Goal: Task Accomplishment & Management: Manage account settings

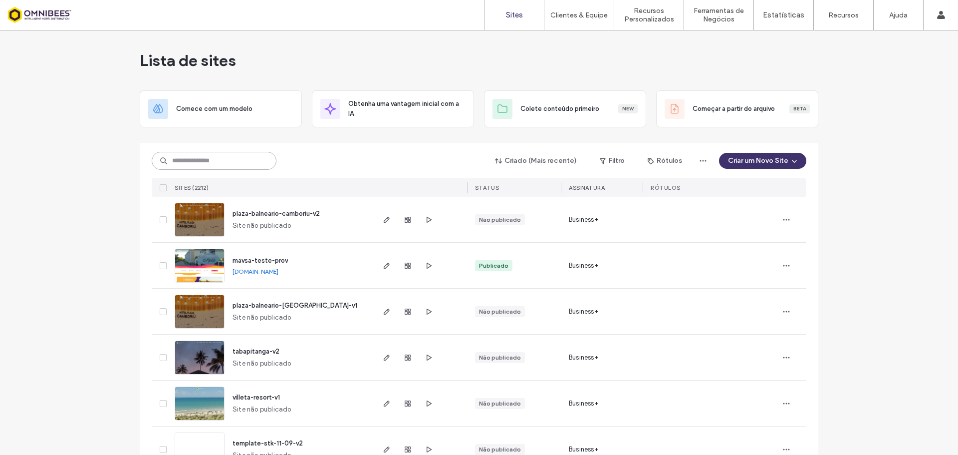
click at [209, 162] on input at bounding box center [214, 161] width 125 height 18
type input "*******"
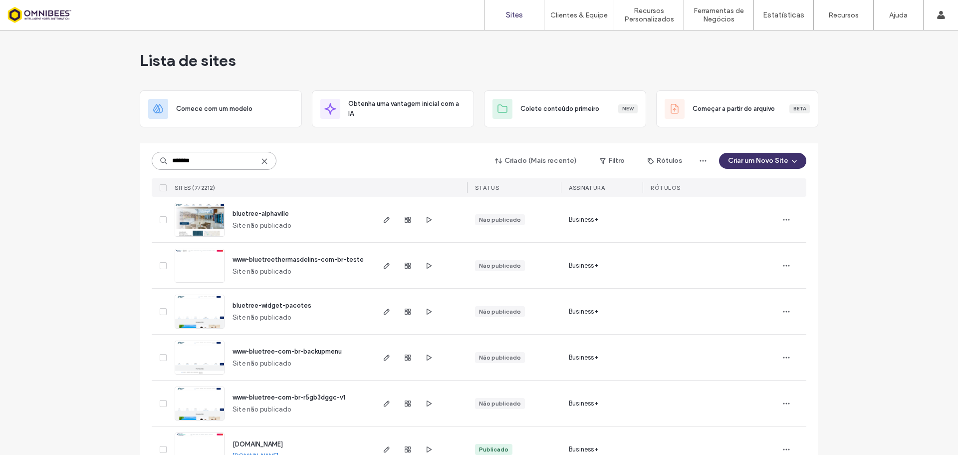
scroll to position [75, 0]
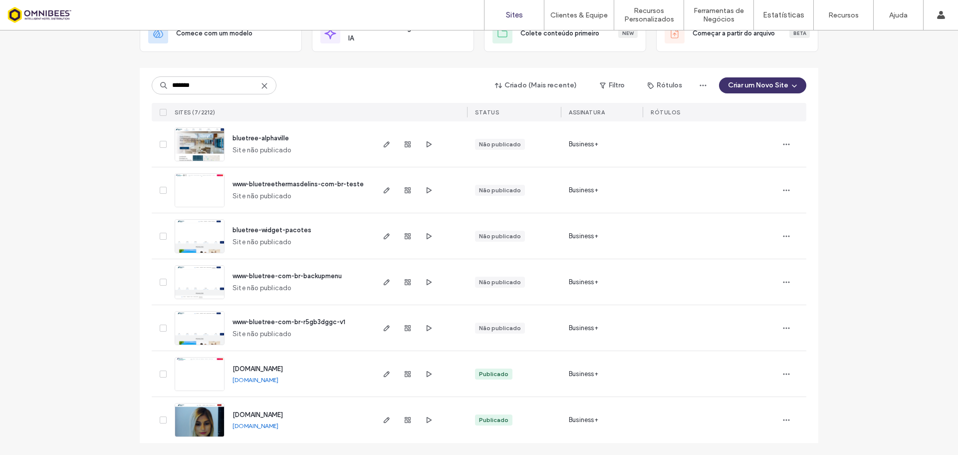
click at [209, 422] on img at bounding box center [199, 437] width 49 height 68
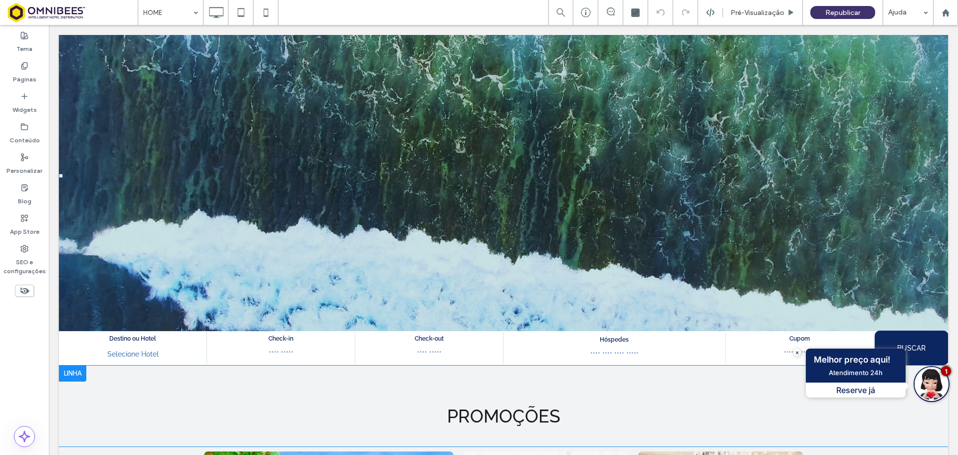
scroll to position [150, 0]
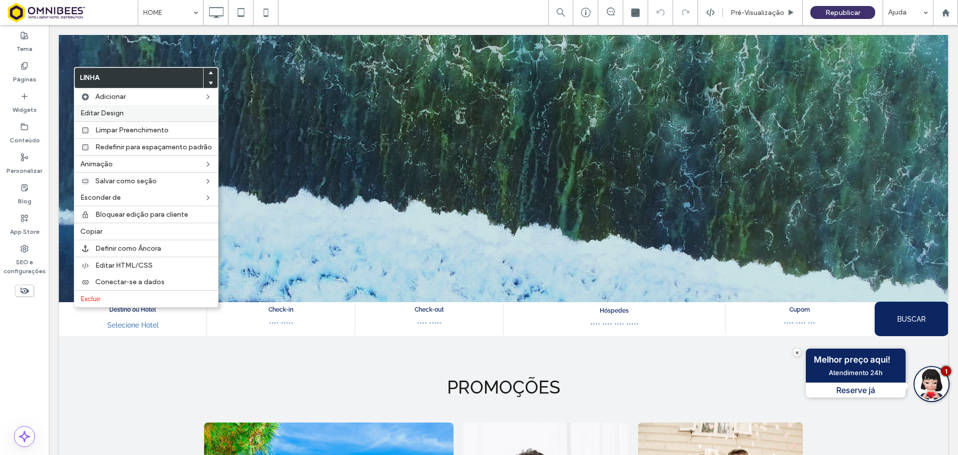
click at [142, 112] on label "Editar Design" at bounding box center [146, 113] width 132 height 8
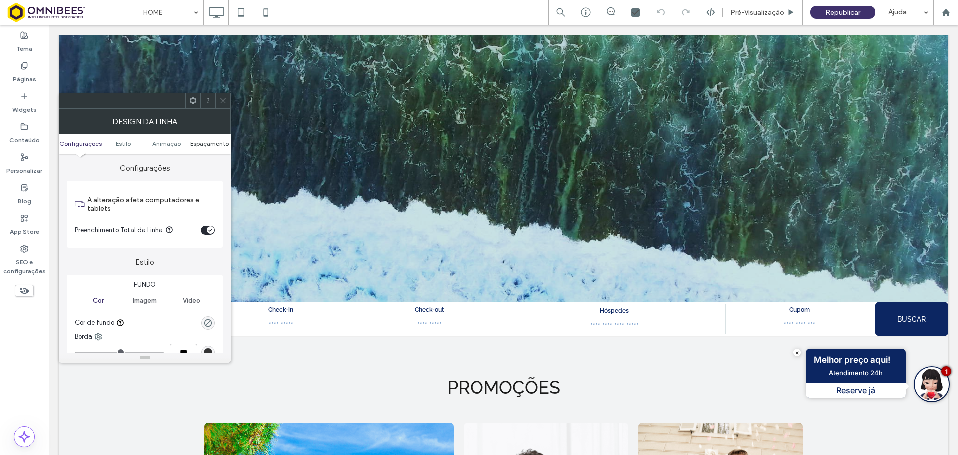
click at [215, 142] on span "Espaçamento" at bounding box center [209, 143] width 38 height 7
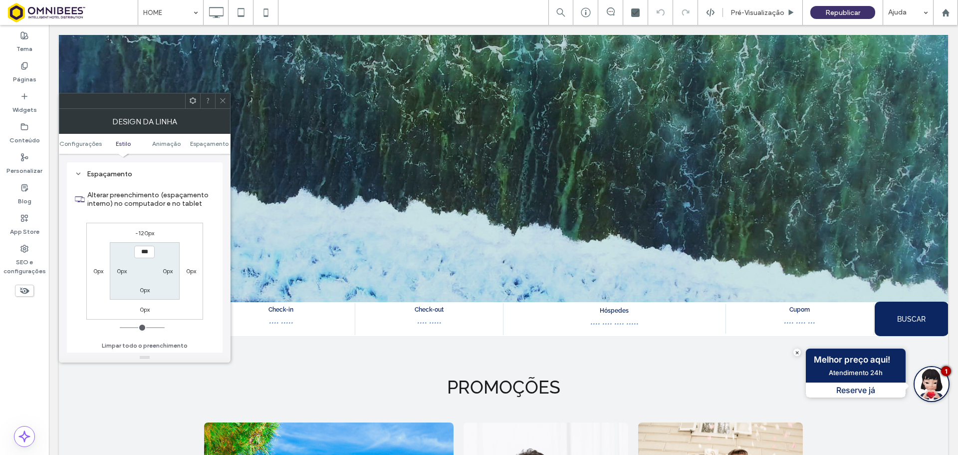
scroll to position [283, 0]
click at [146, 232] on label "-120px" at bounding box center [144, 232] width 19 height 7
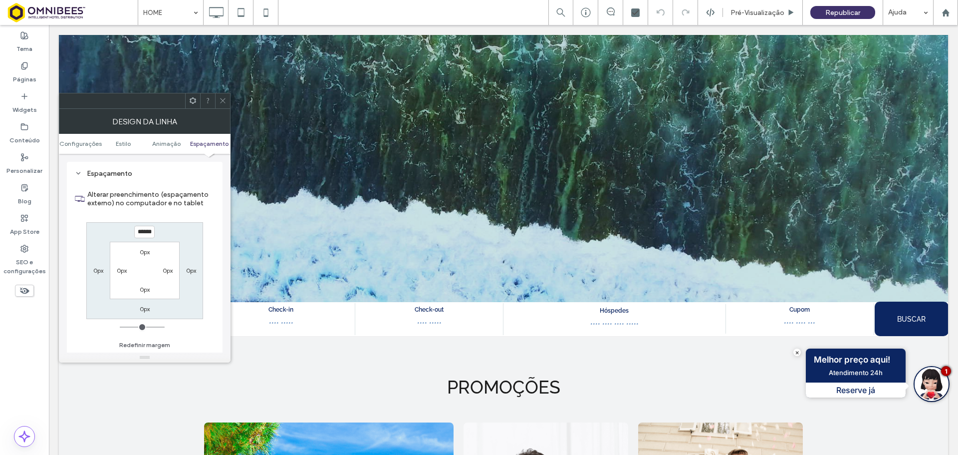
type input "*"
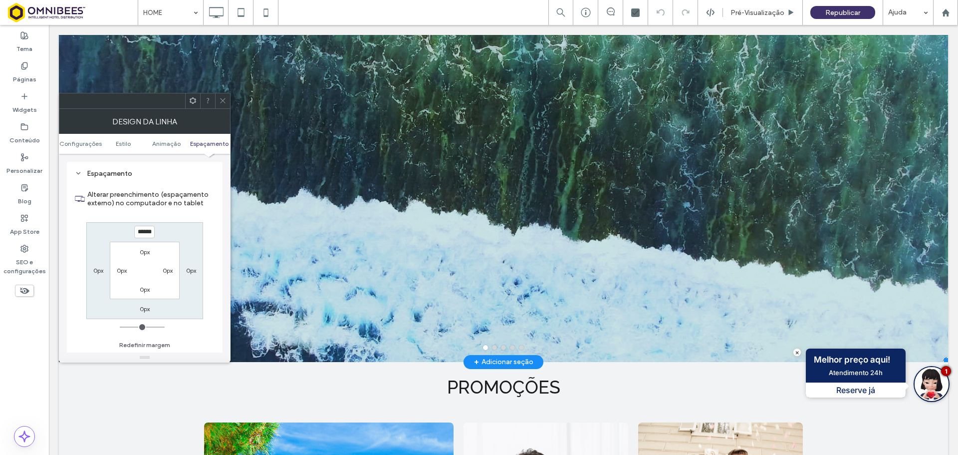
type input "******"
type input "*"
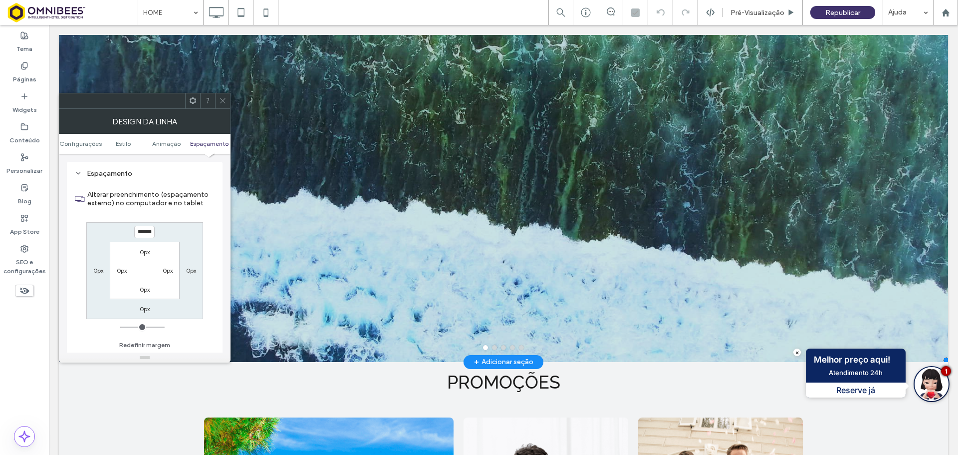
type input "******"
type input "*"
type input "******"
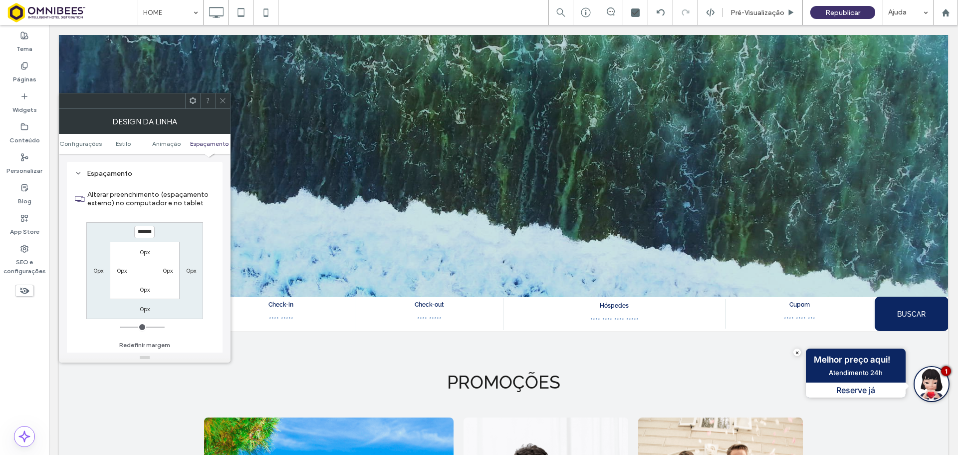
click at [219, 96] on span at bounding box center [222, 100] width 7 height 15
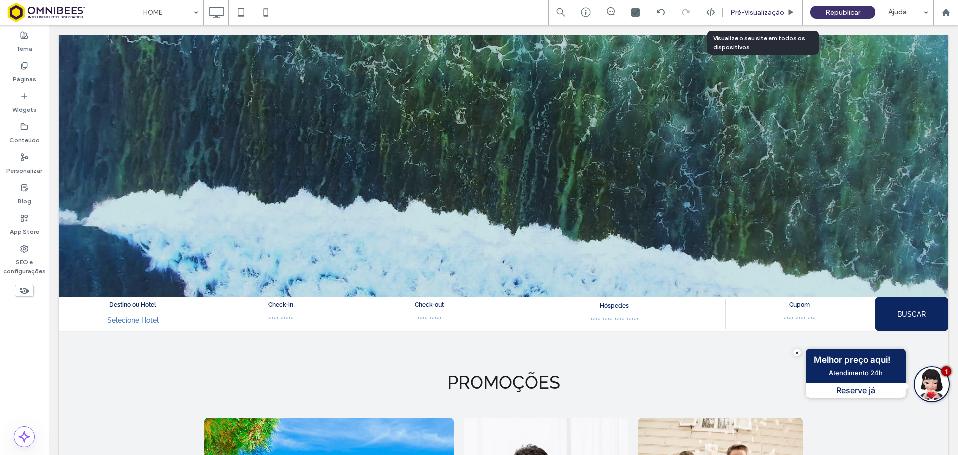
click at [755, 18] on div "Pré-Visualizaçāo" at bounding box center [763, 12] width 80 height 25
click at [757, 12] on span "Pré-Visualizaçāo" at bounding box center [758, 12] width 54 height 8
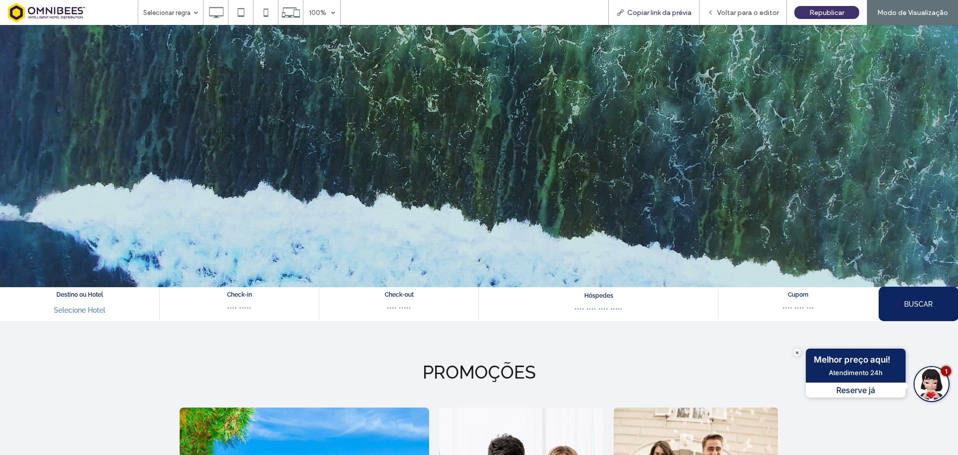
click at [683, 12] on span "Copiar link da prévia" at bounding box center [659, 12] width 64 height 8
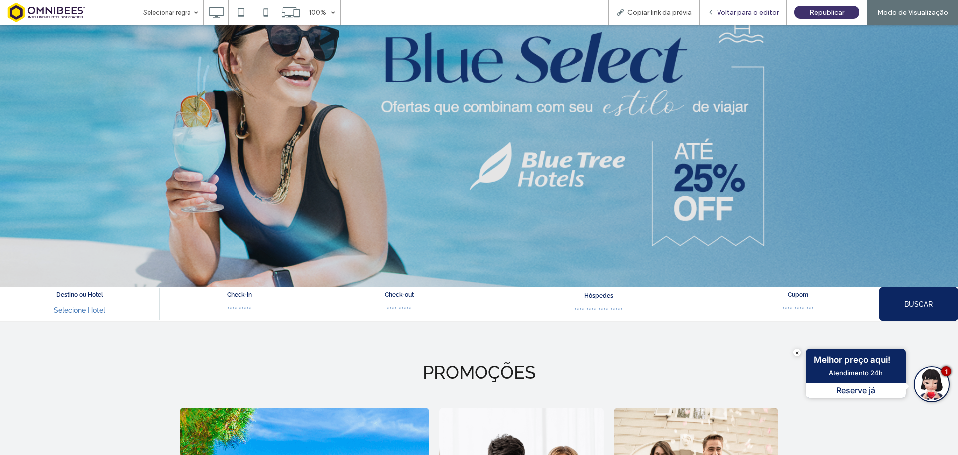
click at [755, 10] on span "Voltar para o editor" at bounding box center [748, 12] width 62 height 8
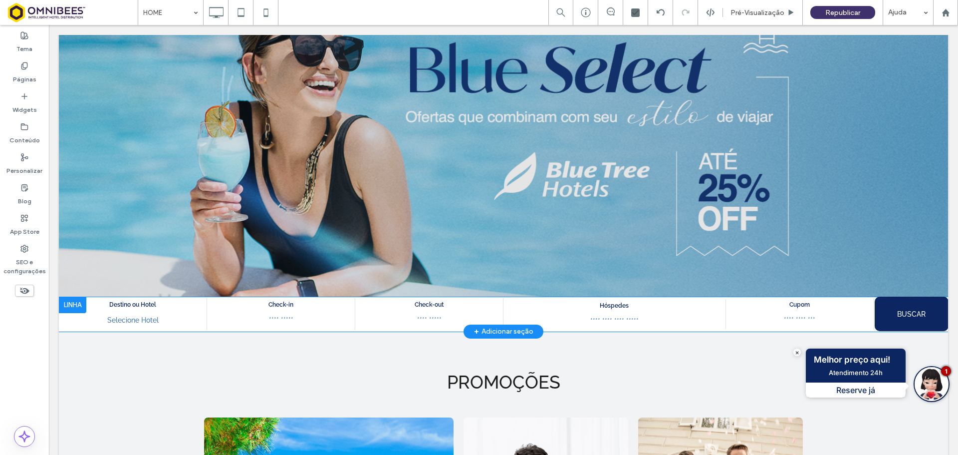
click at [73, 304] on div at bounding box center [72, 305] width 27 height 16
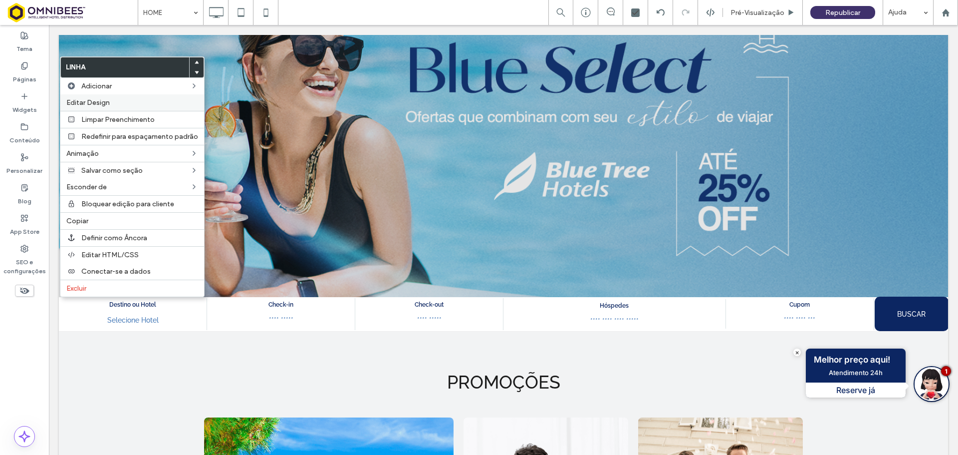
click at [129, 102] on label "Editar Design" at bounding box center [132, 102] width 132 height 8
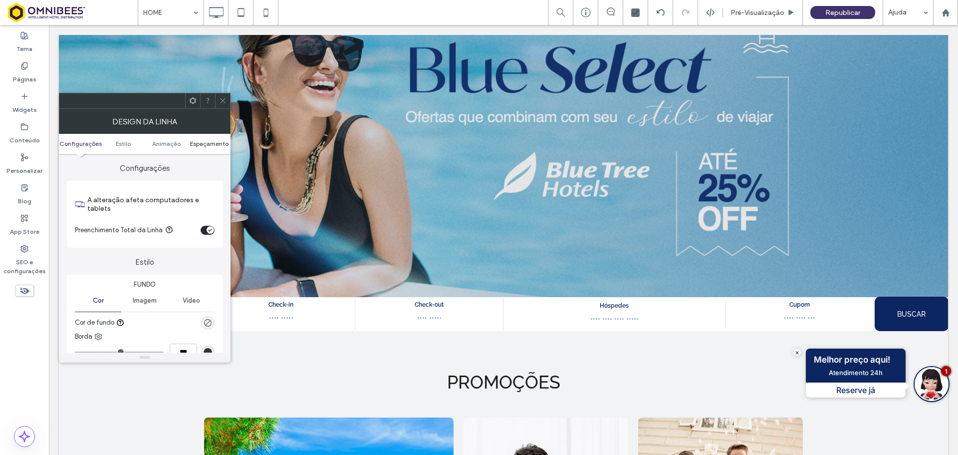
click at [205, 144] on span "Espaçamento" at bounding box center [209, 143] width 38 height 7
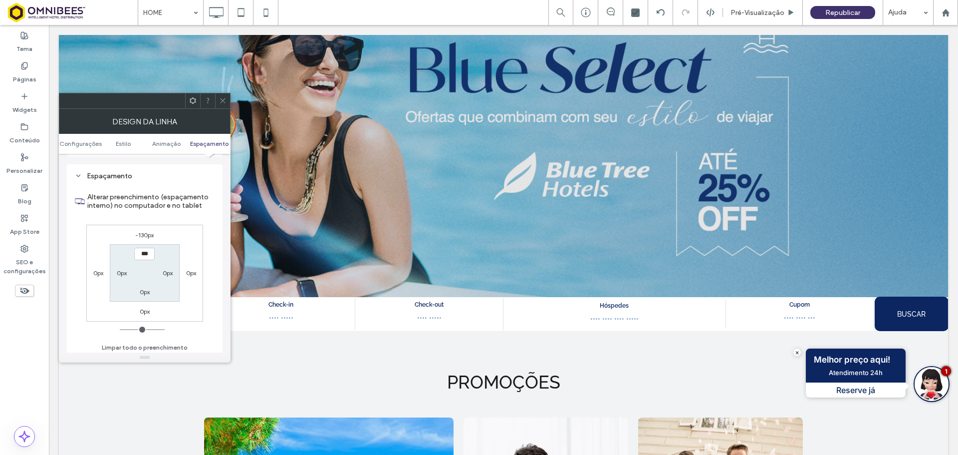
scroll to position [283, 0]
click at [146, 233] on label "-130px" at bounding box center [144, 232] width 18 height 7
type input "*"
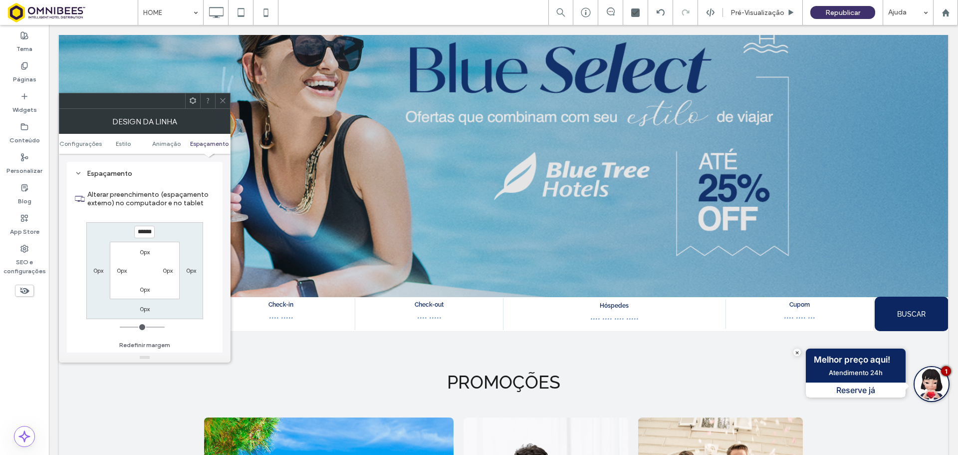
type input "******"
type input "*"
type input "******"
type input "*"
type input "******"
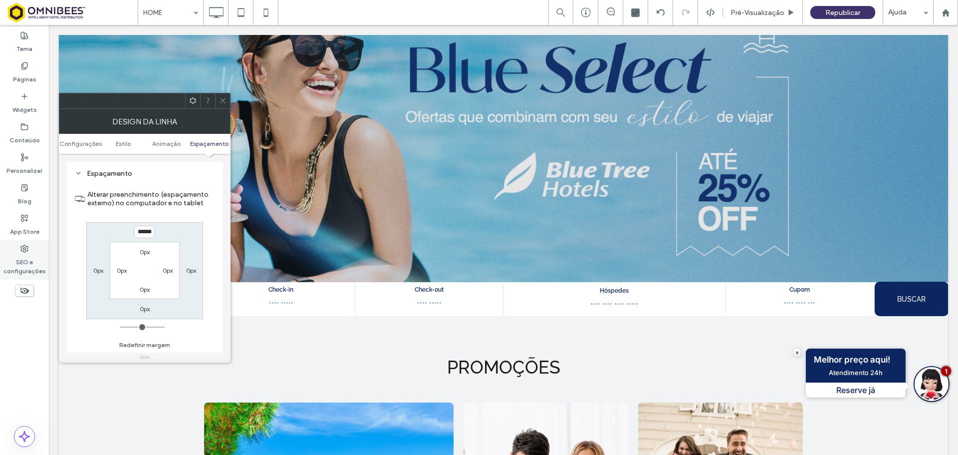
click at [18, 270] on label "SEO e configurações" at bounding box center [24, 263] width 49 height 23
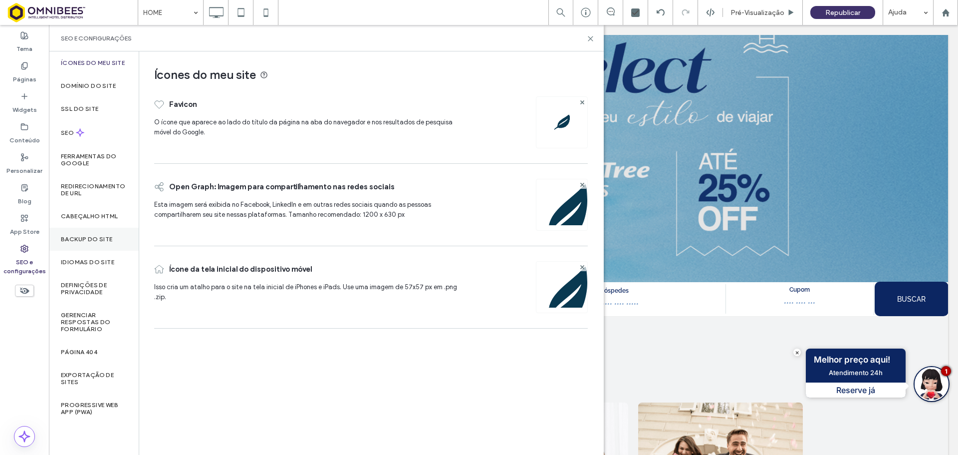
click at [97, 237] on label "Backup do Site" at bounding box center [87, 239] width 52 height 7
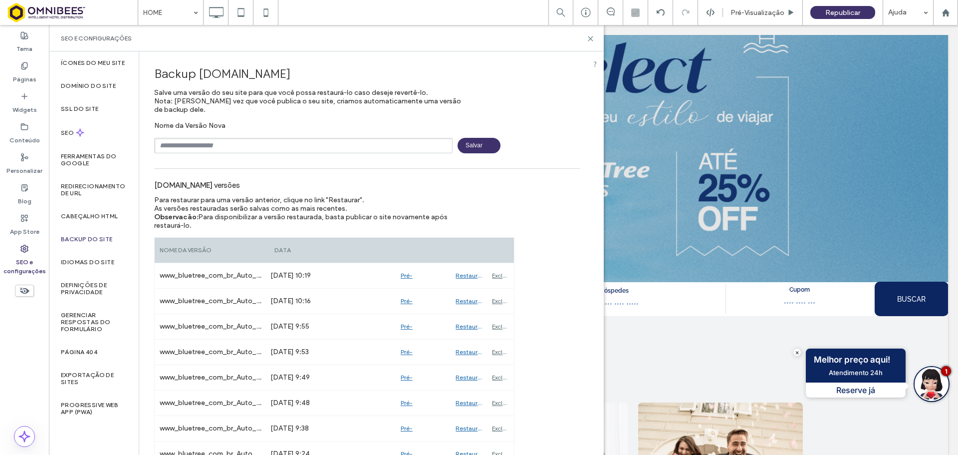
click at [273, 143] on input "text" at bounding box center [303, 145] width 298 height 15
type input "**********"
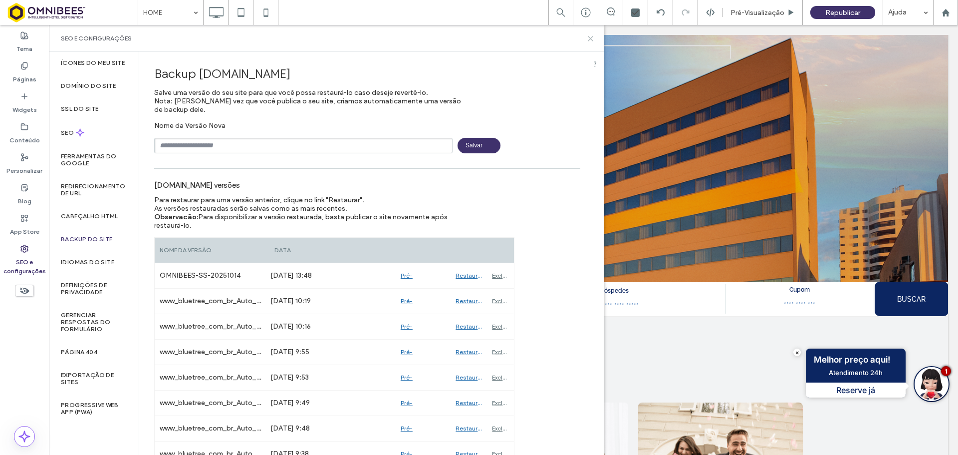
click at [587, 38] on icon at bounding box center [590, 38] width 7 height 7
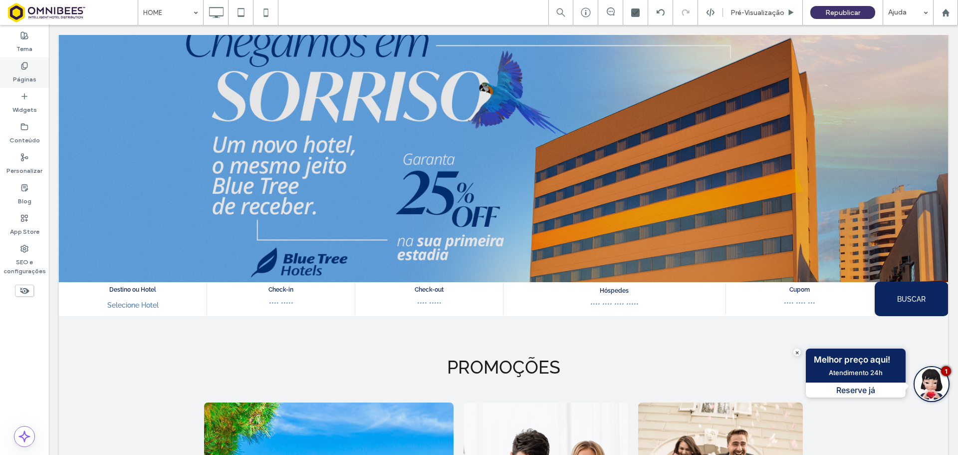
click at [39, 68] on div "Páginas" at bounding box center [24, 72] width 49 height 30
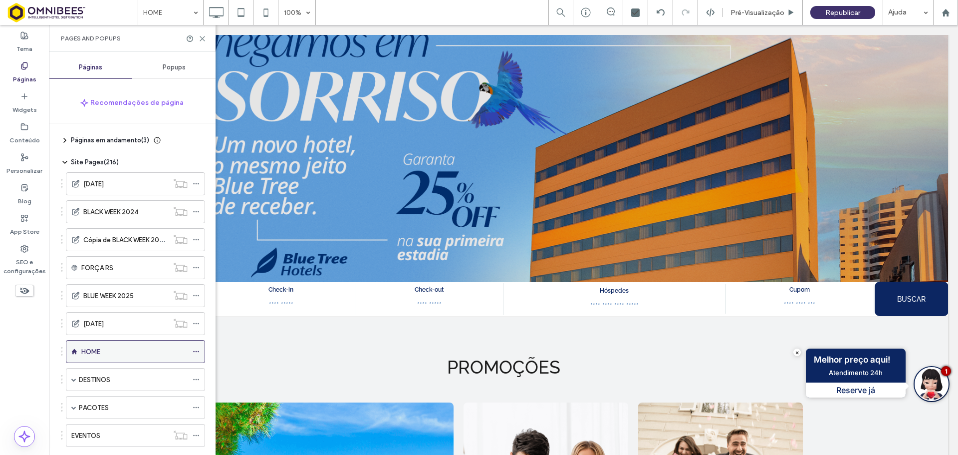
click at [197, 350] on icon at bounding box center [196, 351] width 7 height 7
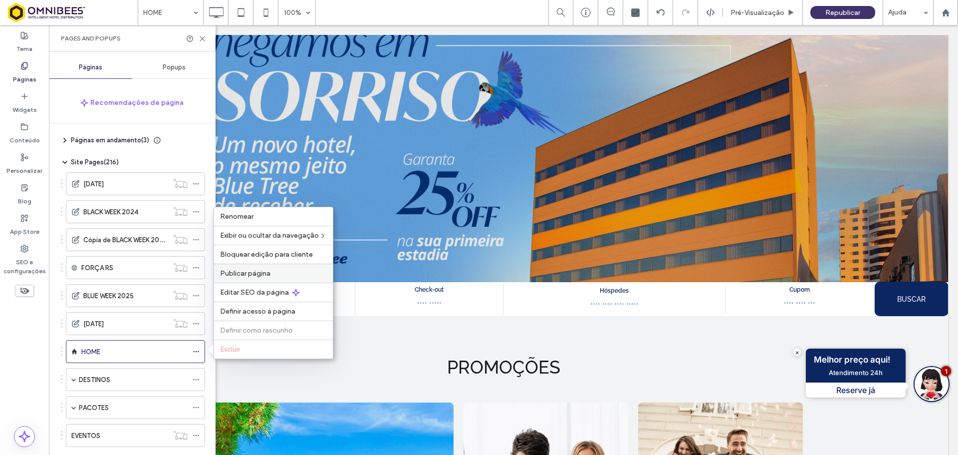
click at [291, 270] on label "Publicar página" at bounding box center [273, 273] width 107 height 8
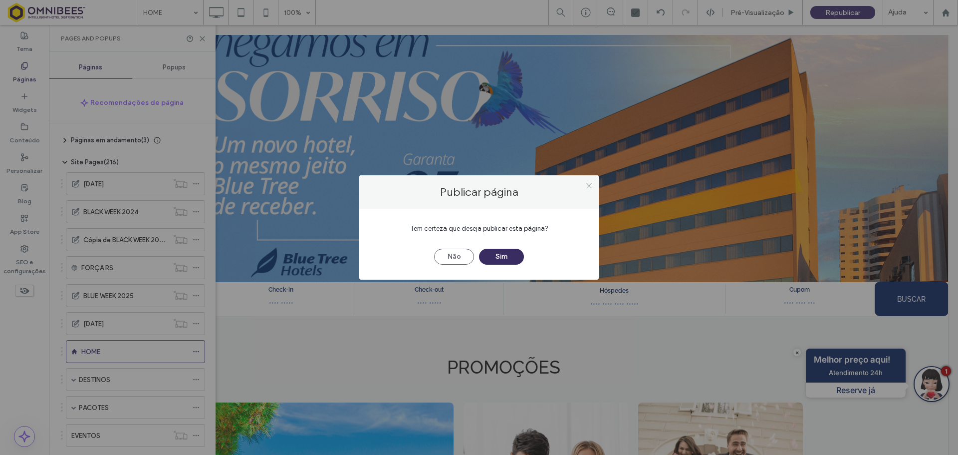
click at [502, 259] on button "Sim" at bounding box center [501, 257] width 45 height 16
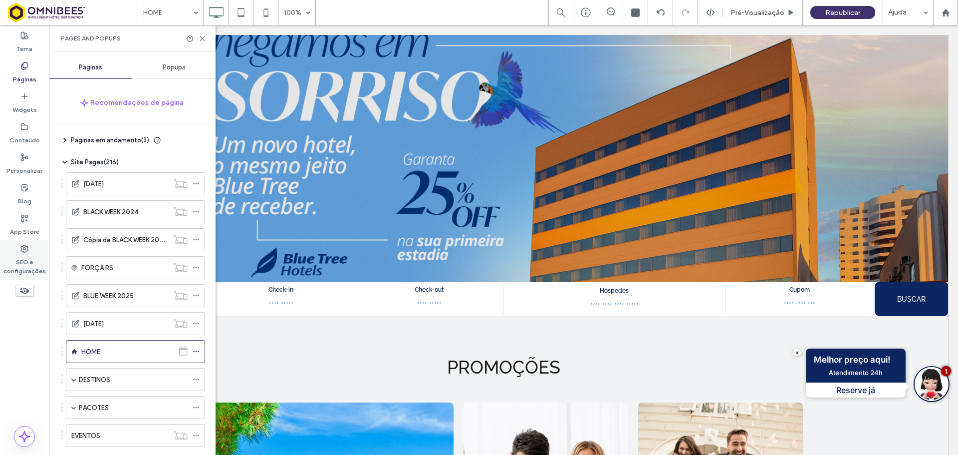
click at [32, 261] on label "SEO e configurações" at bounding box center [24, 263] width 49 height 23
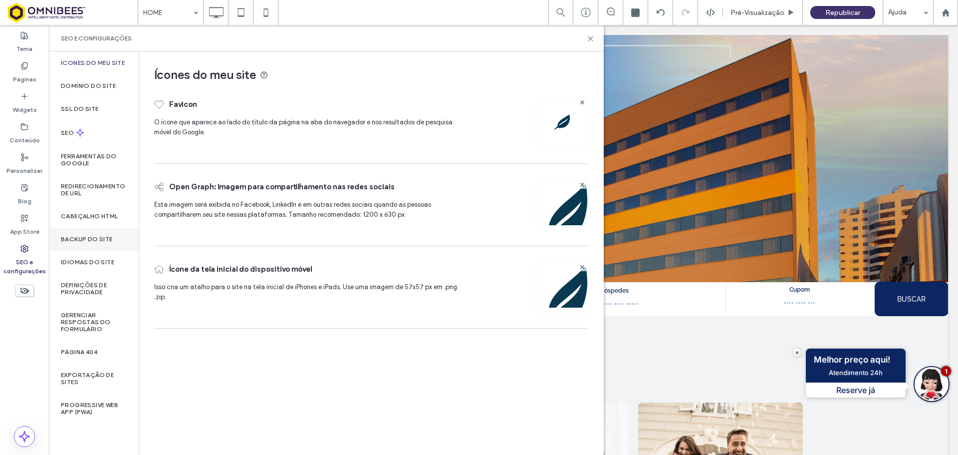
click at [84, 241] on label "Backup do Site" at bounding box center [87, 239] width 52 height 7
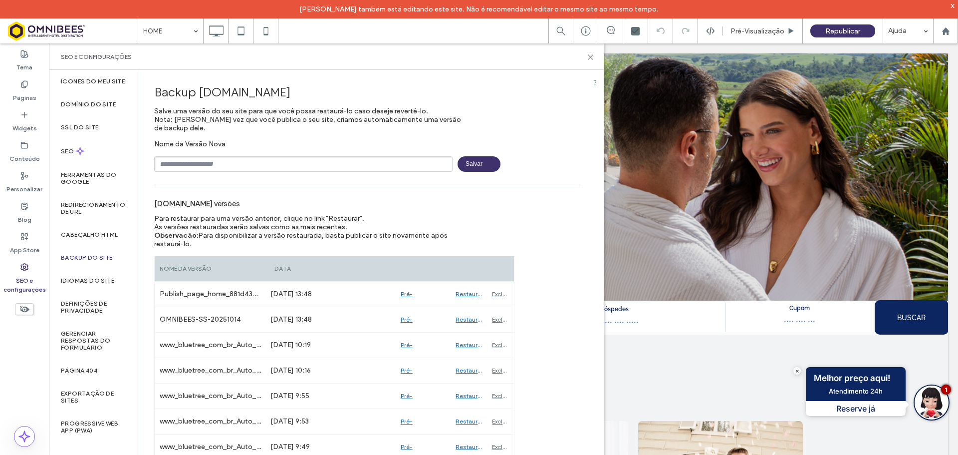
click at [15, 375] on div "Tema Páginas Widgets Conteúdo Personalizar Blog App Store SEO e configurações" at bounding box center [24, 258] width 49 height 430
click at [953, 5] on div "x" at bounding box center [953, 5] width 4 height 8
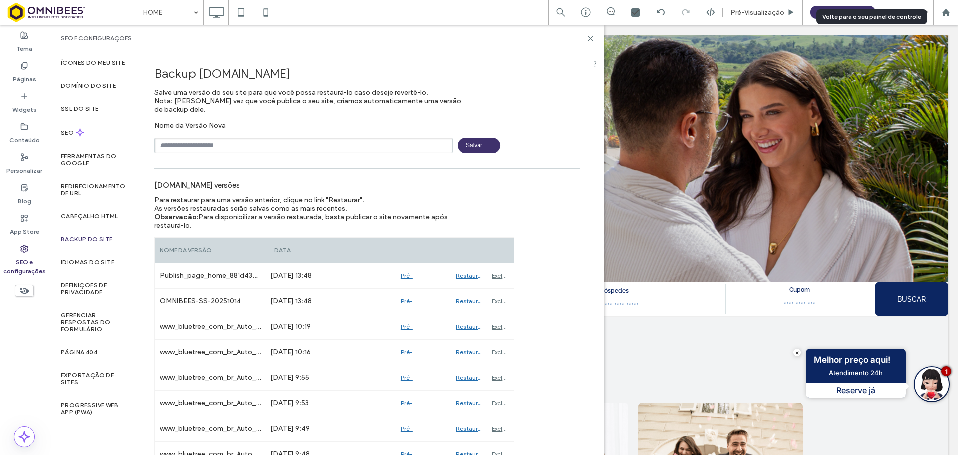
click at [948, 13] on div at bounding box center [945, 12] width 25 height 25
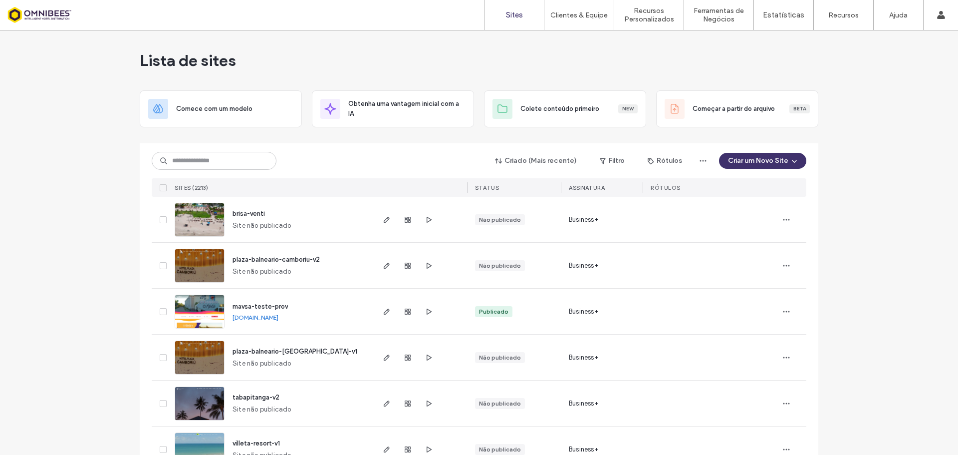
click at [209, 162] on input at bounding box center [214, 161] width 125 height 18
type input "**********"
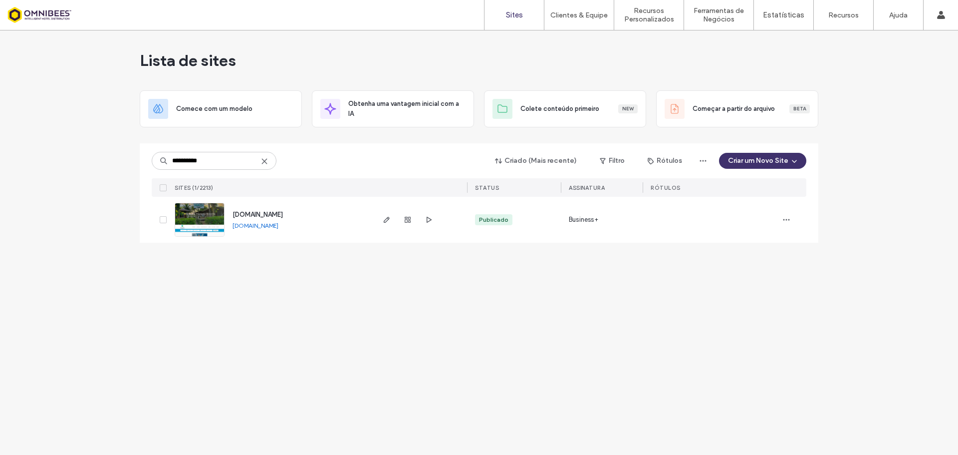
click at [203, 214] on img at bounding box center [199, 237] width 49 height 68
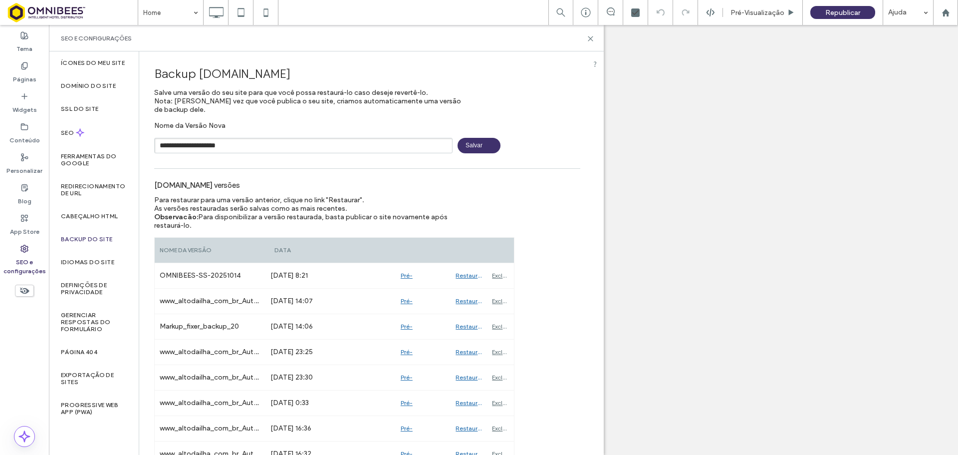
type input "**********"
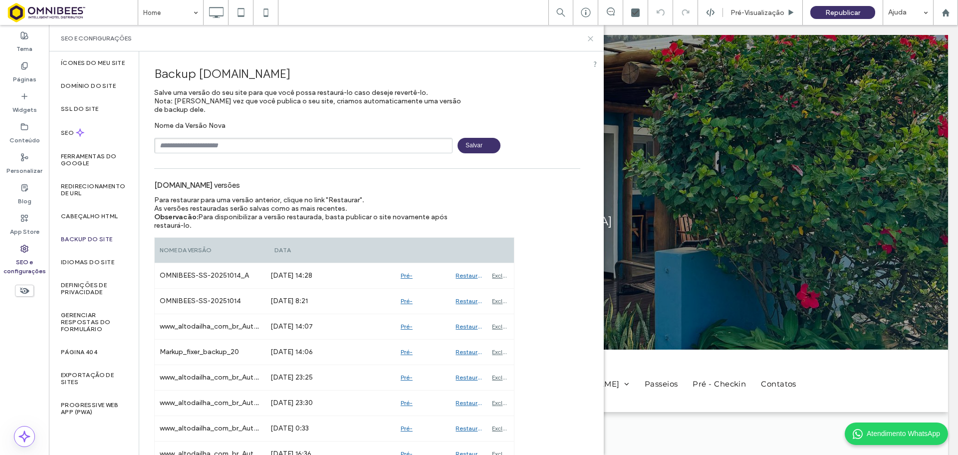
click at [590, 37] on icon at bounding box center [590, 38] width 7 height 7
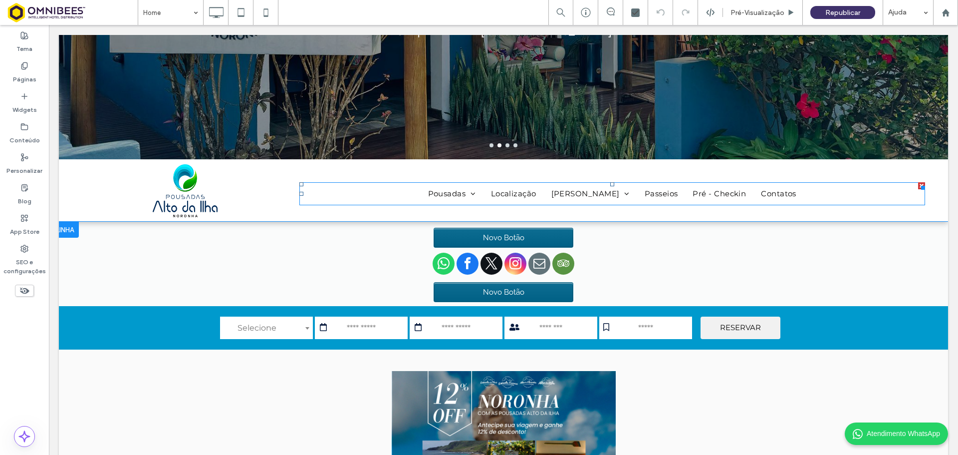
scroll to position [200, 0]
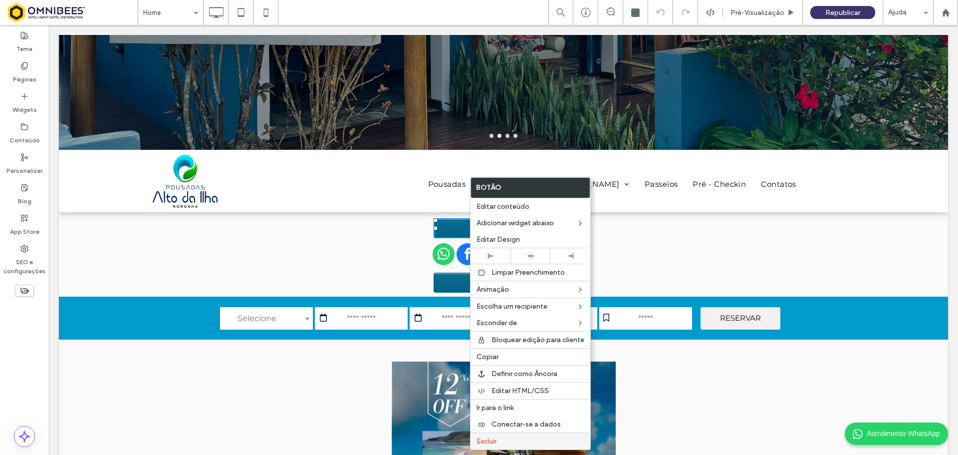
click at [513, 439] on label "Excluir" at bounding box center [531, 441] width 108 height 8
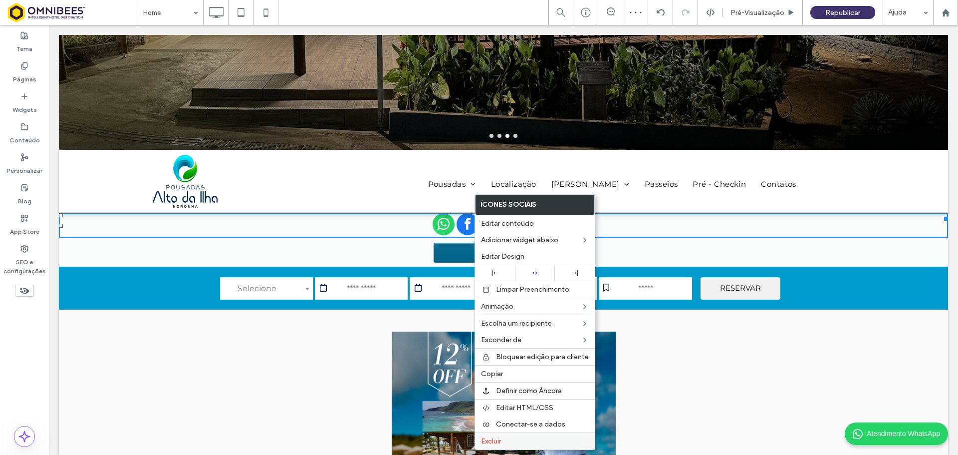
click at [531, 440] on label "Excluir" at bounding box center [535, 441] width 108 height 8
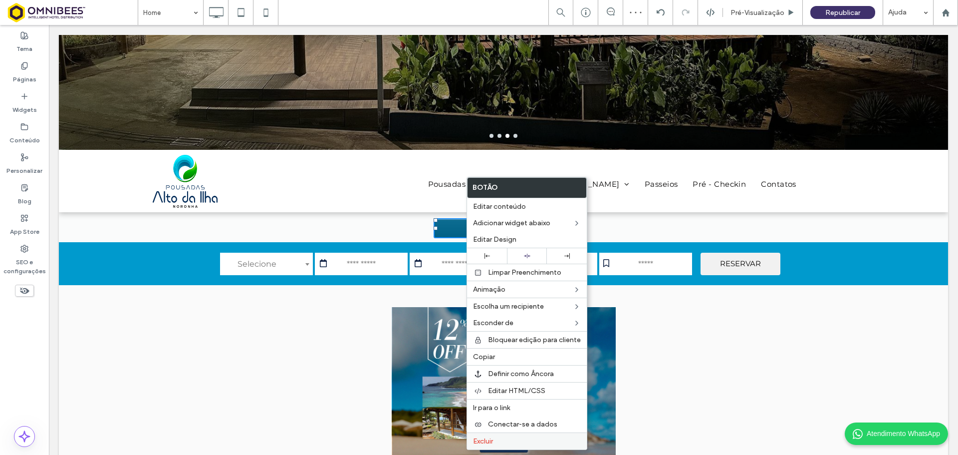
click at [515, 439] on label "Excluir" at bounding box center [527, 441] width 108 height 8
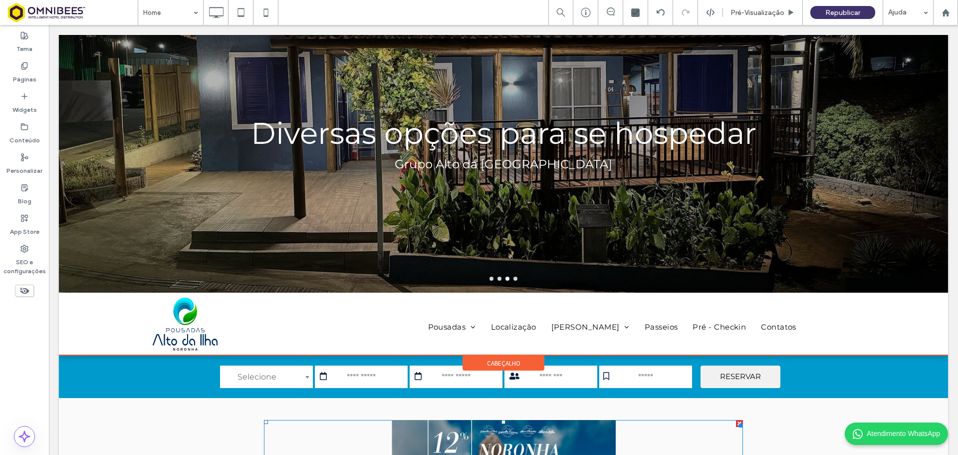
scroll to position [0, 0]
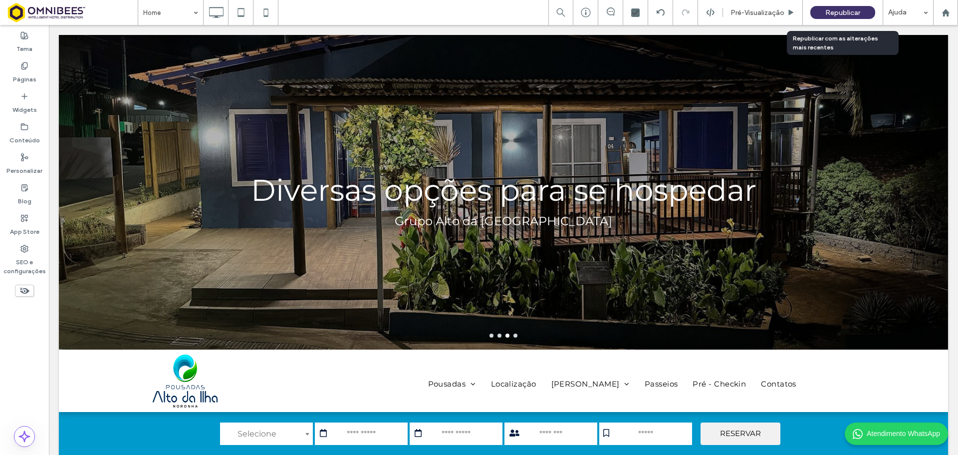
click at [834, 13] on span "Republicar" at bounding box center [842, 12] width 35 height 8
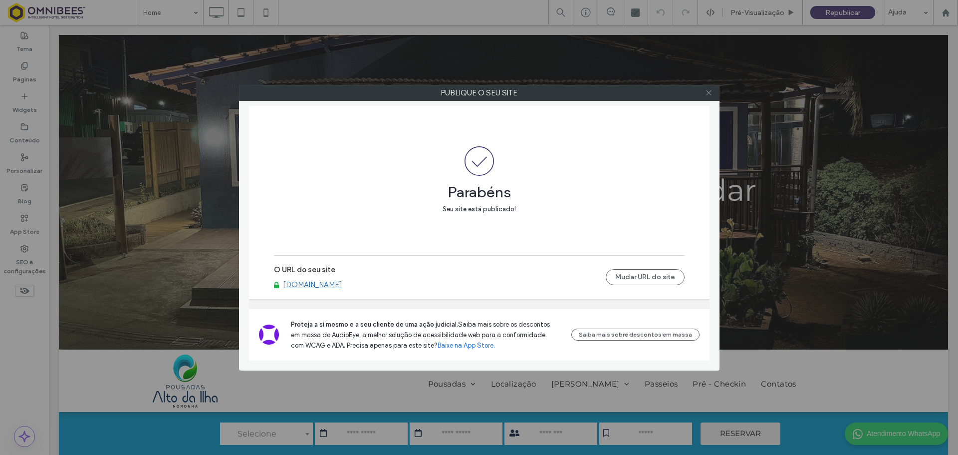
click at [708, 92] on icon at bounding box center [708, 92] width 7 height 7
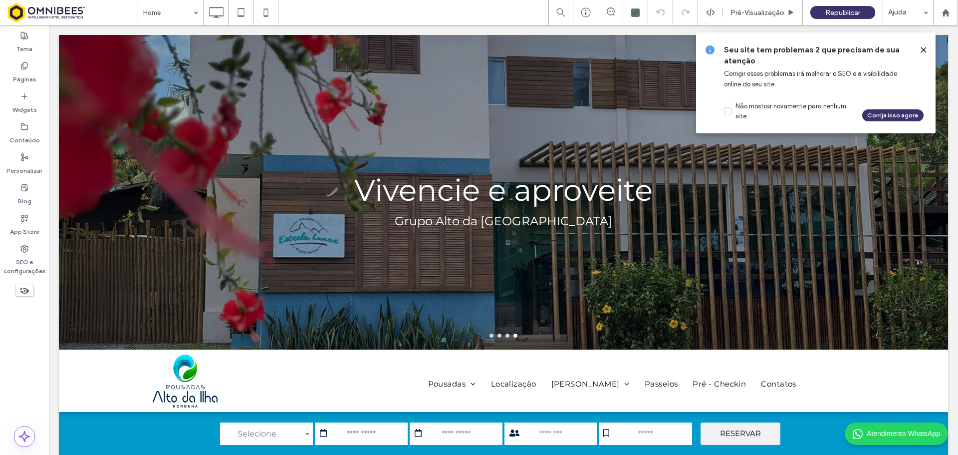
drag, startPoint x: 923, startPoint y: 48, endPoint x: 876, endPoint y: 1, distance: 66.0
click at [923, 48] on icon at bounding box center [924, 50] width 8 height 8
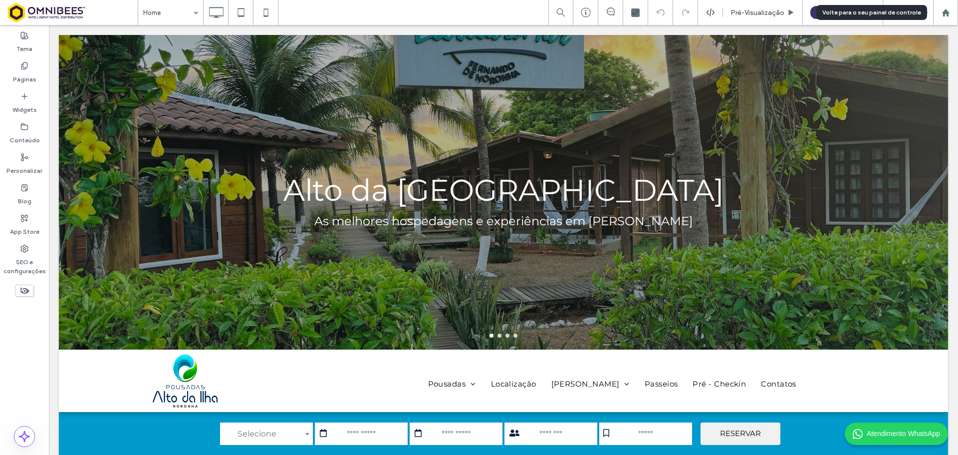
click at [952, 9] on div at bounding box center [946, 12] width 24 height 8
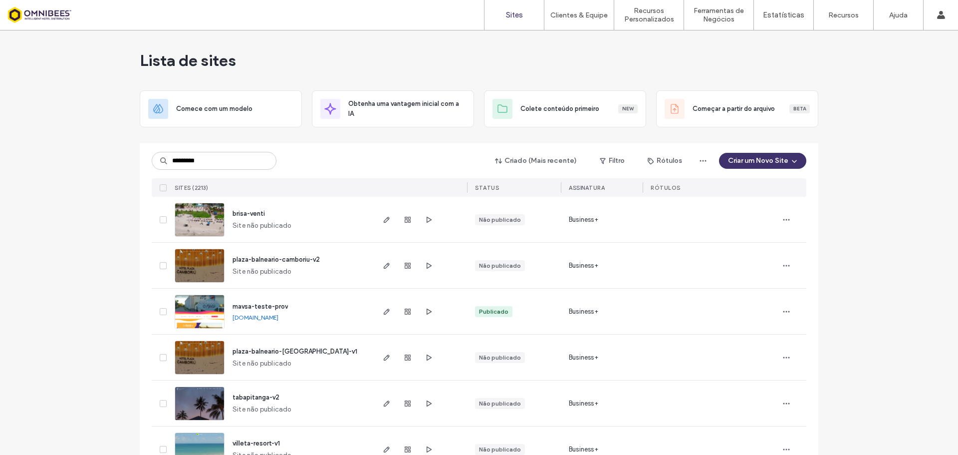
type input "*********"
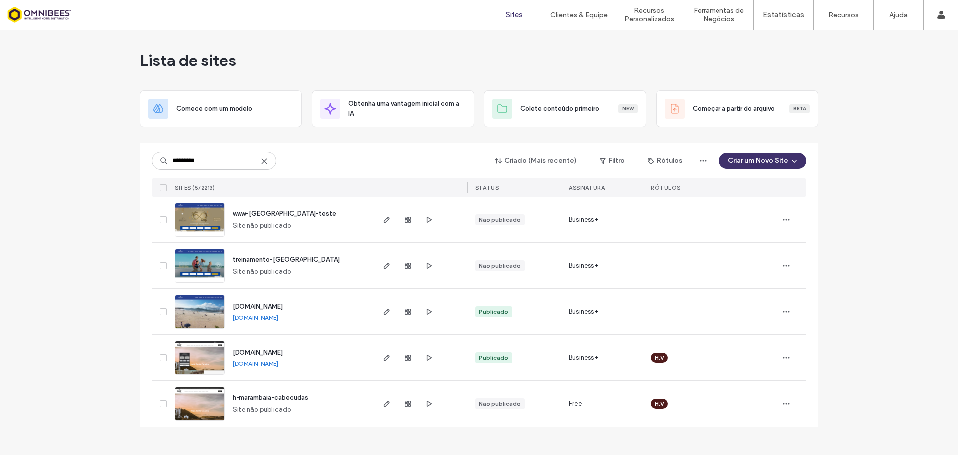
click at [204, 316] on img at bounding box center [199, 329] width 49 height 68
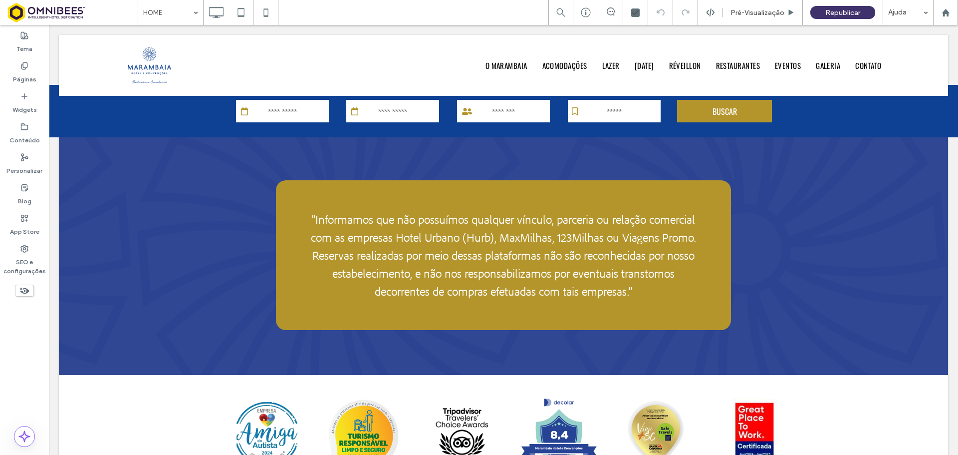
scroll to position [2743, 0]
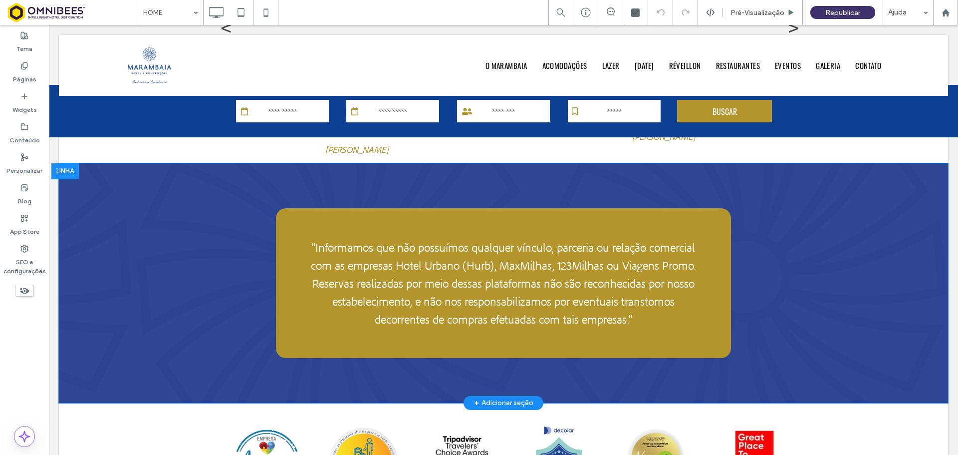
click at [67, 164] on div at bounding box center [64, 171] width 27 height 16
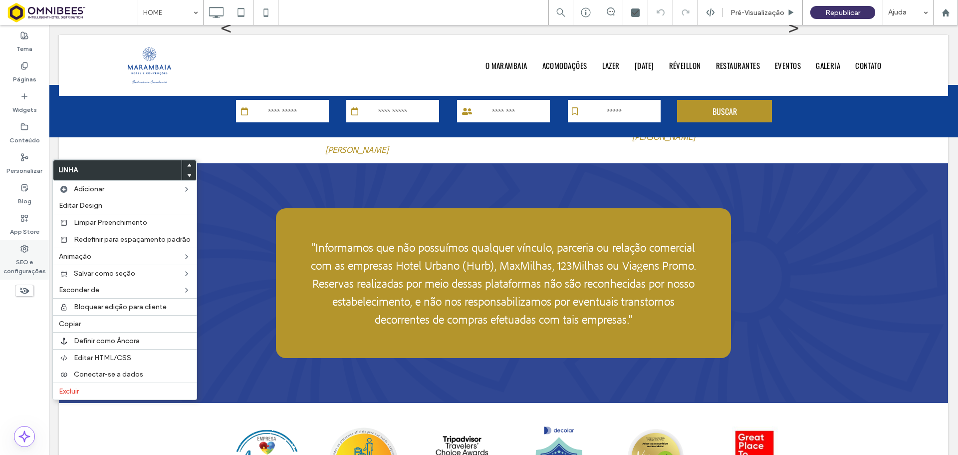
click at [24, 265] on label "SEO e configurações" at bounding box center [24, 263] width 49 height 23
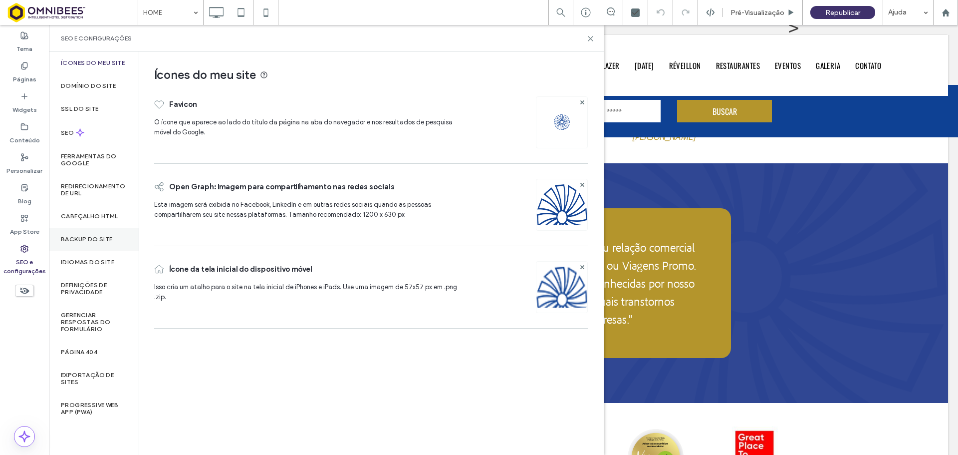
click at [85, 240] on label "Backup do Site" at bounding box center [87, 239] width 52 height 7
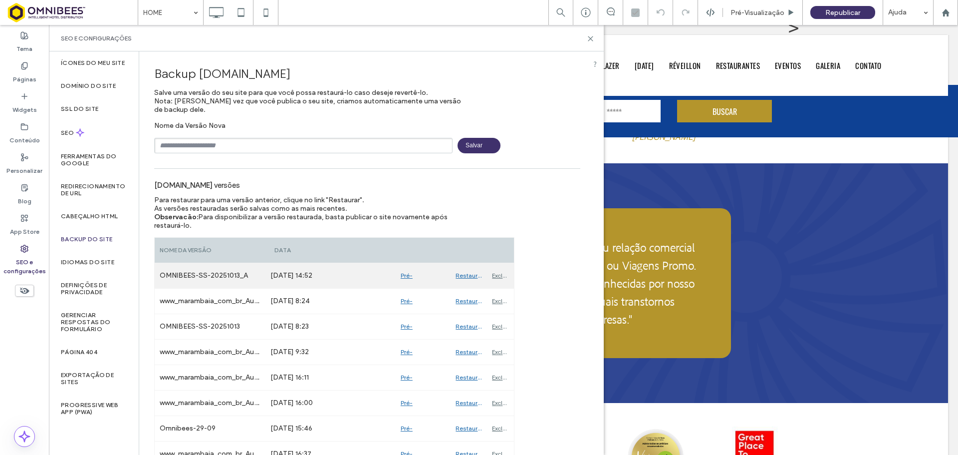
click at [241, 277] on div "OMNIBEES-SS-20251013_A" at bounding box center [210, 275] width 111 height 25
click at [241, 276] on div "OMNIBEES-SS-20251013_A" at bounding box center [210, 275] width 111 height 25
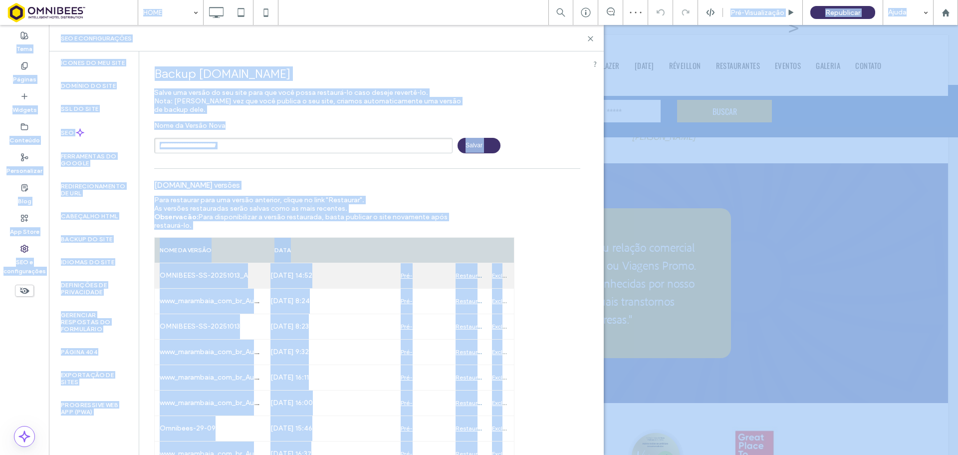
click at [215, 282] on div "OMNIBEES-SS-20251013_A" at bounding box center [210, 275] width 111 height 25
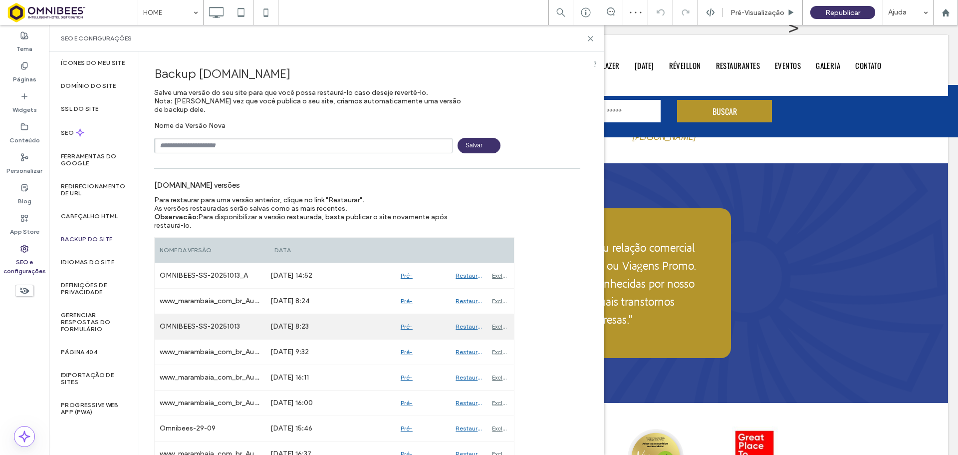
click at [218, 322] on div "OMNIBEES-SS-20251013" at bounding box center [210, 326] width 111 height 25
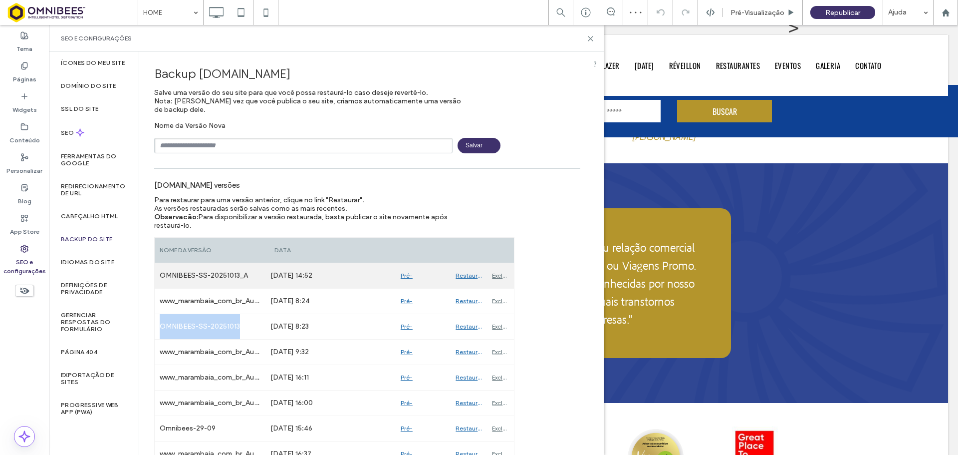
copy div "OMNIBEES-SS-20251013"
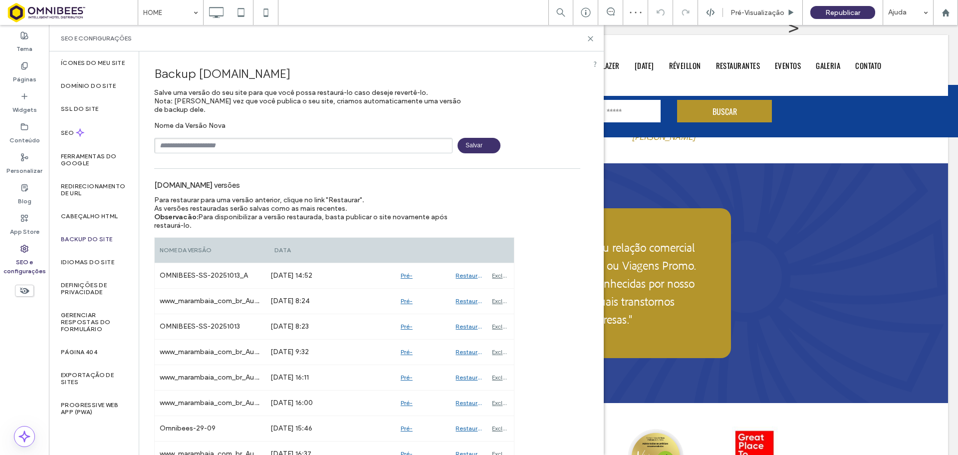
click at [232, 145] on input "text" at bounding box center [303, 145] width 298 height 15
paste input "**********"
type input "**********"
click at [590, 39] on icon at bounding box center [590, 38] width 7 height 7
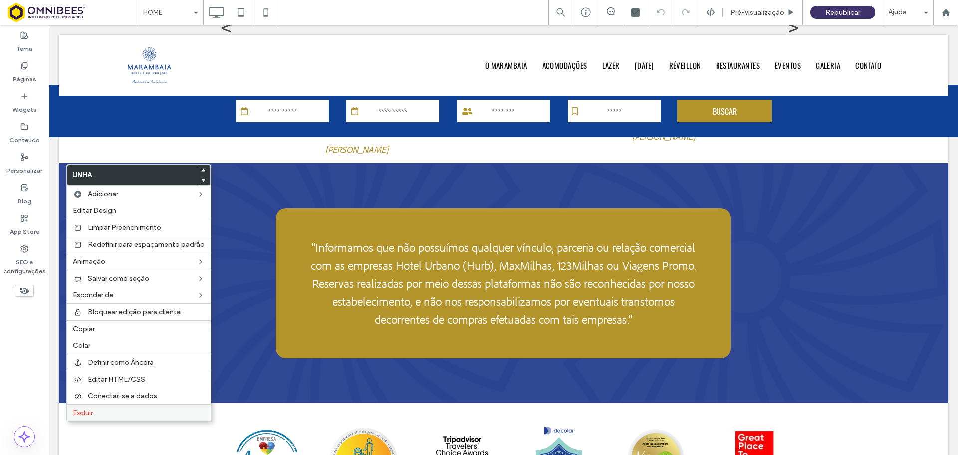
drag, startPoint x: 139, startPoint y: 409, endPoint x: 145, endPoint y: 408, distance: 6.1
click at [140, 410] on label "Excluir" at bounding box center [139, 412] width 132 height 8
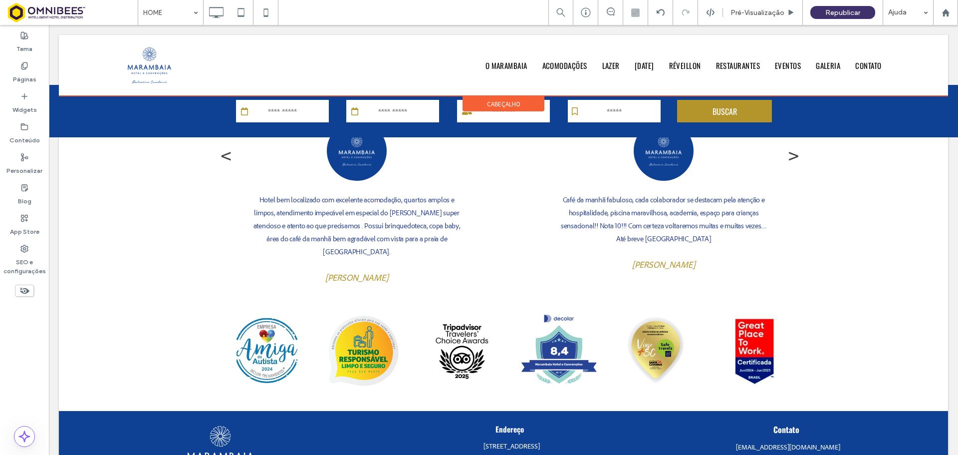
scroll to position [2607, 0]
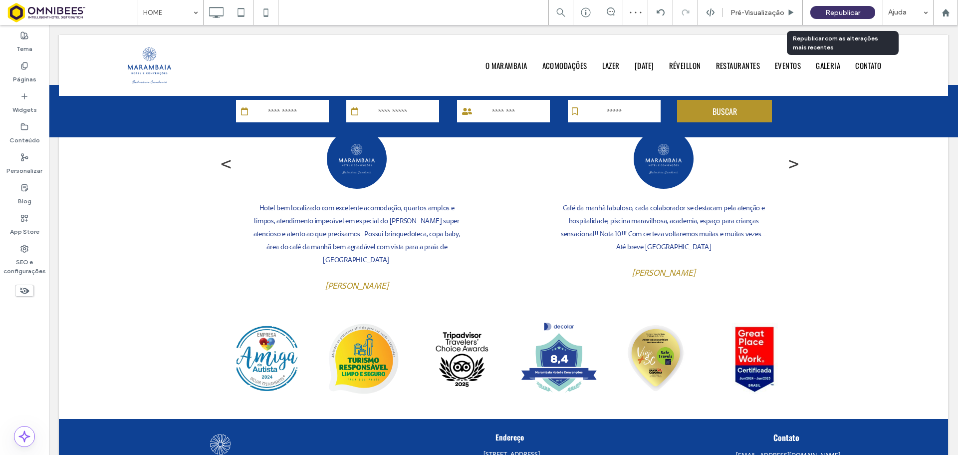
click at [844, 12] on span "Republicar" at bounding box center [842, 12] width 35 height 8
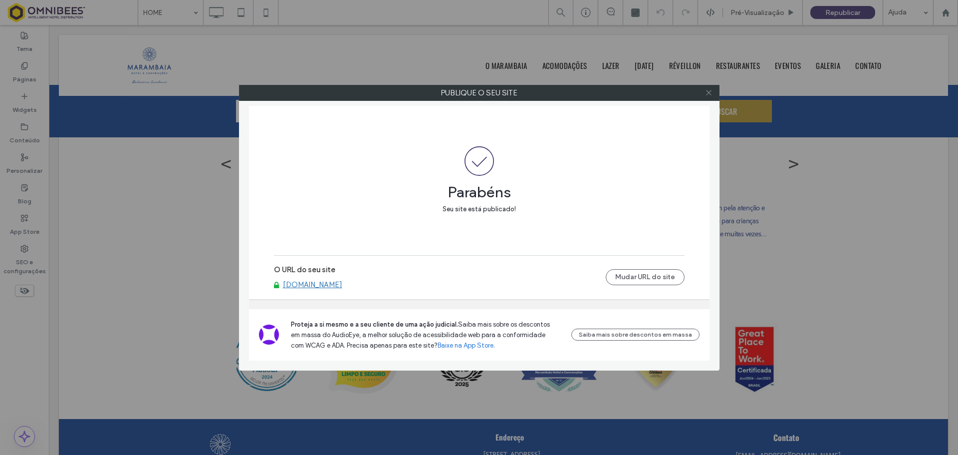
click at [706, 91] on icon at bounding box center [708, 92] width 7 height 7
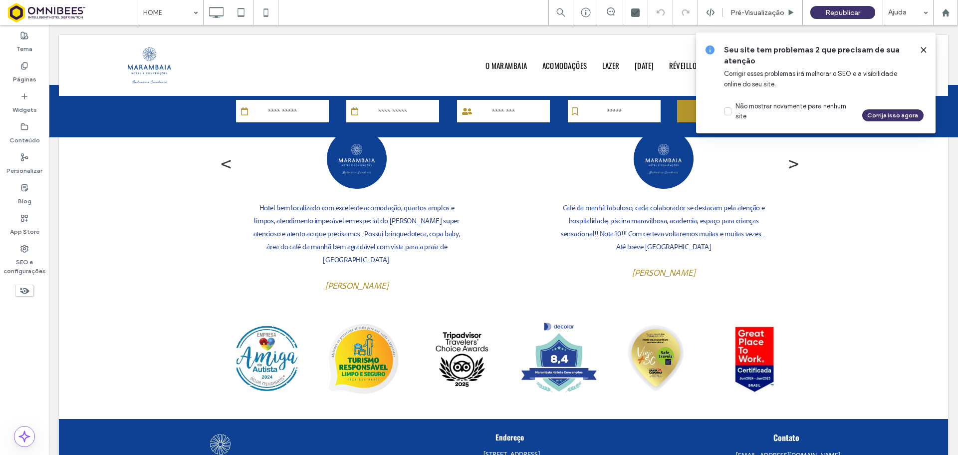
click at [927, 49] on icon at bounding box center [924, 50] width 8 height 8
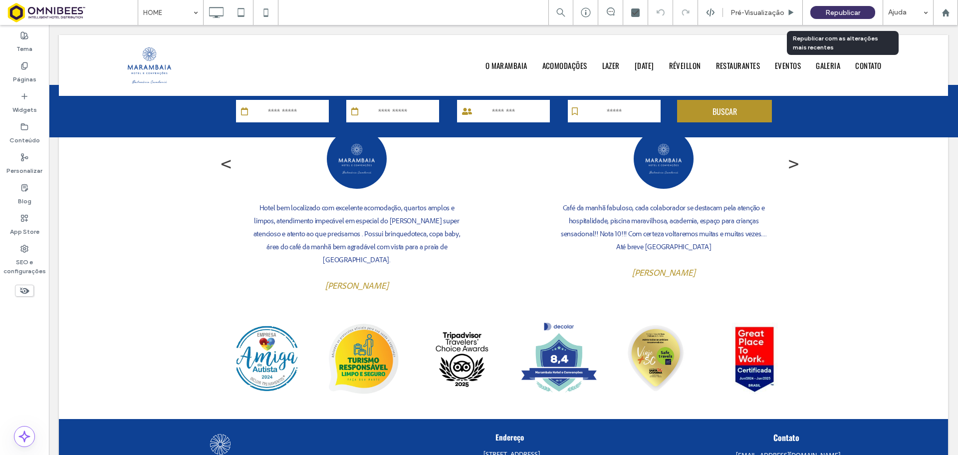
click at [845, 12] on span "Republicar" at bounding box center [842, 12] width 35 height 8
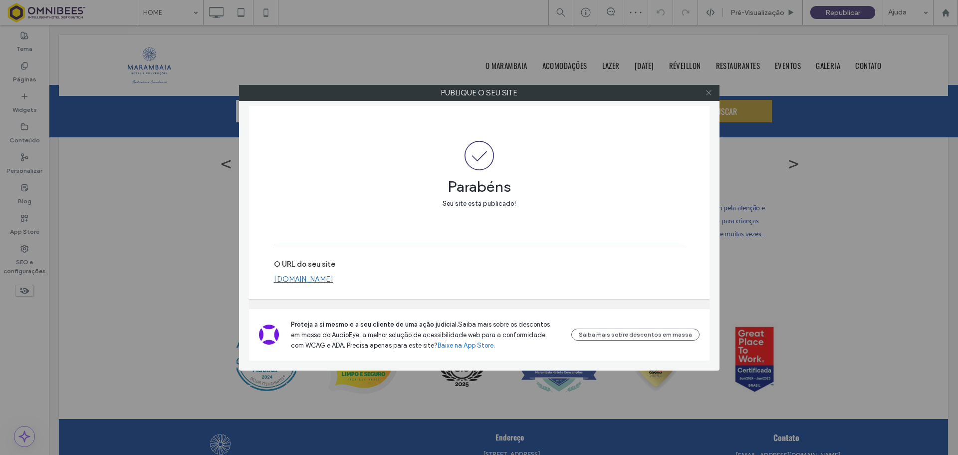
click at [710, 92] on icon at bounding box center [708, 92] width 7 height 7
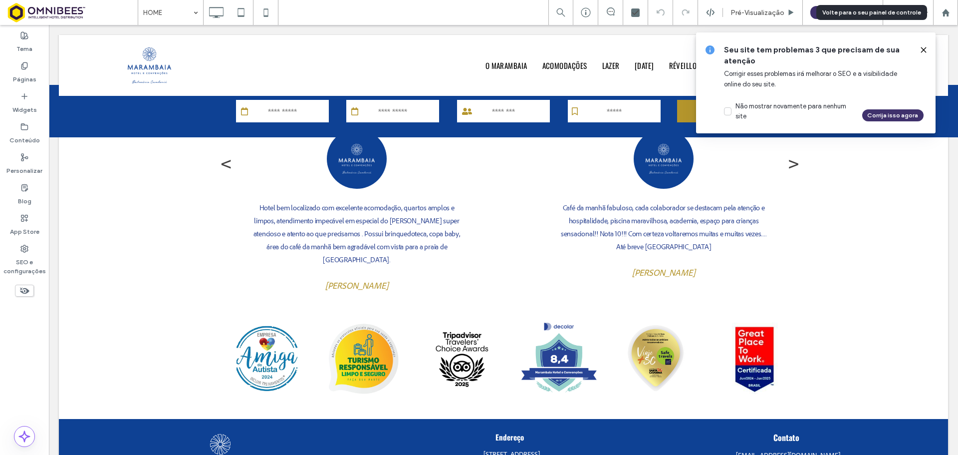
click at [947, 13] on use at bounding box center [945, 11] width 7 height 7
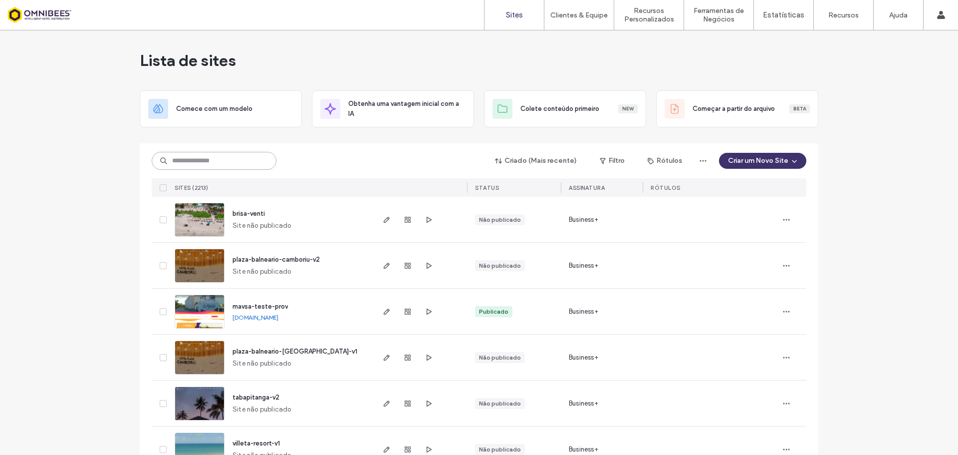
click at [199, 161] on input at bounding box center [214, 161] width 125 height 18
type input "***"
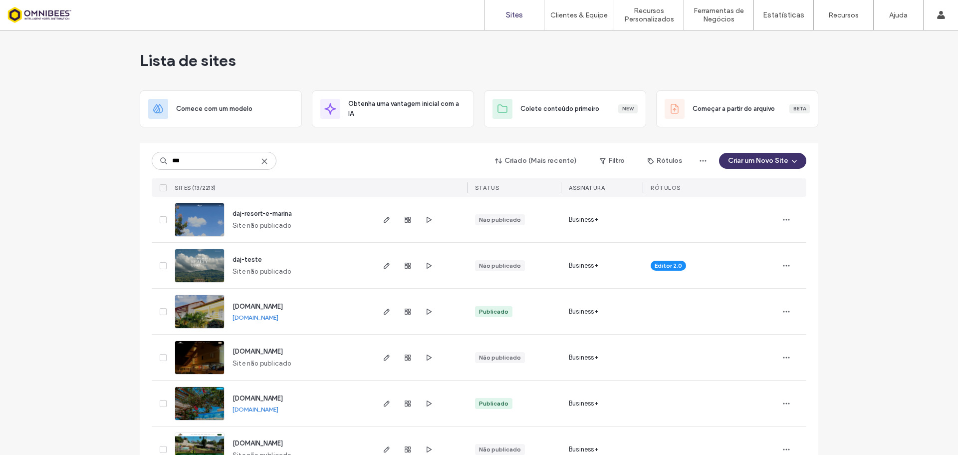
click at [205, 222] on img at bounding box center [199, 237] width 49 height 68
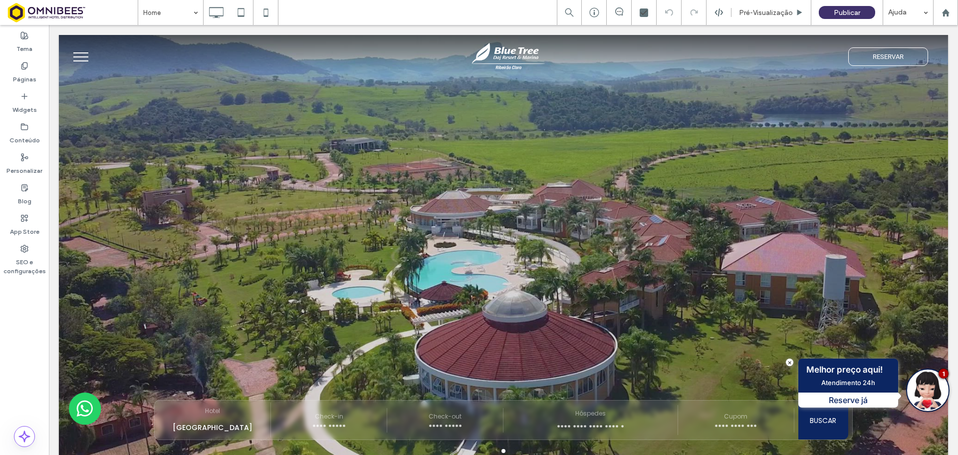
click at [29, 347] on div "Tema Páginas Widgets Conteúdo Personalizar Blog App Store SEO e configurações" at bounding box center [24, 240] width 49 height 430
drag, startPoint x: 36, startPoint y: 74, endPoint x: 44, endPoint y: 88, distance: 16.5
click at [36, 74] on div "Páginas" at bounding box center [24, 72] width 49 height 30
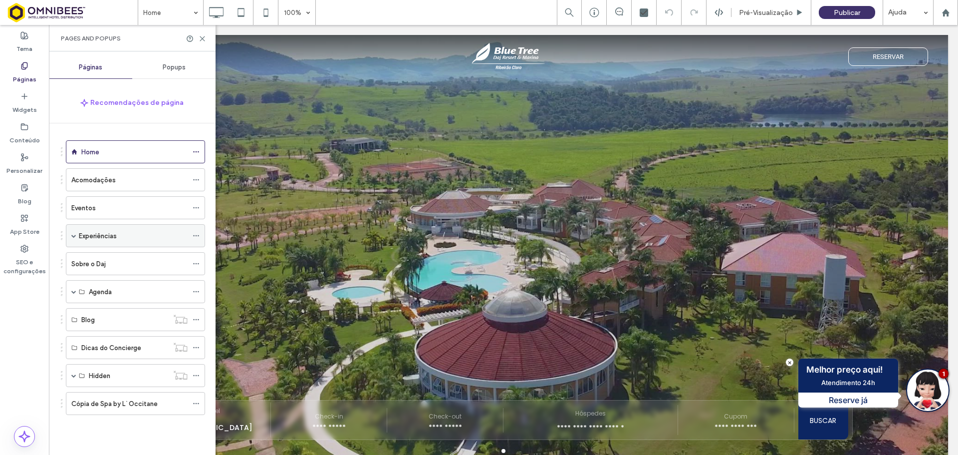
click at [73, 235] on span at bounding box center [73, 235] width 5 height 5
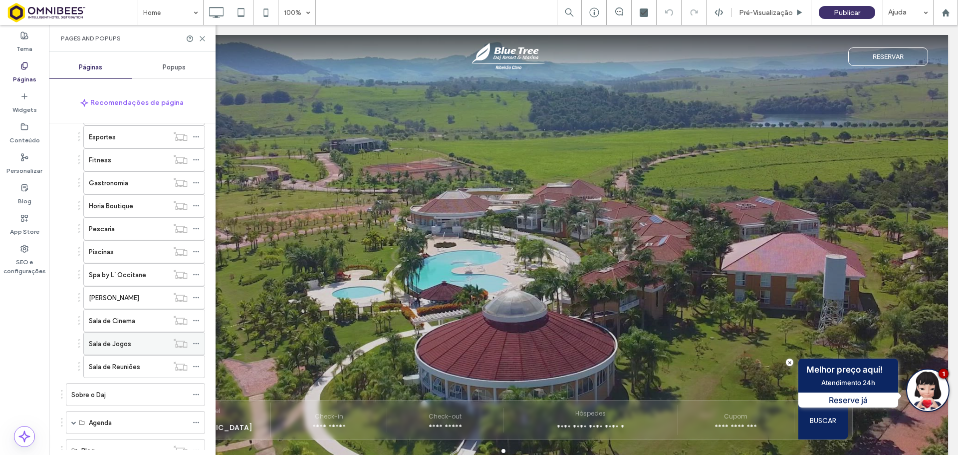
scroll to position [200, 0]
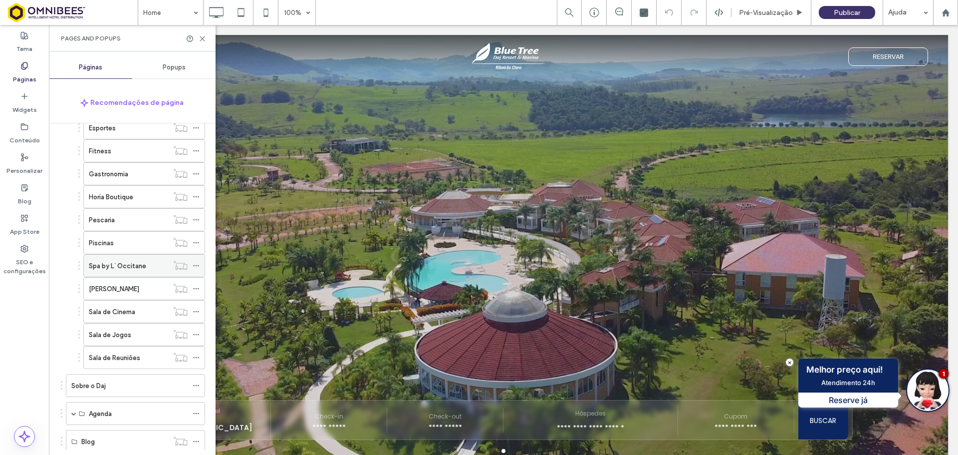
click at [123, 266] on label "Spa by L`Occitane" at bounding box center [117, 265] width 57 height 17
click at [201, 40] on div at bounding box center [479, 227] width 958 height 455
click at [204, 40] on use at bounding box center [202, 38] width 4 height 4
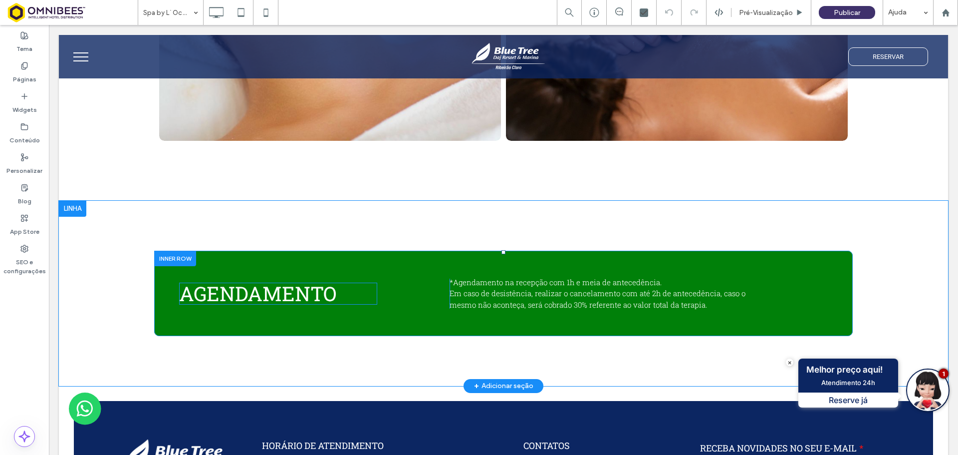
scroll to position [6587, 0]
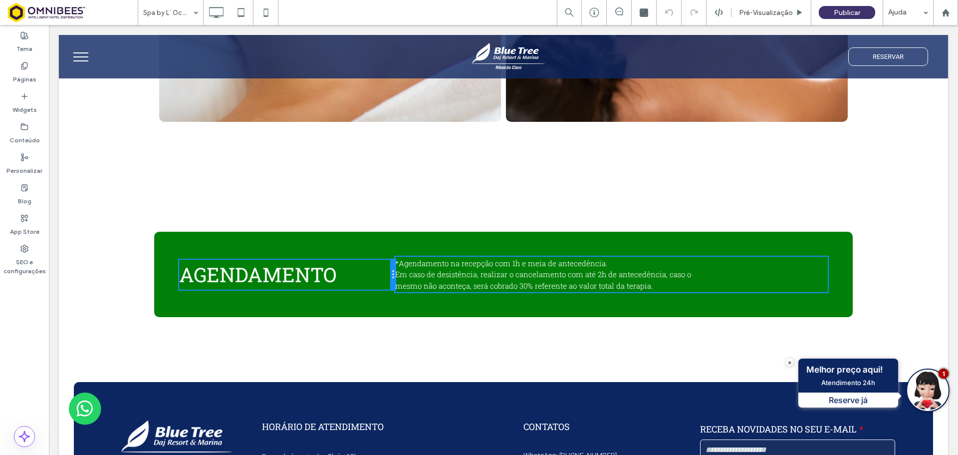
drag, startPoint x: 441, startPoint y: 271, endPoint x: 453, endPoint y: 298, distance: 29.0
click at [404, 273] on div "AGENDAMENTO Click To Paste *Agendamento na recepção com 1h e meia de antecedênc…" at bounding box center [503, 274] width 649 height 36
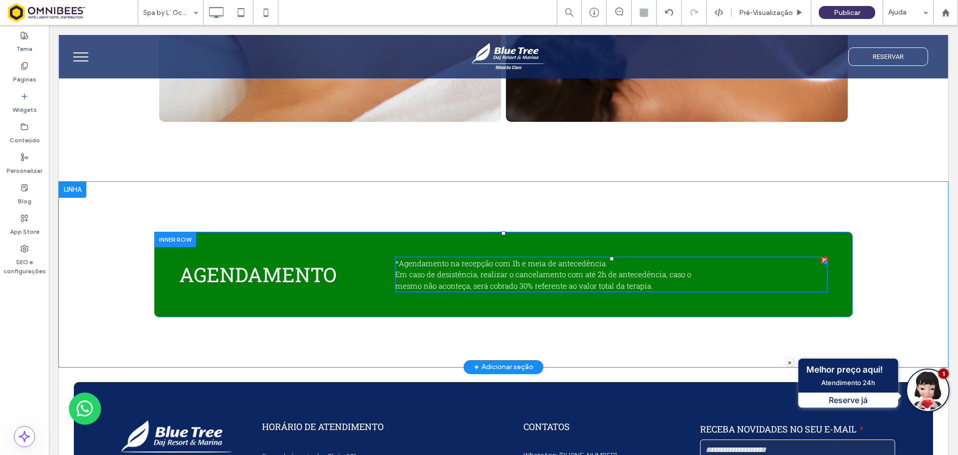
click at [453, 273] on strong "*Agendamento na recepção com 1h e meia de antecedência. Em caso de desistência,…" at bounding box center [543, 274] width 296 height 32
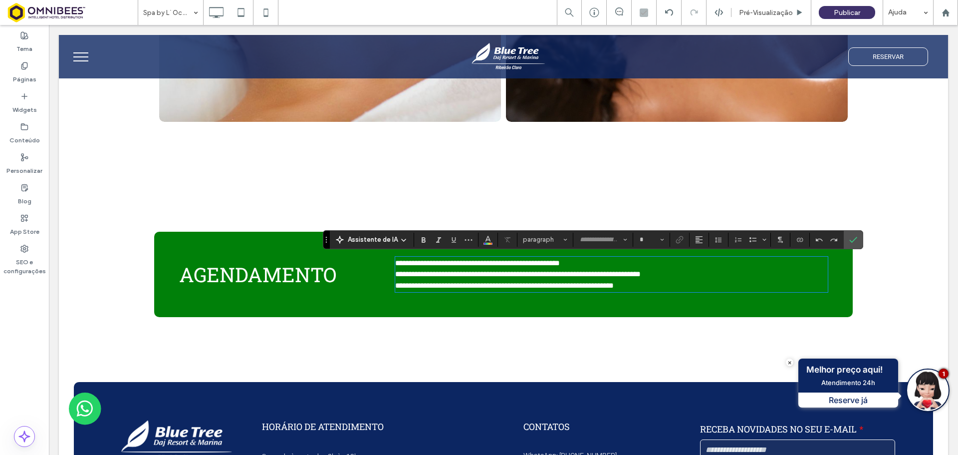
type input "**********"
type input "**"
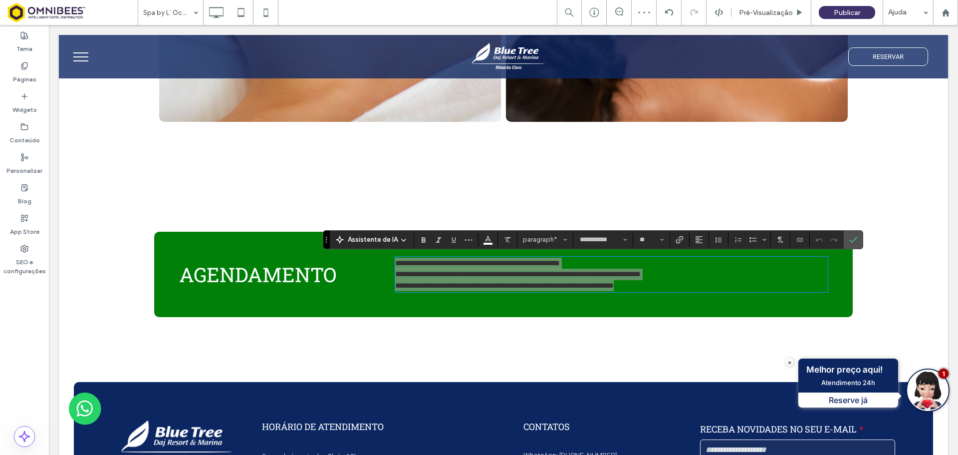
click at [667, 240] on section "**" at bounding box center [651, 240] width 37 height 14
click at [662, 241] on icon "Tamanho" at bounding box center [662, 240] width 4 height 4
drag, startPoint x: 653, startPoint y: 350, endPoint x: 604, endPoint y: 323, distance: 55.6
click at [653, 350] on label "18" at bounding box center [651, 353] width 32 height 14
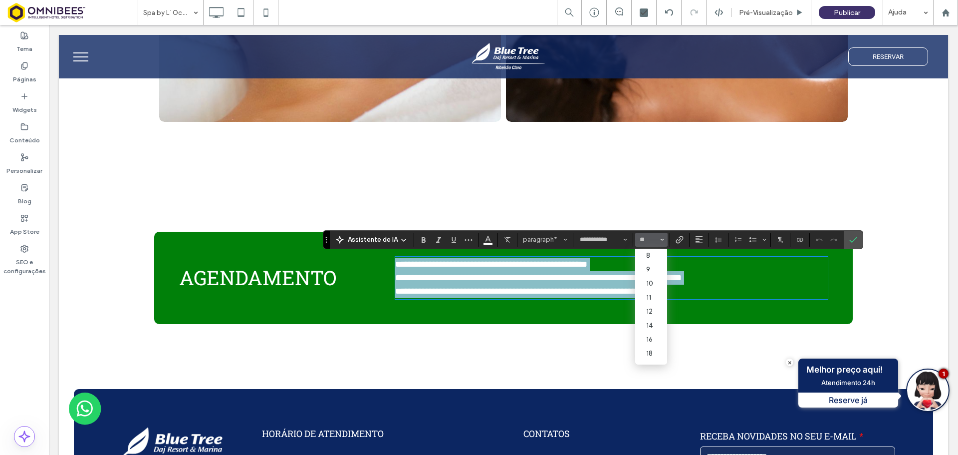
type input "**"
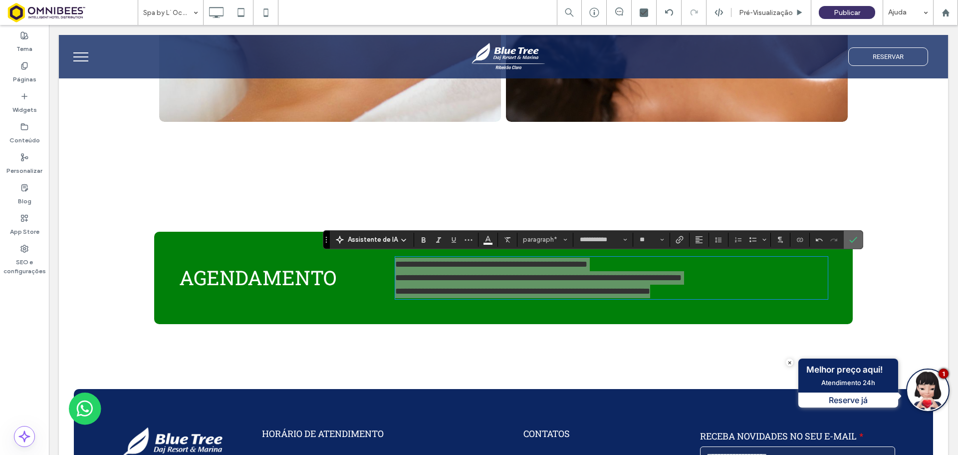
click at [850, 240] on icon "Confirmar" at bounding box center [853, 240] width 8 height 8
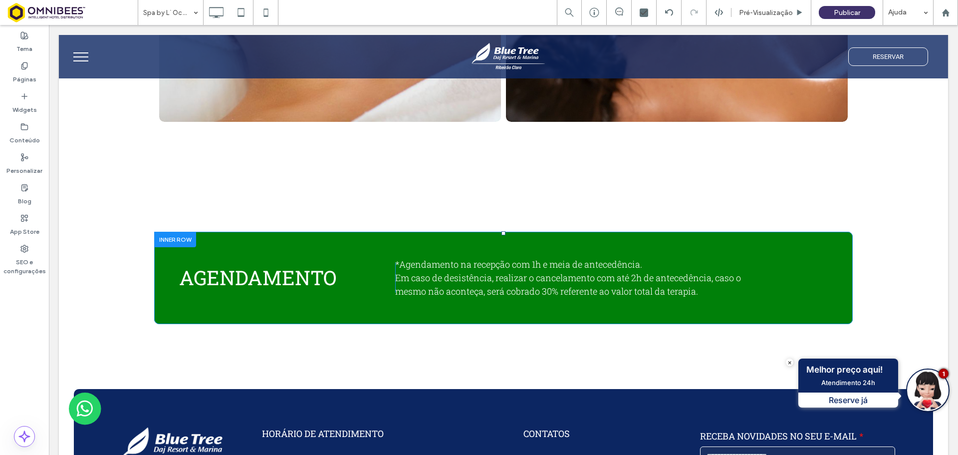
click at [844, 282] on div "AGENDAMENTO Click To Paste *Agendamento na recepção com 1h e meia de antecedênc…" at bounding box center [503, 278] width 699 height 92
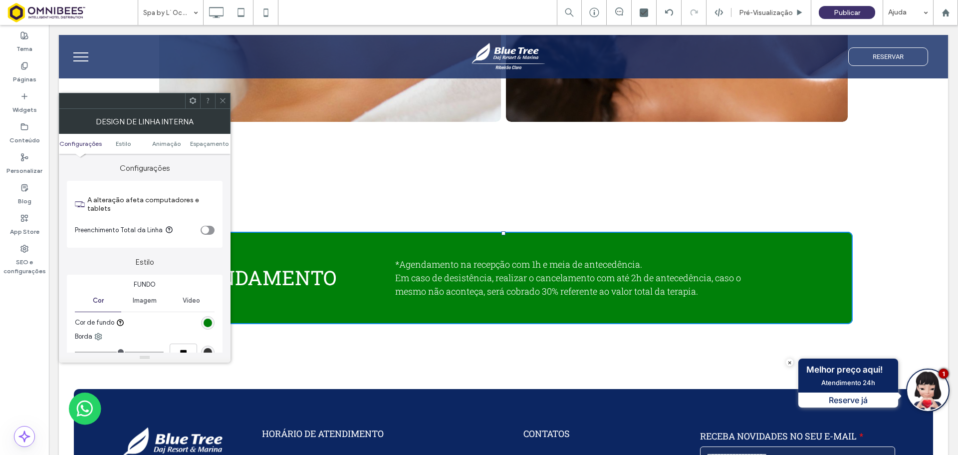
click at [209, 324] on div "rgb(0, 128, 9)" at bounding box center [208, 322] width 8 height 8
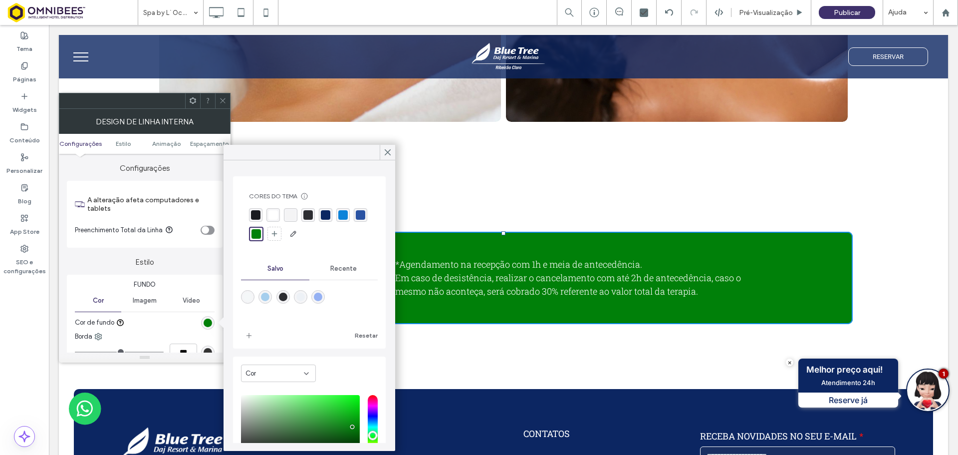
click at [345, 211] on div "rgba(12, 131, 217, 1)" at bounding box center [342, 214] width 9 height 9
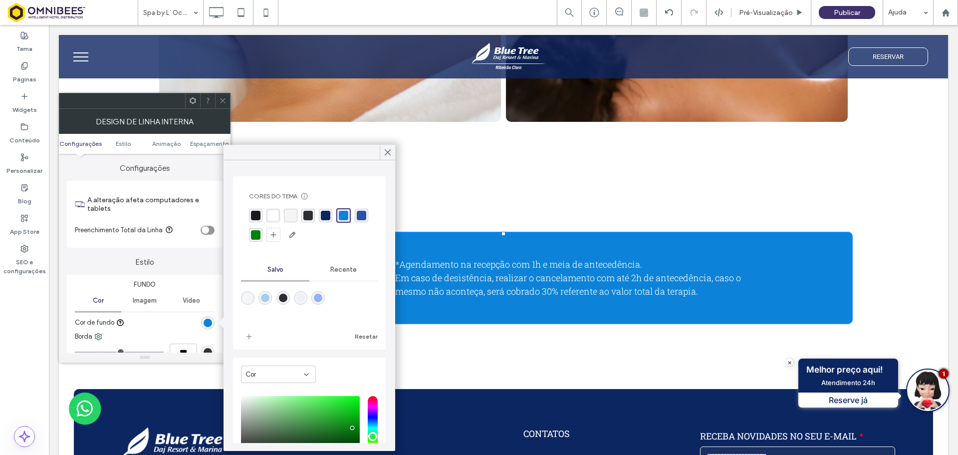
click at [221, 100] on icon at bounding box center [222, 100] width 7 height 7
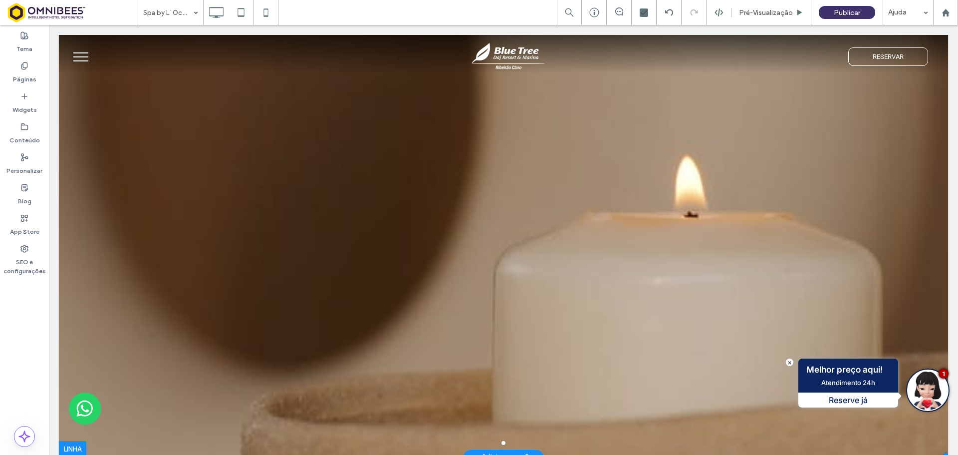
scroll to position [0, 0]
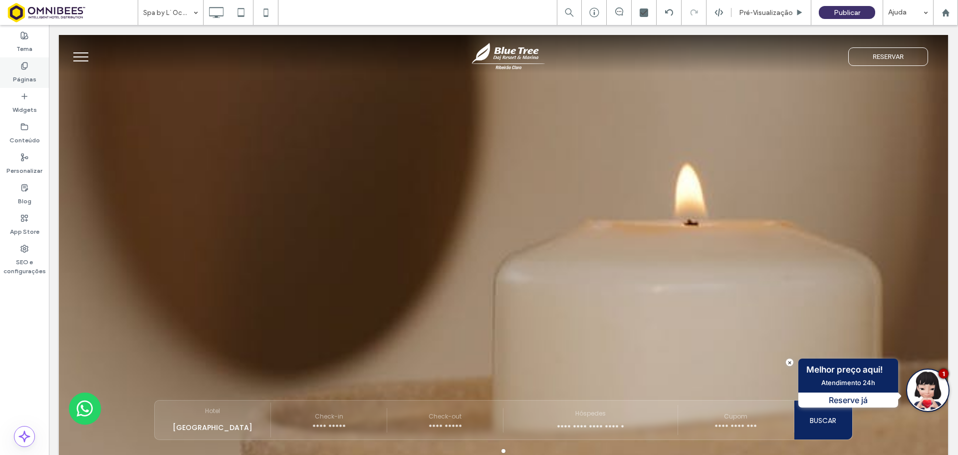
click at [24, 75] on label "Páginas" at bounding box center [24, 77] width 23 height 14
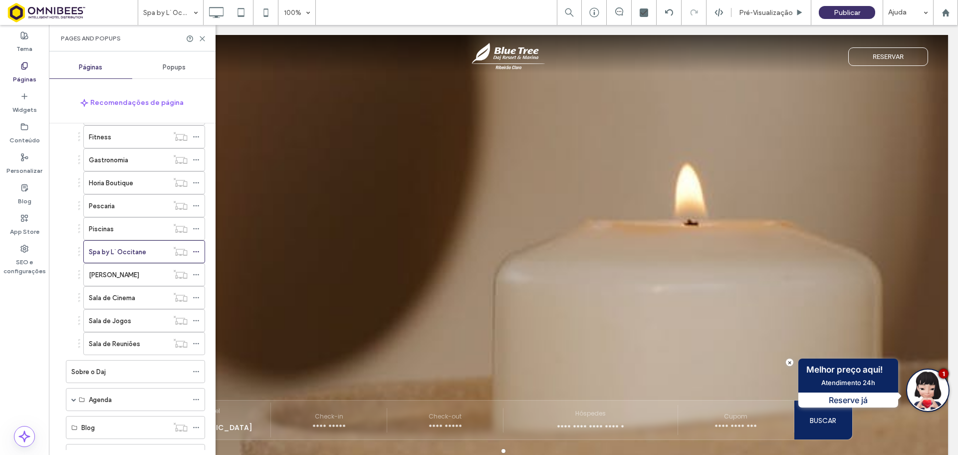
scroll to position [311, 0]
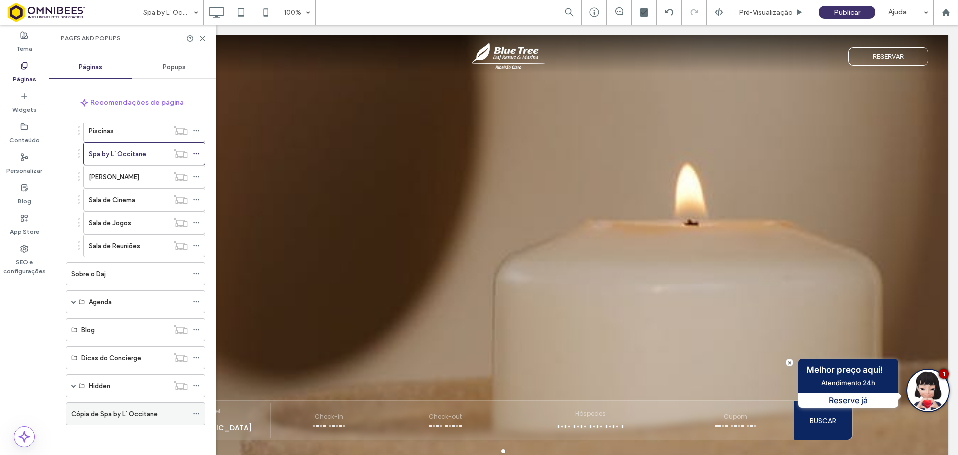
click at [196, 415] on icon at bounding box center [196, 413] width 7 height 7
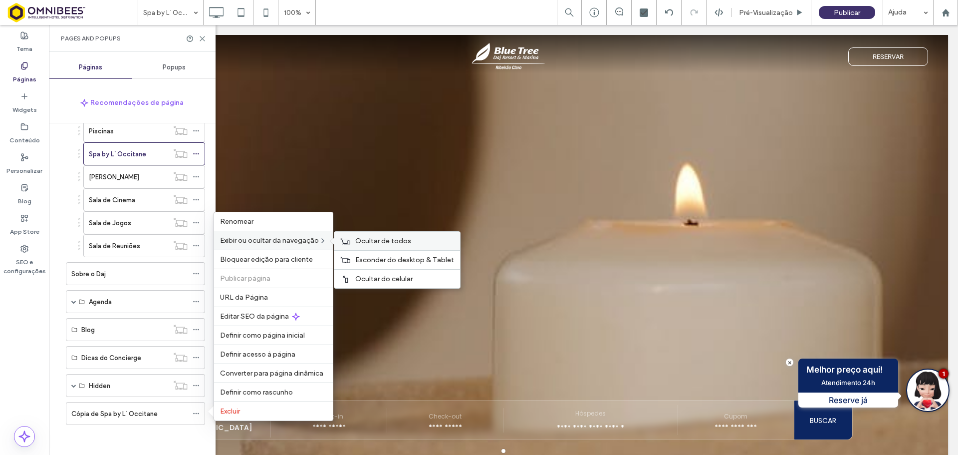
click at [390, 240] on span "Ocultar de todos" at bounding box center [383, 241] width 56 height 8
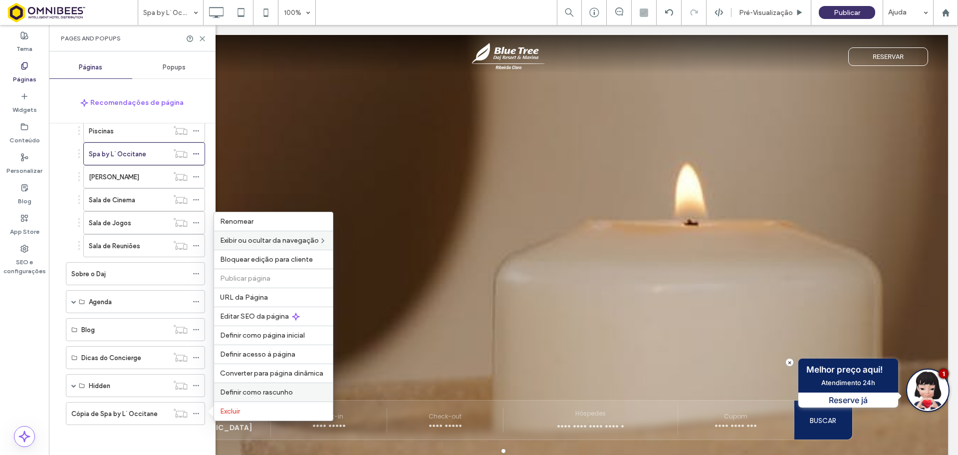
click at [284, 390] on span "Definir como rascunho" at bounding box center [256, 392] width 73 height 8
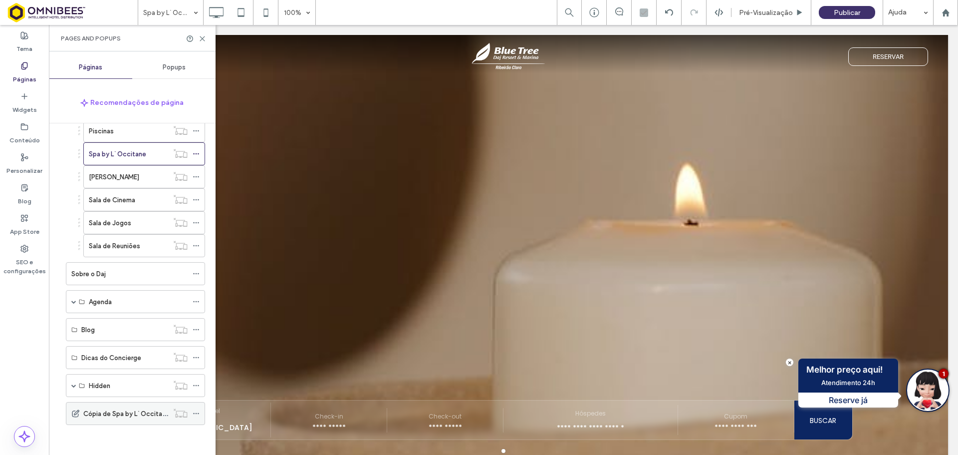
click at [196, 413] on icon at bounding box center [196, 413] width 7 height 7
click at [179, 441] on div "Home Acomodações Eventos Experiências Adega Copa do Bebê Espaço Kids Esportes F…" at bounding box center [133, 136] width 144 height 625
click at [73, 386] on span at bounding box center [73, 385] width 5 height 5
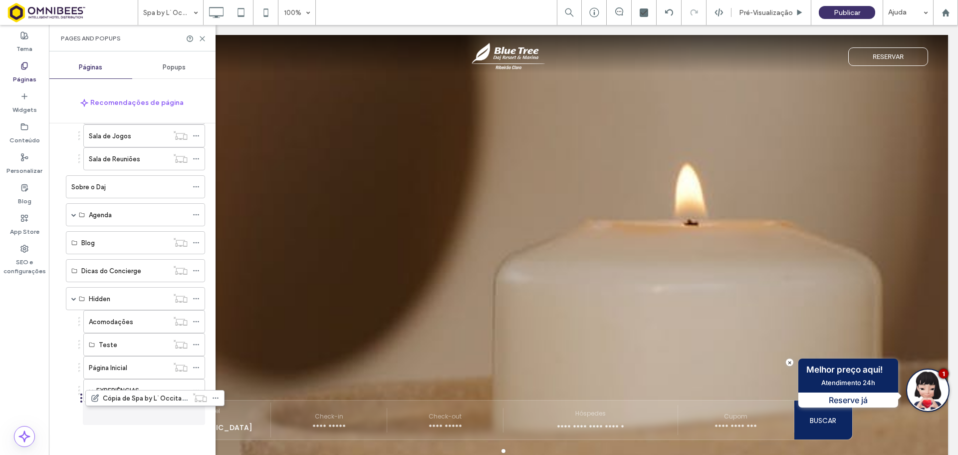
scroll to position [398, 0]
drag, startPoint x: 111, startPoint y: 415, endPoint x: 133, endPoint y: 401, distance: 26.2
click at [73, 299] on span at bounding box center [73, 298] width 5 height 5
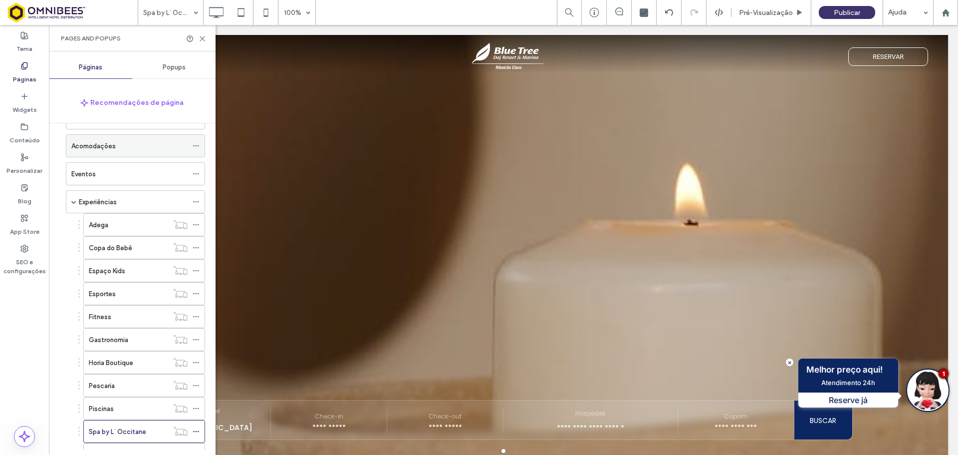
scroll to position [0, 0]
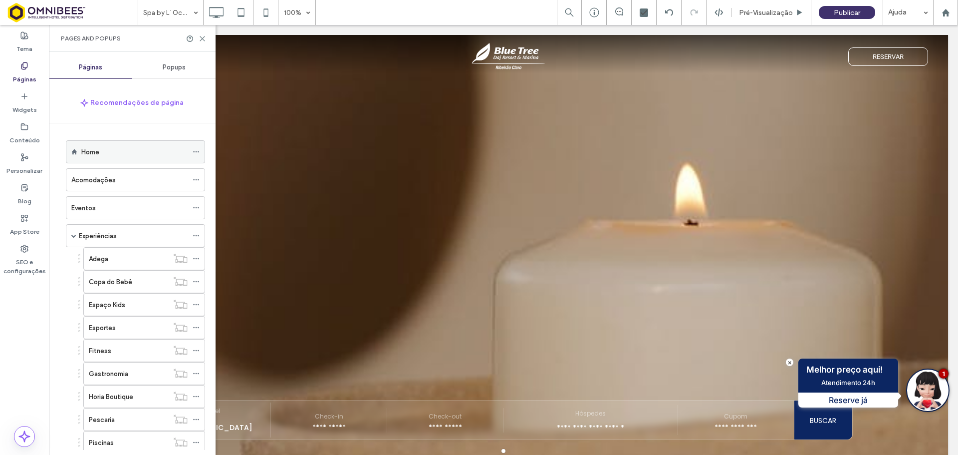
click at [80, 148] on div "Home" at bounding box center [135, 151] width 139 height 23
click at [90, 153] on label "Home" at bounding box center [90, 151] width 18 height 17
click at [201, 40] on use at bounding box center [202, 38] width 4 height 4
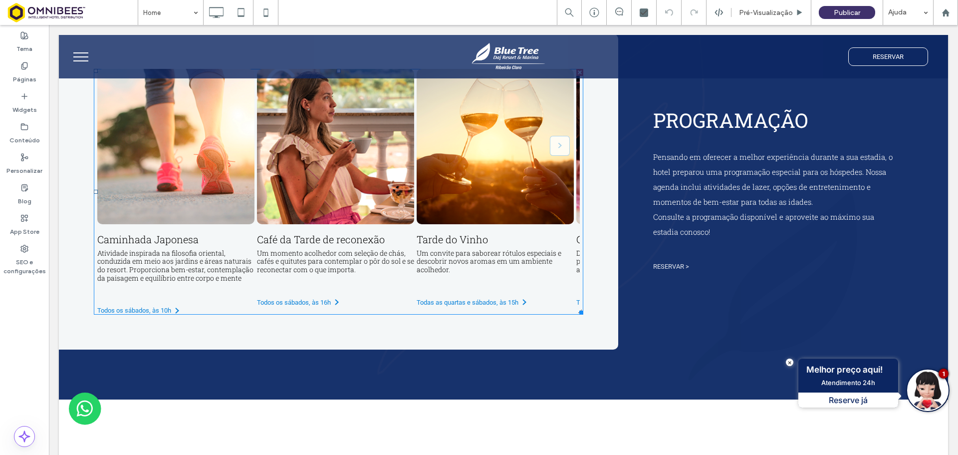
scroll to position [1896, 0]
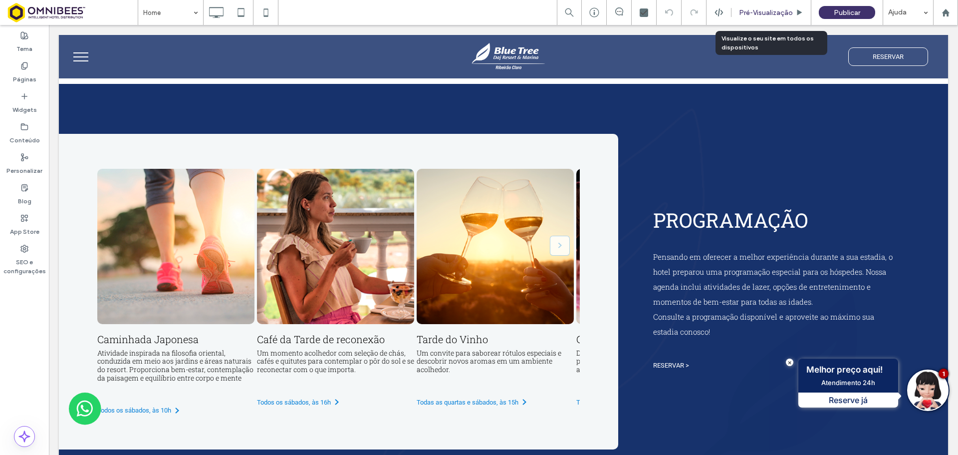
click at [757, 10] on span "Pré-Visualizaçāo" at bounding box center [766, 12] width 54 height 8
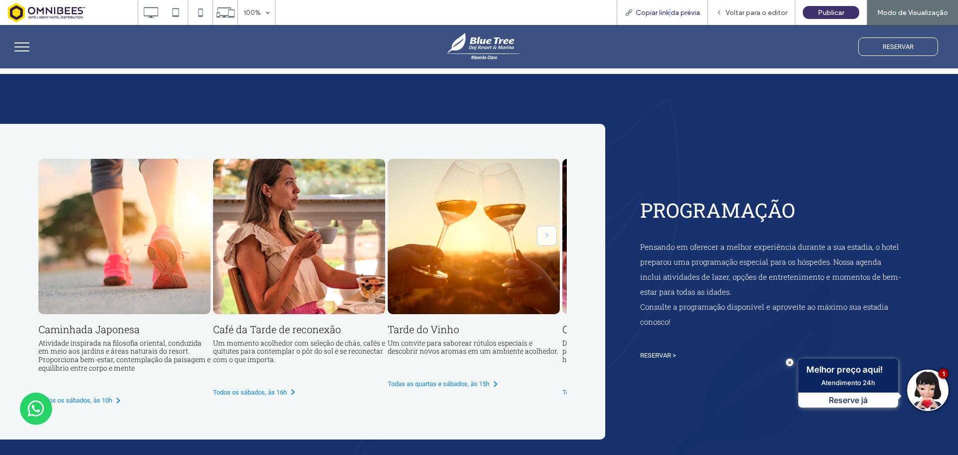
click at [672, 12] on span "Copiar link da prévia" at bounding box center [668, 12] width 64 height 8
click at [755, 12] on span "Voltar para o editor" at bounding box center [757, 12] width 62 height 8
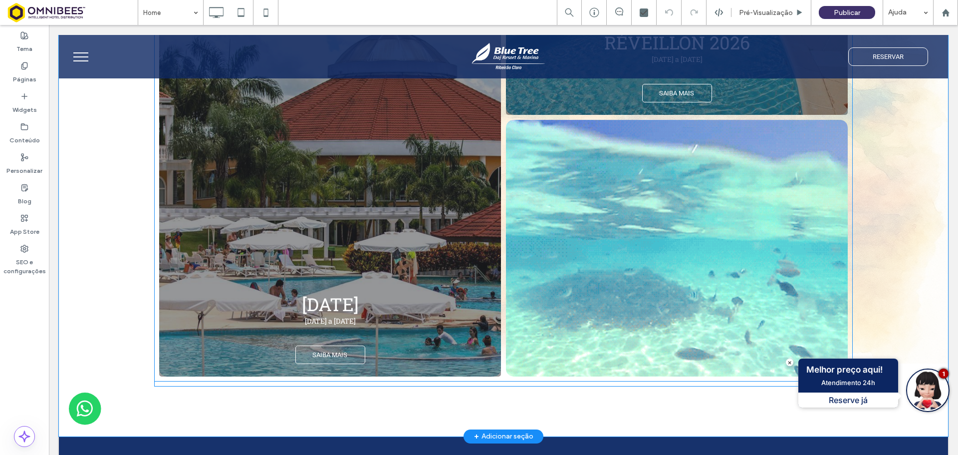
scroll to position [1597, 0]
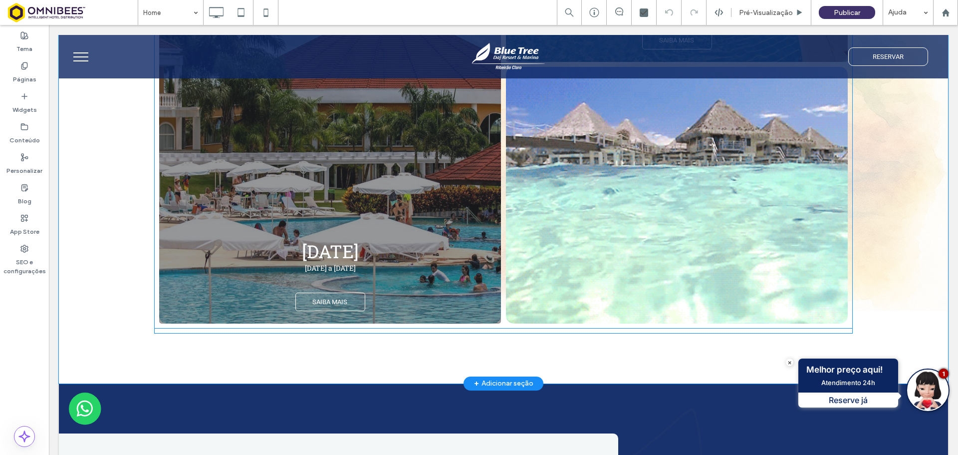
click at [639, 182] on link at bounding box center [677, 195] width 362 height 272
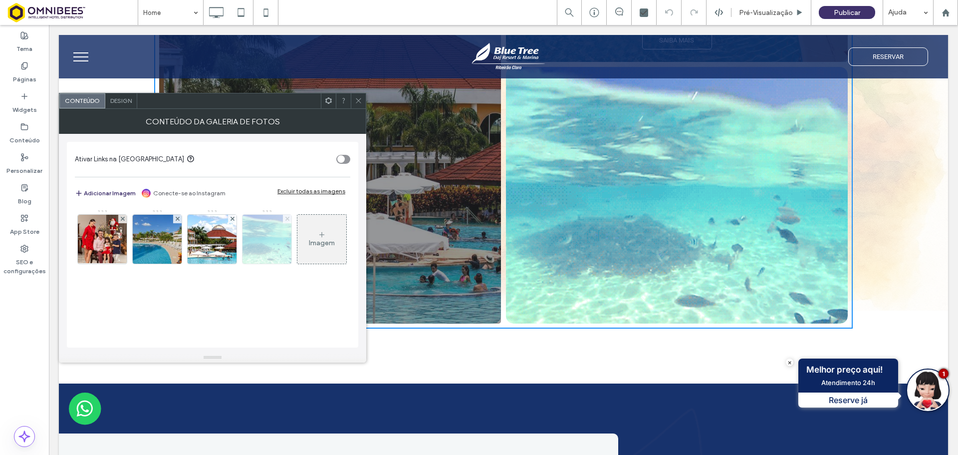
click at [285, 218] on icon at bounding box center [287, 219] width 4 height 4
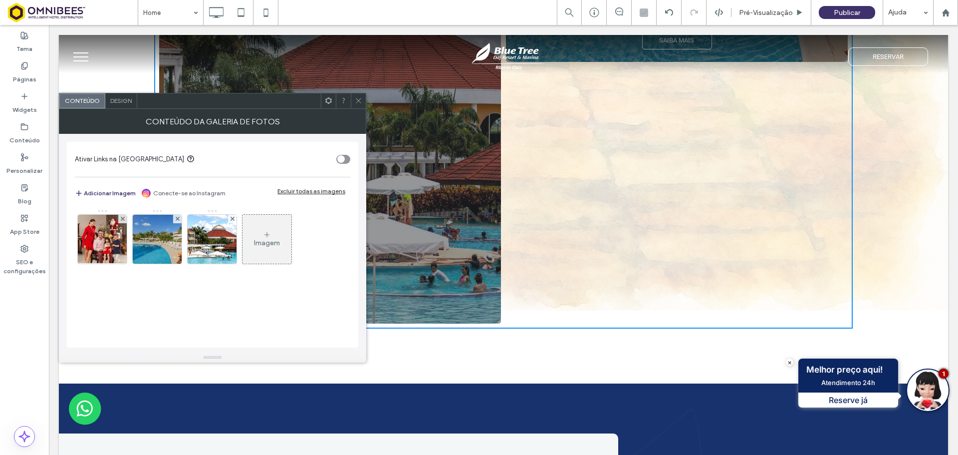
click at [359, 101] on icon at bounding box center [358, 100] width 7 height 7
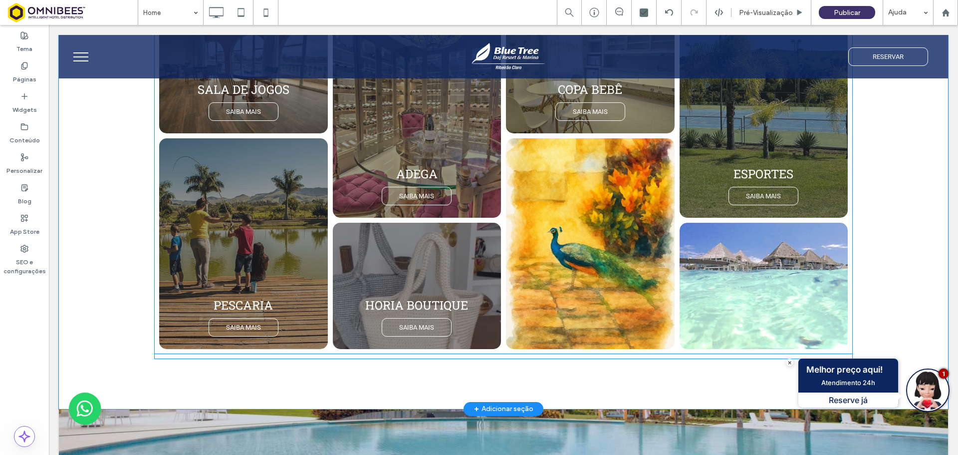
scroll to position [2944, 0]
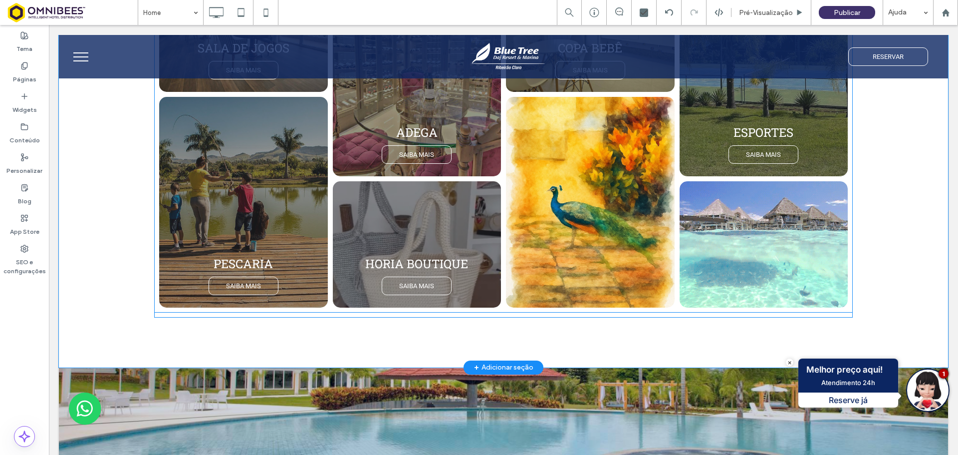
click at [723, 251] on link at bounding box center [763, 245] width 179 height 134
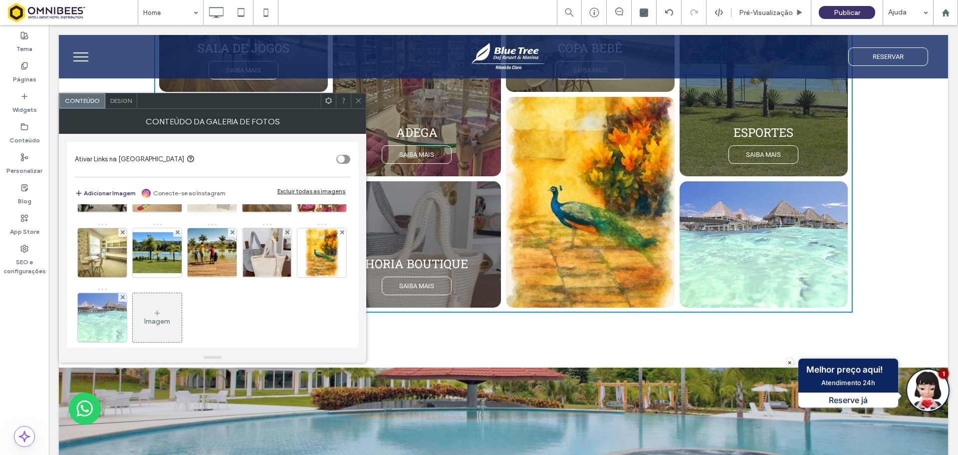
scroll to position [197, 0]
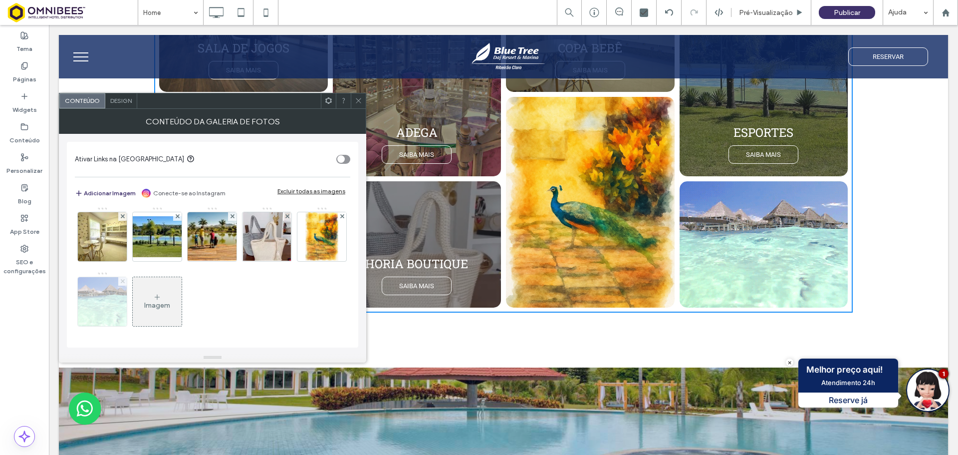
click at [125, 277] on span at bounding box center [123, 281] width 4 height 8
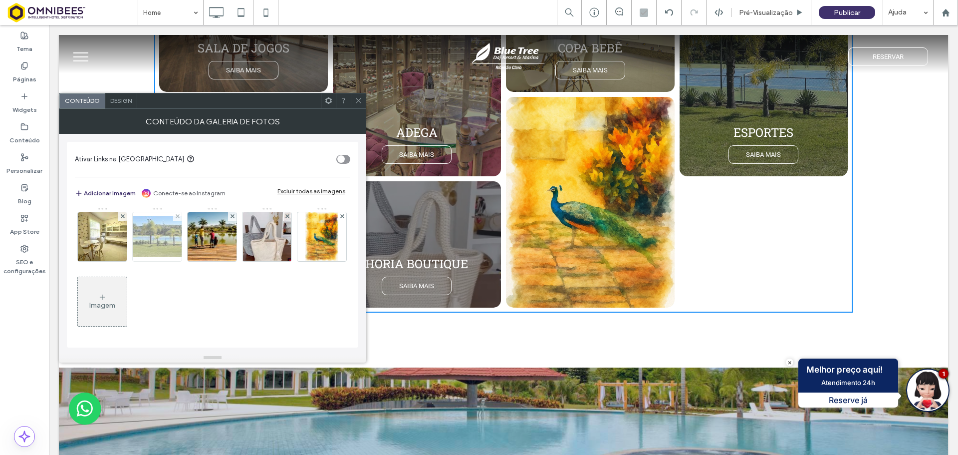
scroll to position [132, 0]
click at [358, 103] on icon at bounding box center [358, 100] width 7 height 7
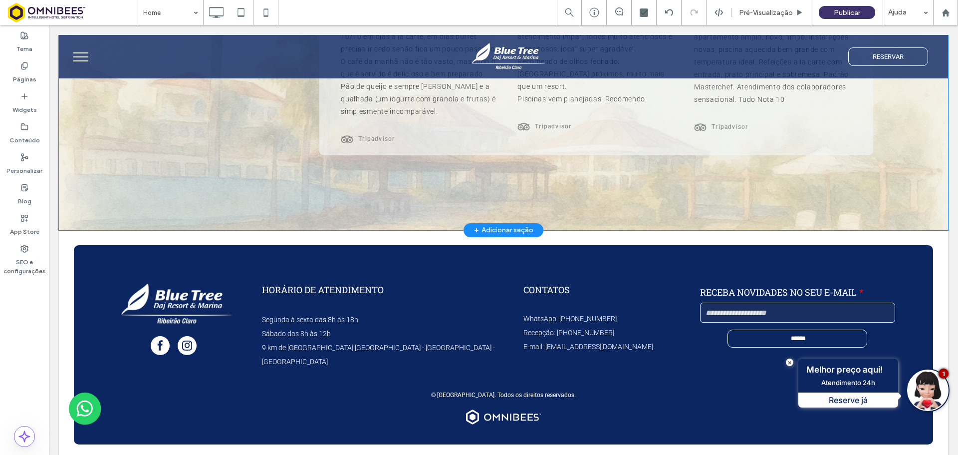
scroll to position [4360, 0]
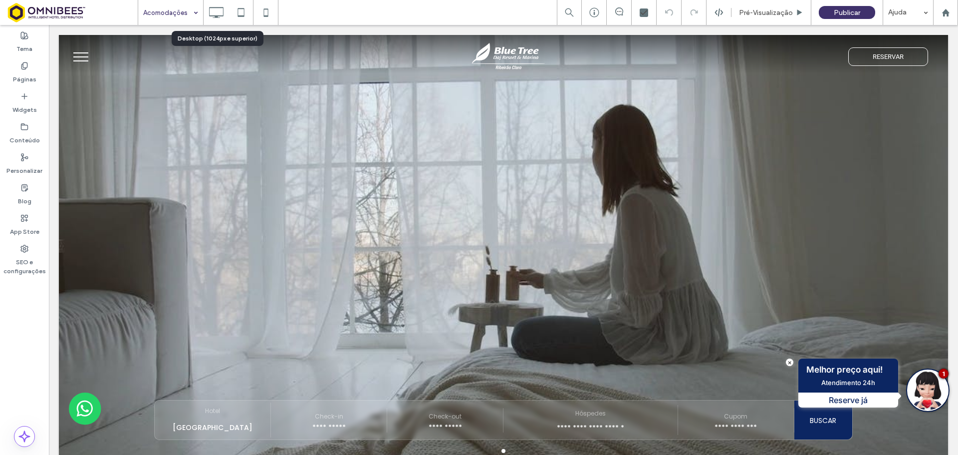
click at [209, 17] on icon at bounding box center [216, 12] width 20 height 20
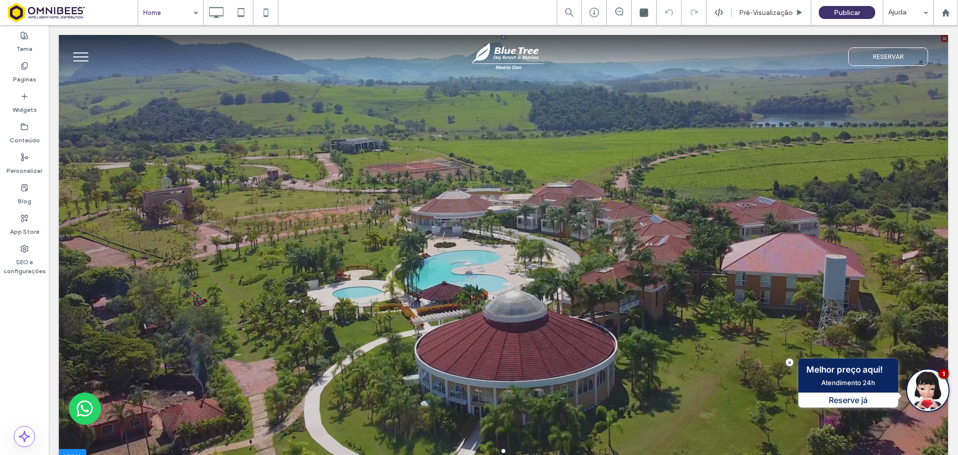
click at [436, 272] on div at bounding box center [503, 256] width 889 height 382
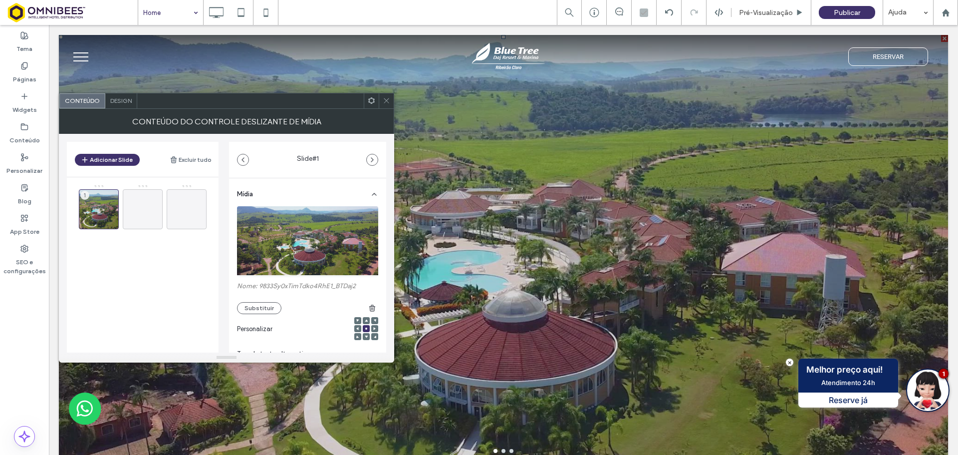
click at [382, 99] on div at bounding box center [386, 100] width 15 height 15
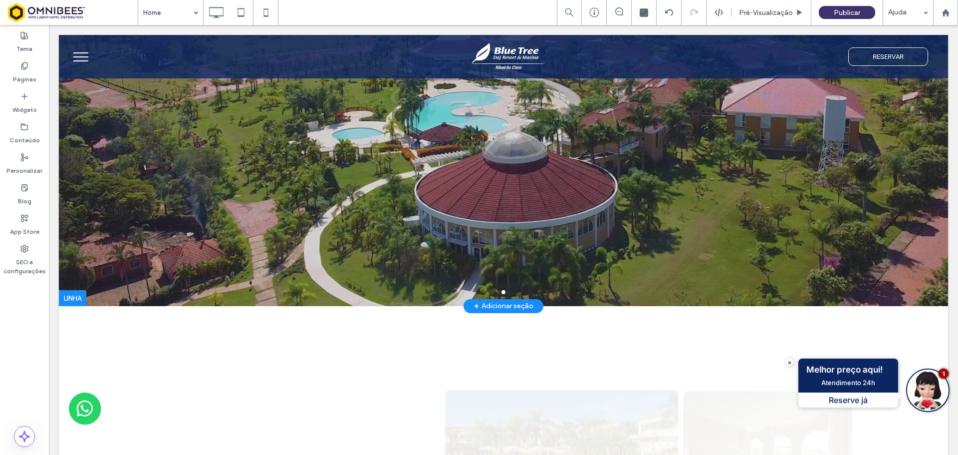
scroll to position [200, 0]
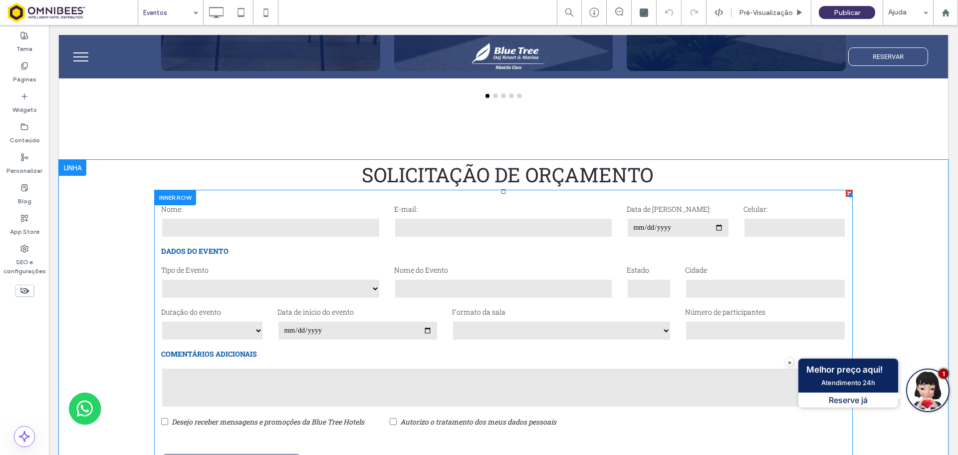
scroll to position [3992, 0]
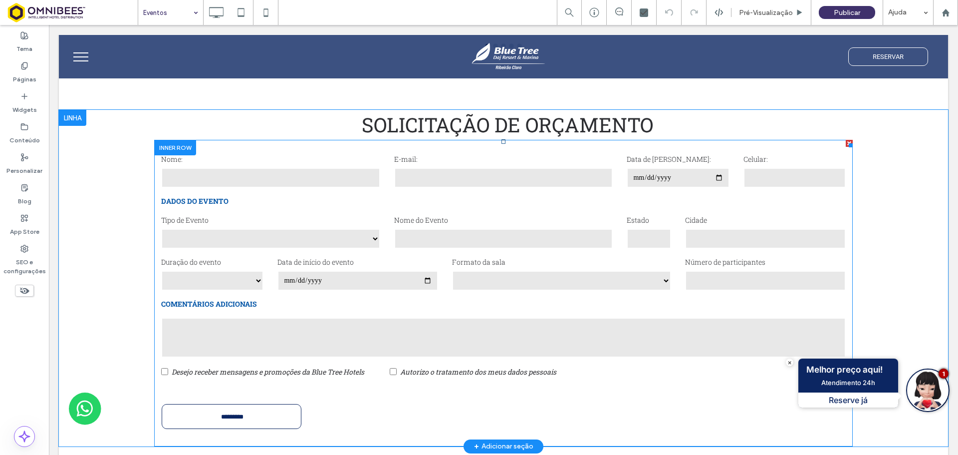
click at [538, 287] on select "**********" at bounding box center [561, 280] width 219 height 20
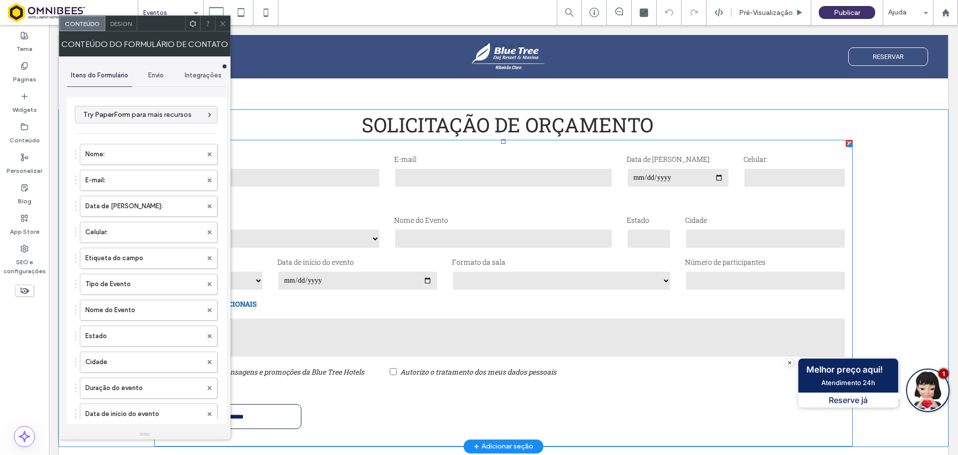
type input "*********"
type input "**********"
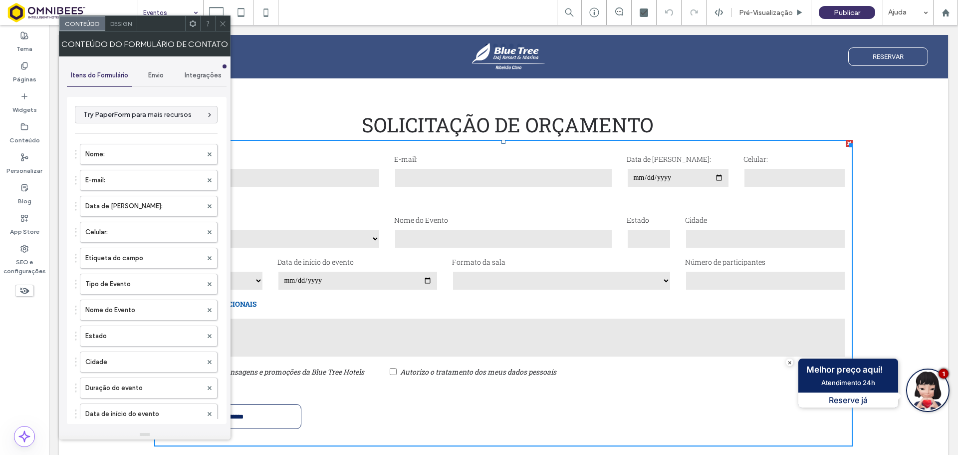
click at [153, 80] on div "Envio" at bounding box center [155, 75] width 47 height 22
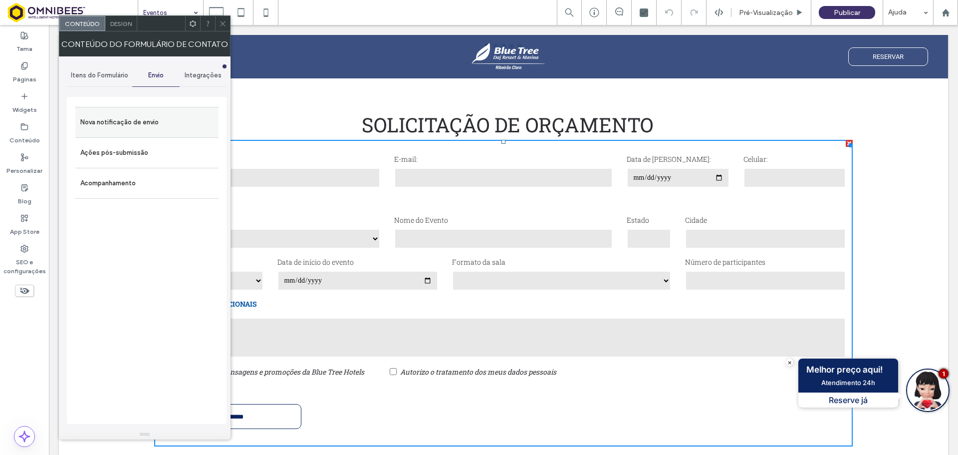
click at [142, 115] on label "Nova notificação de envio" at bounding box center [146, 122] width 133 height 20
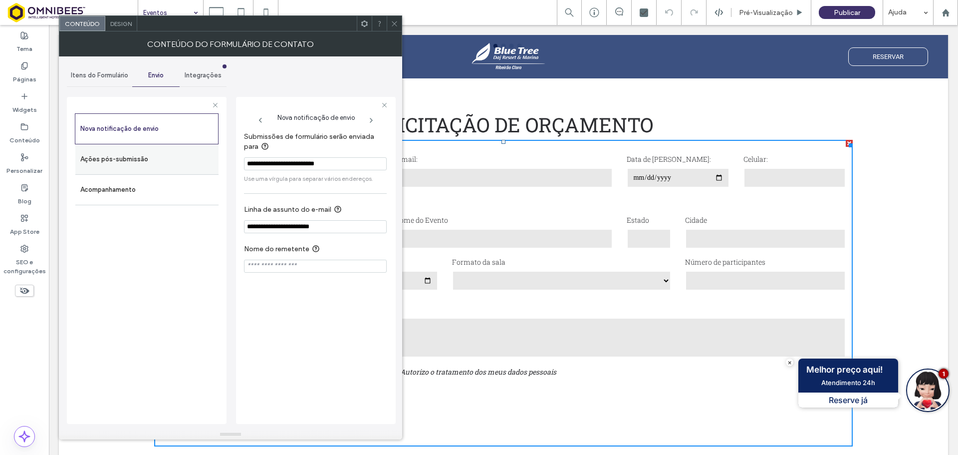
click at [153, 157] on label "Ações pós-submissão" at bounding box center [146, 159] width 133 height 20
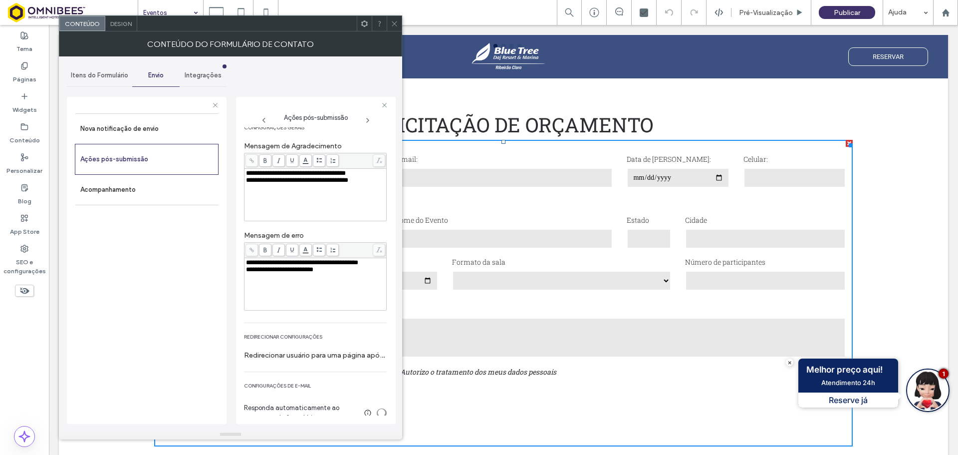
scroll to position [26, 0]
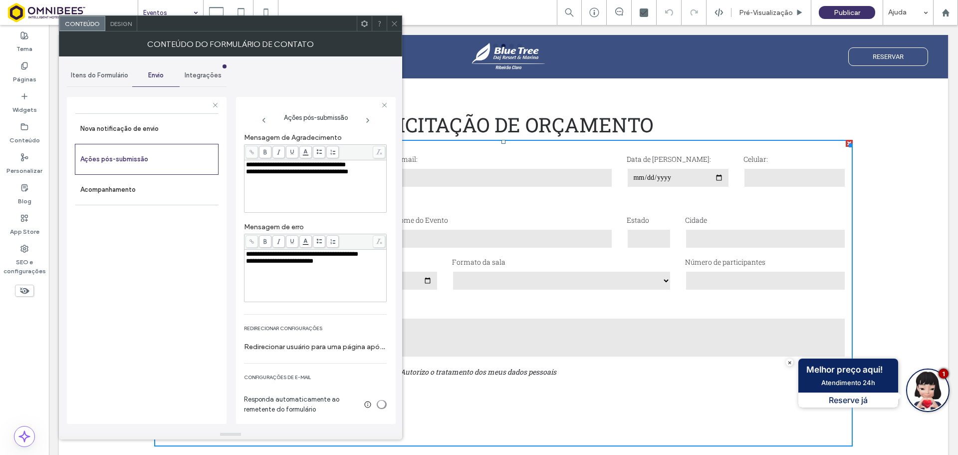
click at [392, 22] on icon at bounding box center [394, 23] width 7 height 7
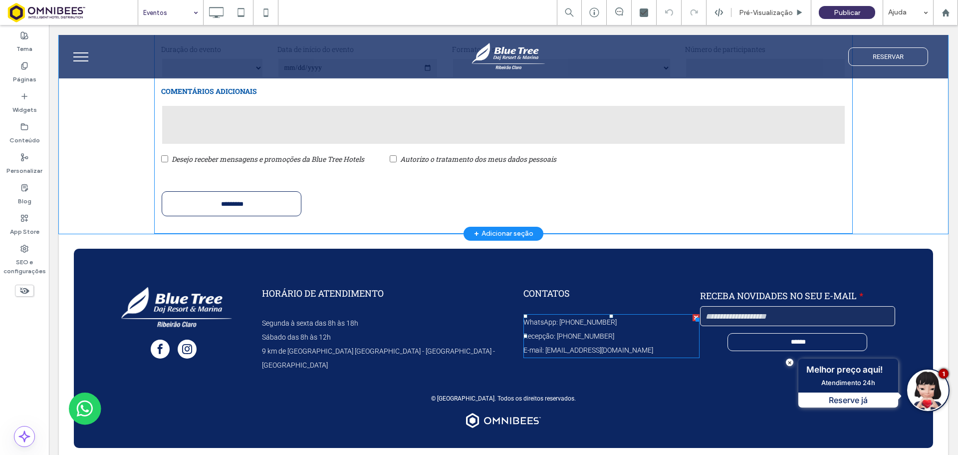
scroll to position [4209, 0]
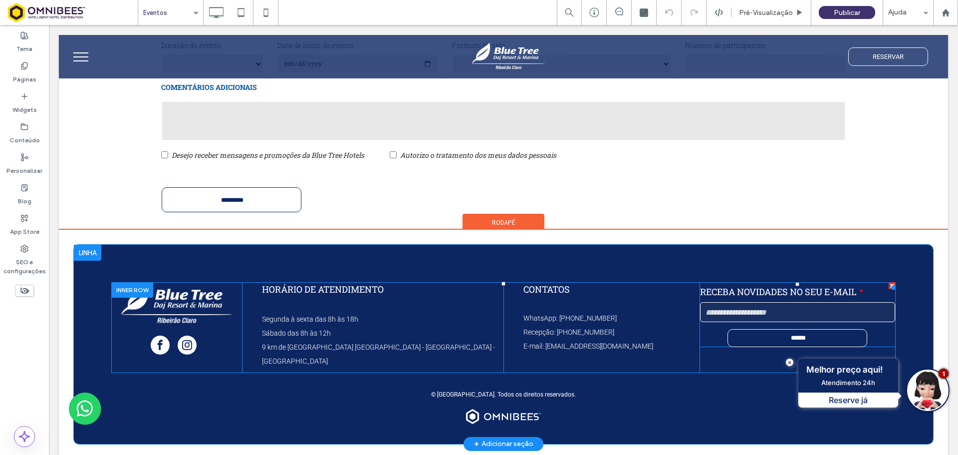
click at [780, 325] on div "RECEBA NOVIDADES NO SEU E-MAIL" at bounding box center [797, 303] width 203 height 48
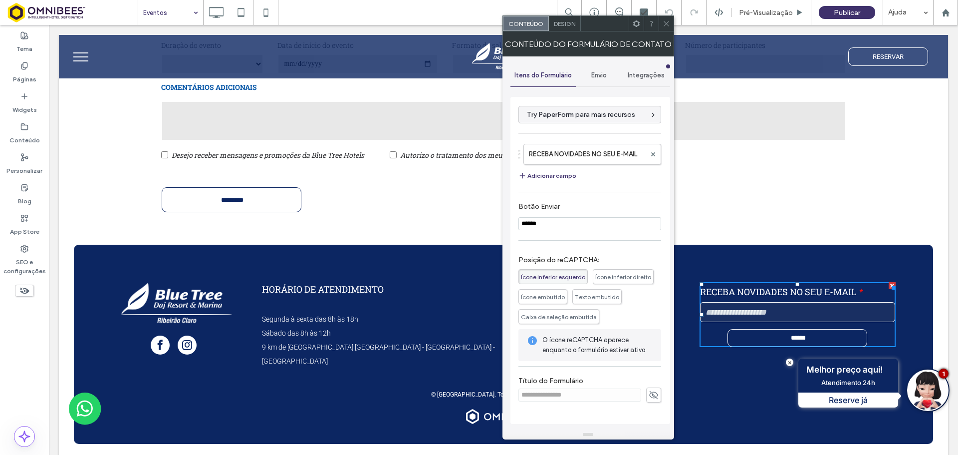
click at [592, 77] on span "Envio" at bounding box center [598, 75] width 15 height 8
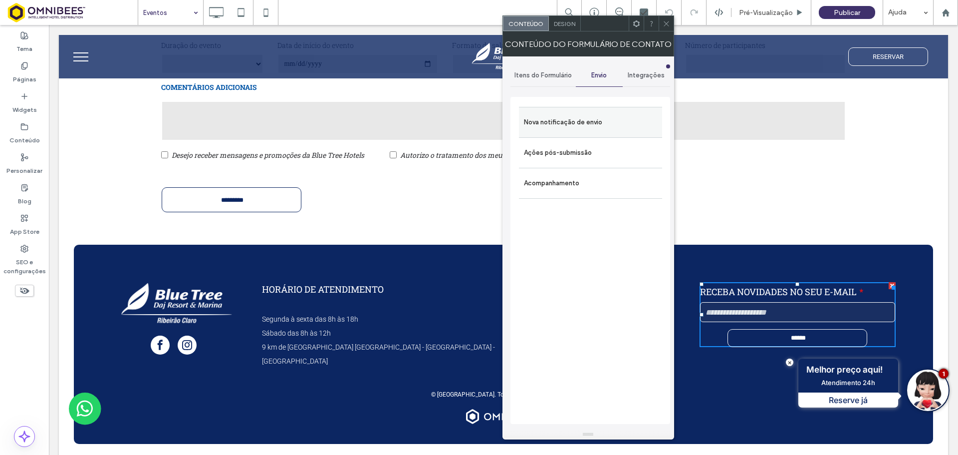
click at [586, 117] on label "Nova notificação de envio" at bounding box center [590, 122] width 133 height 20
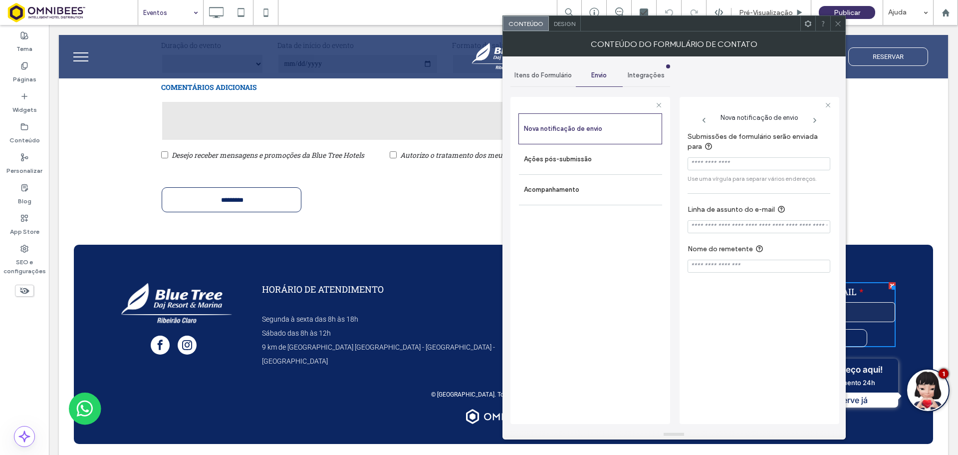
click at [839, 29] on span at bounding box center [837, 23] width 7 height 15
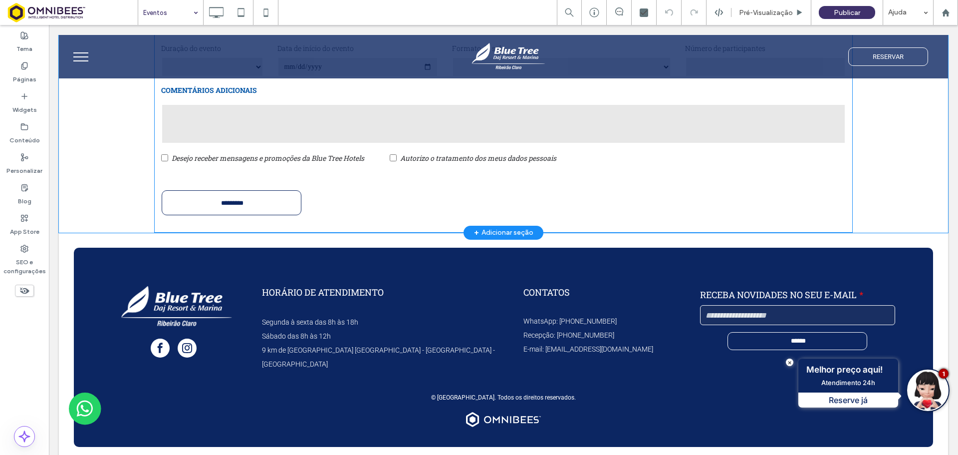
scroll to position [4059, 0]
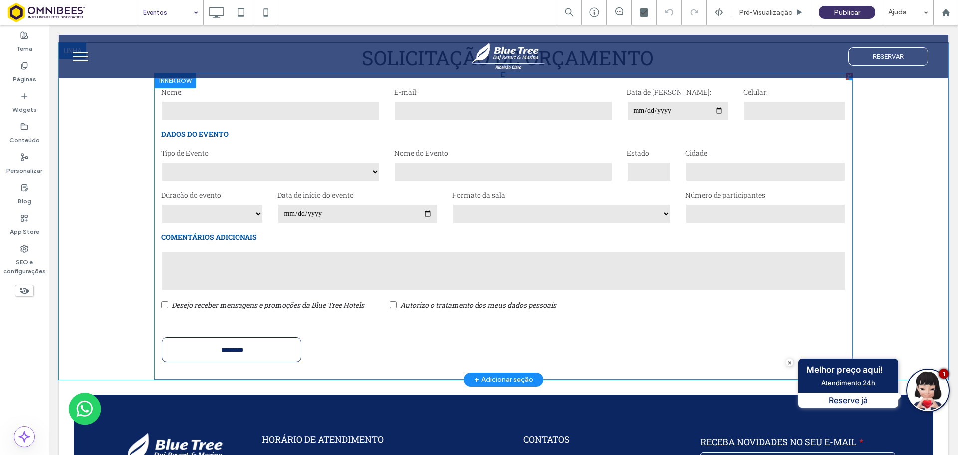
click at [559, 209] on select "**********" at bounding box center [561, 214] width 219 height 20
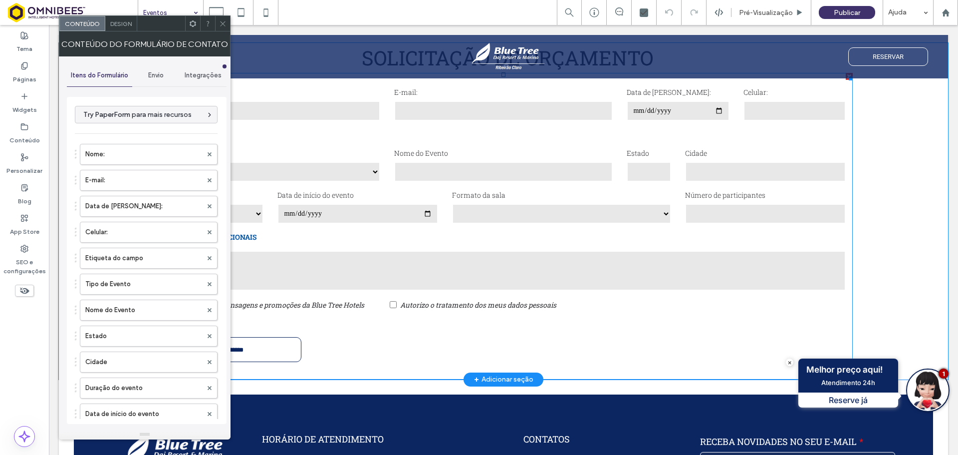
type input "*********"
type input "**********"
click at [153, 76] on span "Envio" at bounding box center [155, 75] width 15 height 8
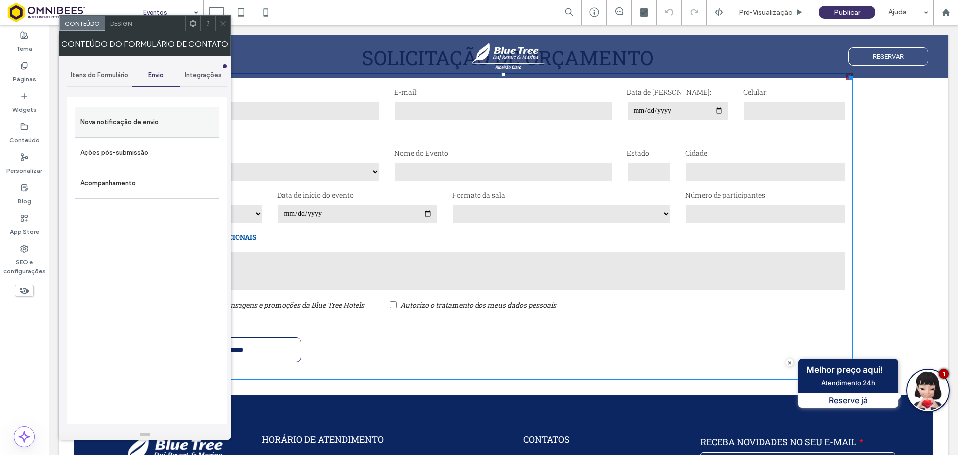
click at [142, 126] on label "Nova notificação de envio" at bounding box center [146, 122] width 133 height 20
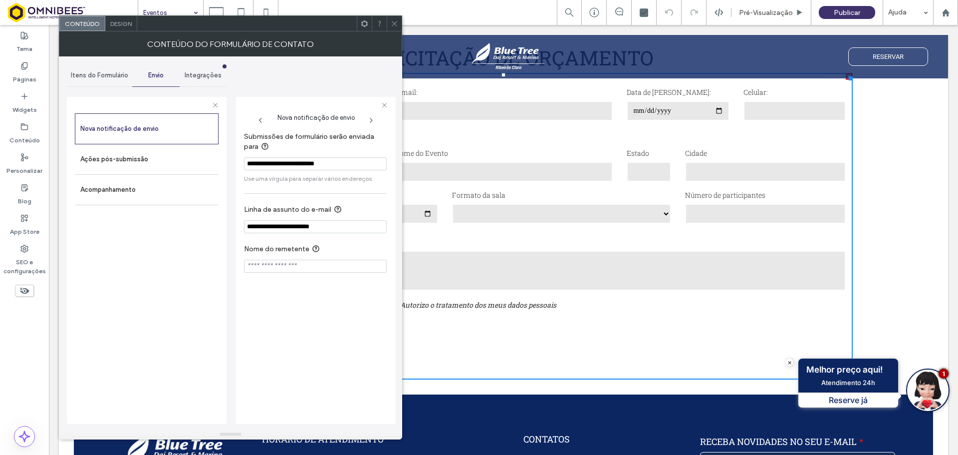
click at [346, 164] on input "**********" at bounding box center [315, 163] width 143 height 13
click at [394, 24] on icon at bounding box center [394, 23] width 7 height 7
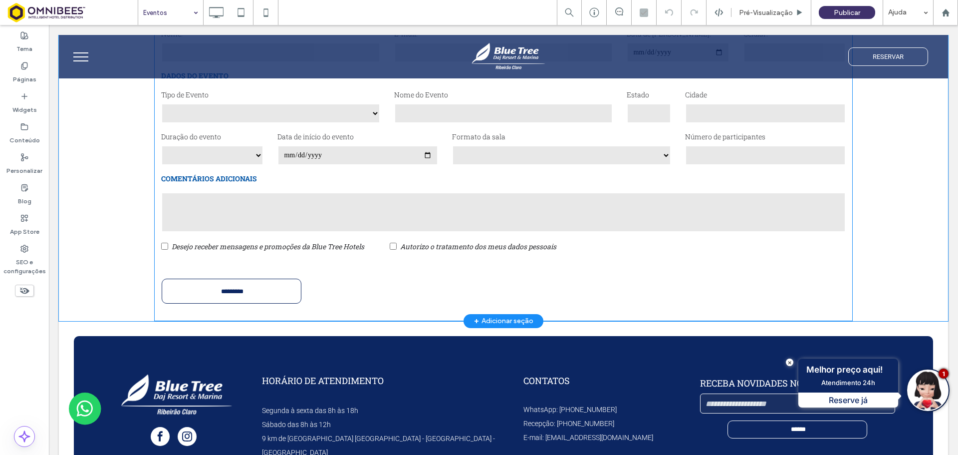
scroll to position [4159, 0]
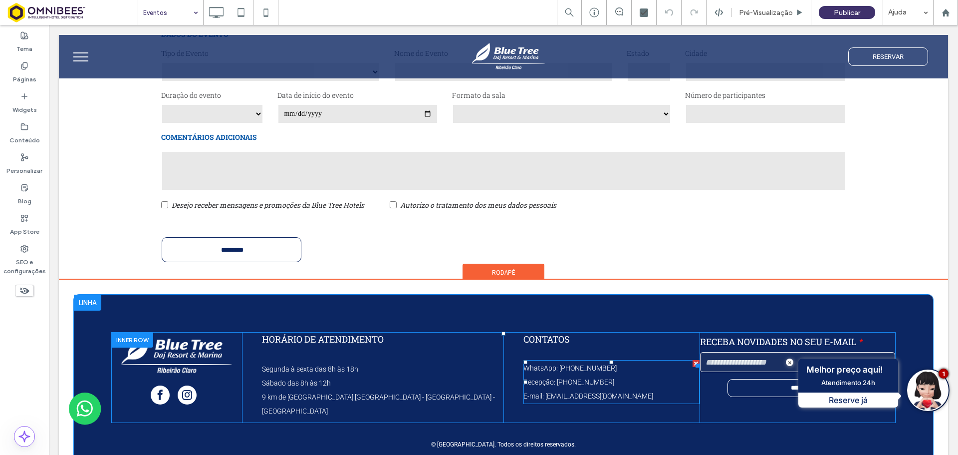
click at [592, 395] on span "E-mail: [EMAIL_ADDRESS][DOMAIN_NAME]" at bounding box center [588, 396] width 130 height 8
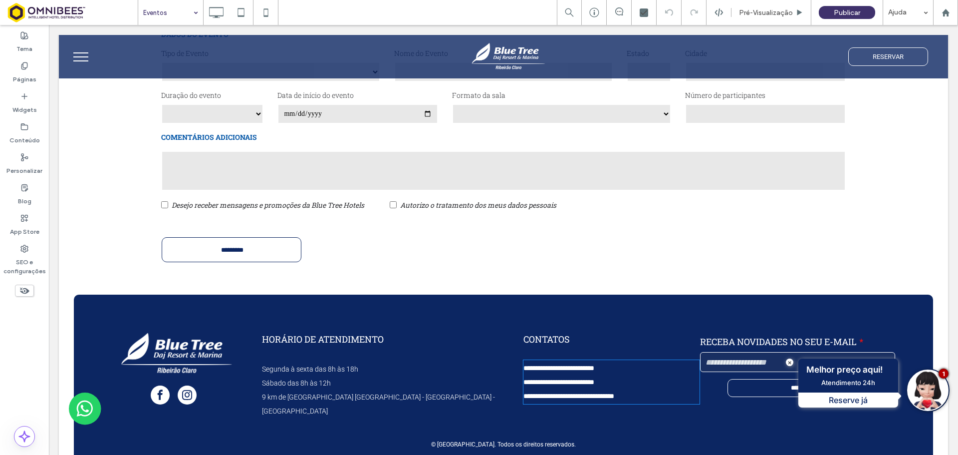
type input "******"
type input "**"
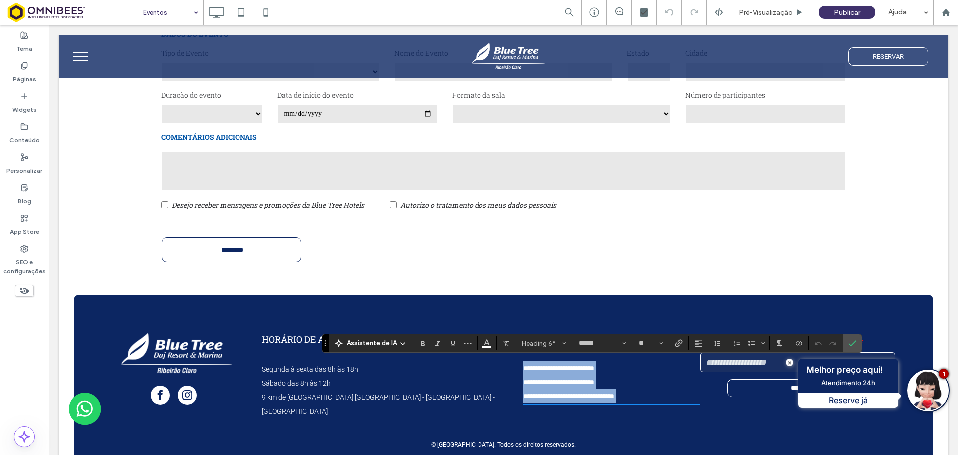
click at [546, 395] on span "**********" at bounding box center [568, 395] width 91 height 7
click at [641, 396] on h6 "**********" at bounding box center [611, 396] width 176 height 14
copy span "**********"
click at [763, 364] on input "email" at bounding box center [797, 362] width 195 height 20
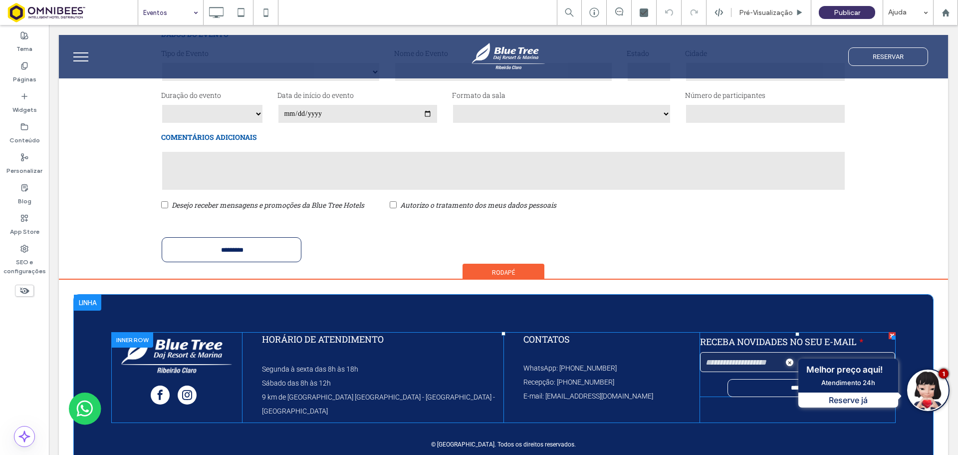
click at [728, 368] on input "email" at bounding box center [797, 362] width 195 height 20
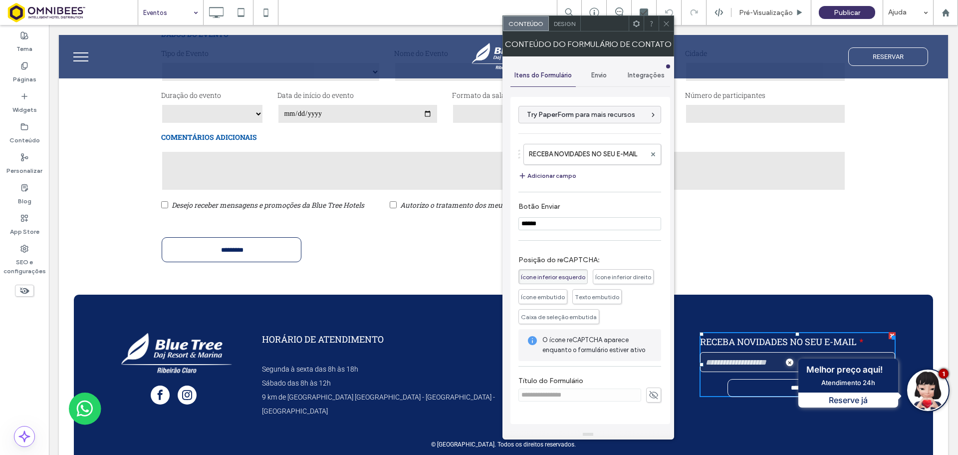
click at [598, 75] on span "Envio" at bounding box center [598, 75] width 15 height 8
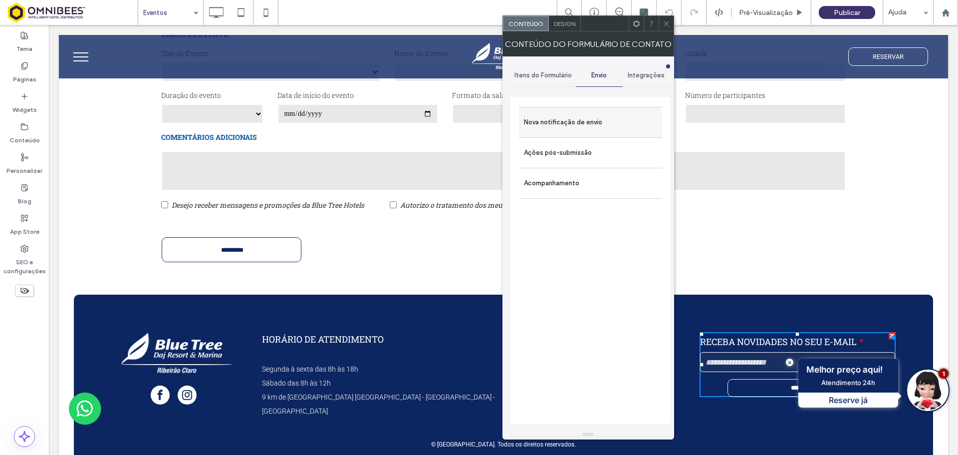
click at [601, 128] on label "Nova notificação de envio" at bounding box center [590, 122] width 133 height 20
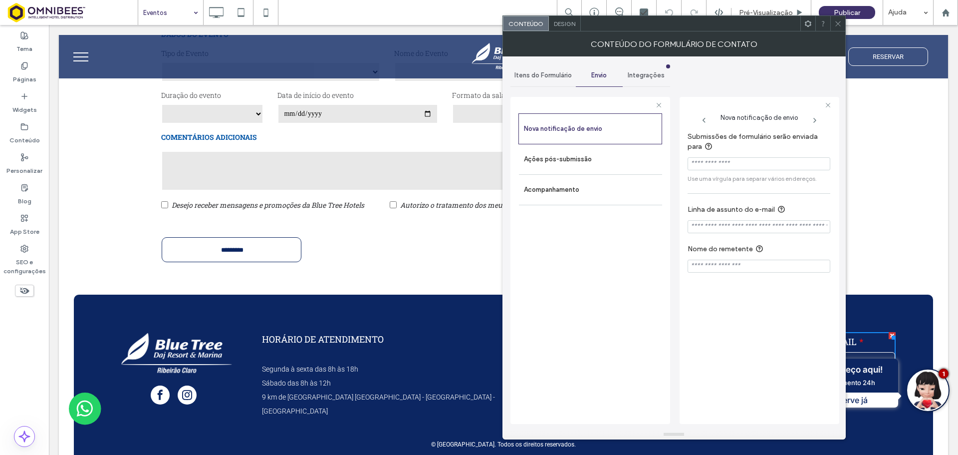
click at [731, 165] on input "Submissões de formulário serão enviada para" at bounding box center [759, 163] width 143 height 13
paste input "**********"
type input "**********"
click at [776, 229] on input "Linha de assunto do e-mail" at bounding box center [759, 226] width 143 height 13
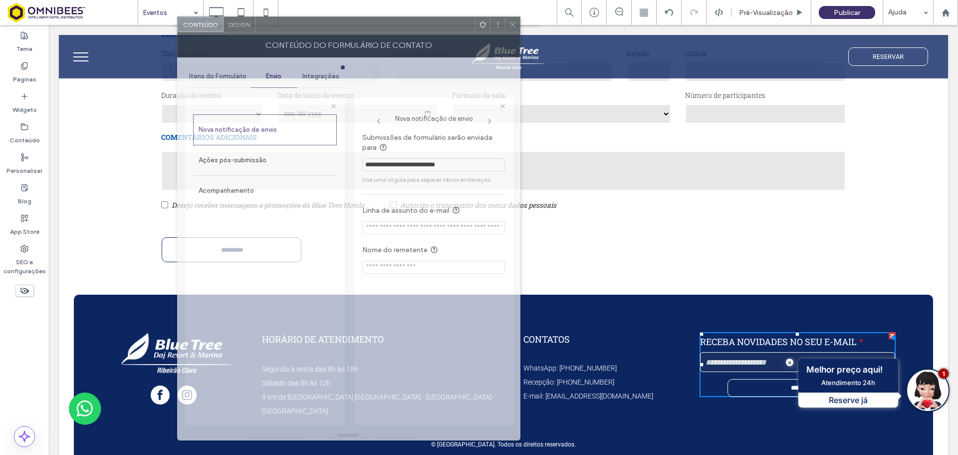
drag, startPoint x: 733, startPoint y: 31, endPoint x: 389, endPoint y: 32, distance: 343.8
click at [389, 32] on div "Conteúdo do formulário de contato" at bounding box center [348, 44] width 343 height 25
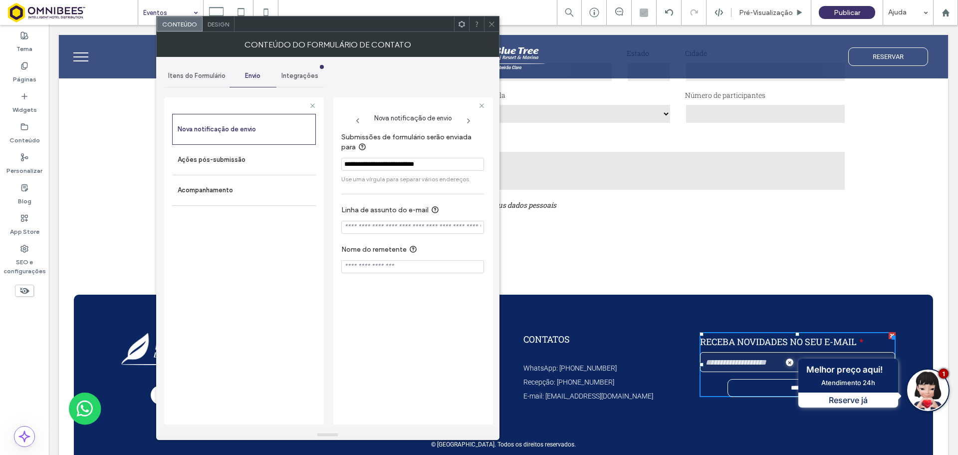
click at [401, 224] on input "Linha de assunto do e-mail" at bounding box center [412, 227] width 143 height 13
type input "**********"
click at [248, 162] on label "Ações pós-submissão" at bounding box center [244, 160] width 133 height 20
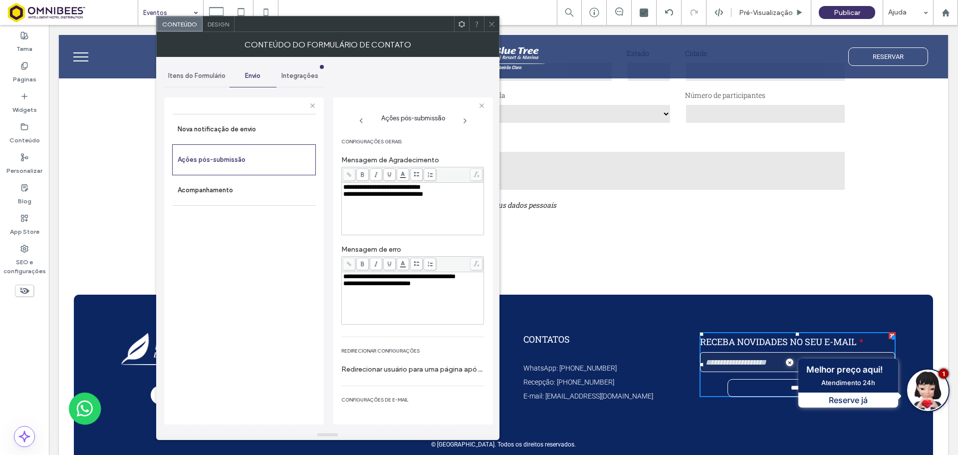
click at [451, 186] on div "**********" at bounding box center [412, 187] width 139 height 7
drag, startPoint x: 384, startPoint y: 187, endPoint x: 471, endPoint y: 198, distance: 87.0
click at [471, 198] on div "**********" at bounding box center [412, 191] width 139 height 14
click at [259, 188] on label "Acompanhamento" at bounding box center [244, 190] width 133 height 20
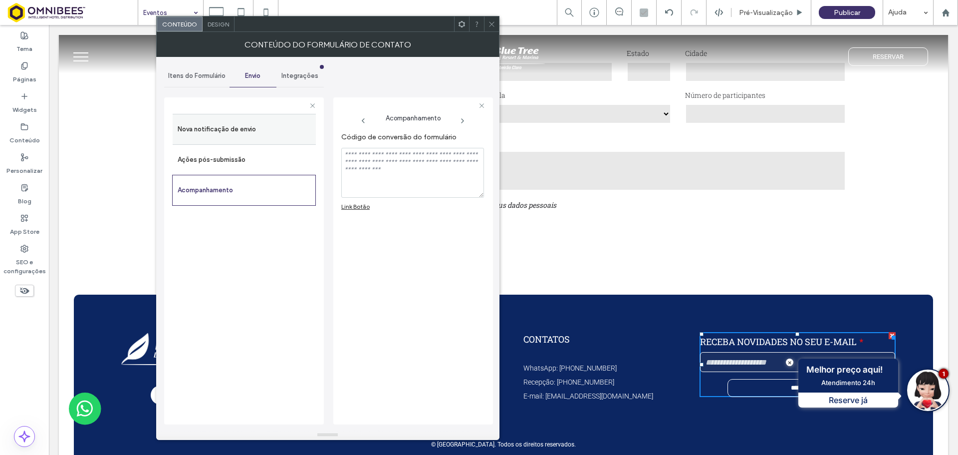
click at [273, 128] on label "Nova notificação de envio" at bounding box center [244, 129] width 133 height 20
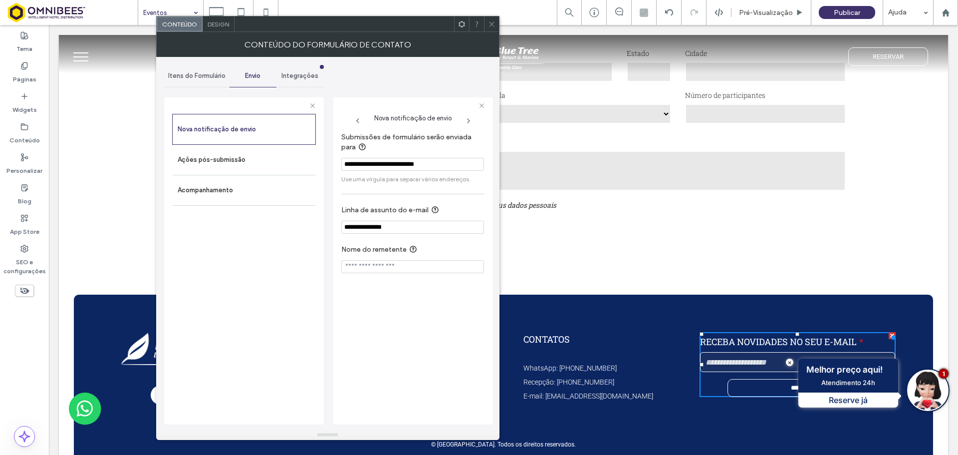
click at [199, 69] on div "Itens do Formulário" at bounding box center [196, 76] width 65 height 22
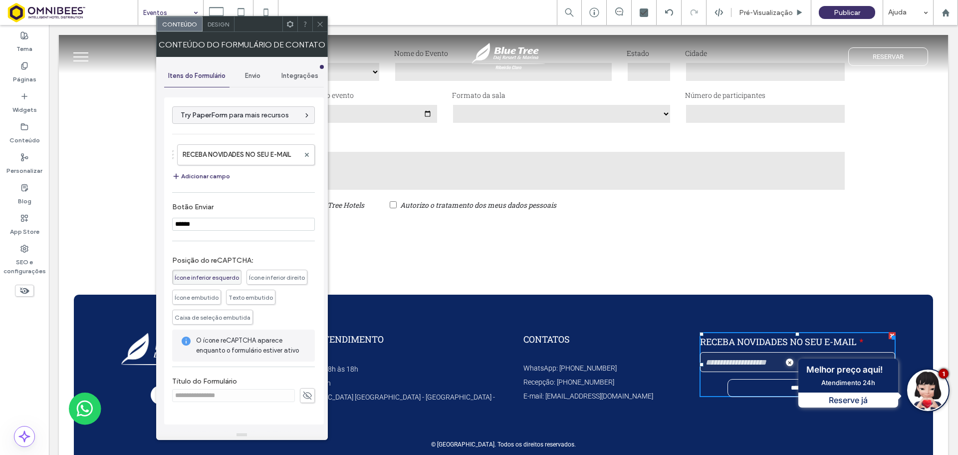
click at [321, 24] on icon at bounding box center [319, 23] width 7 height 7
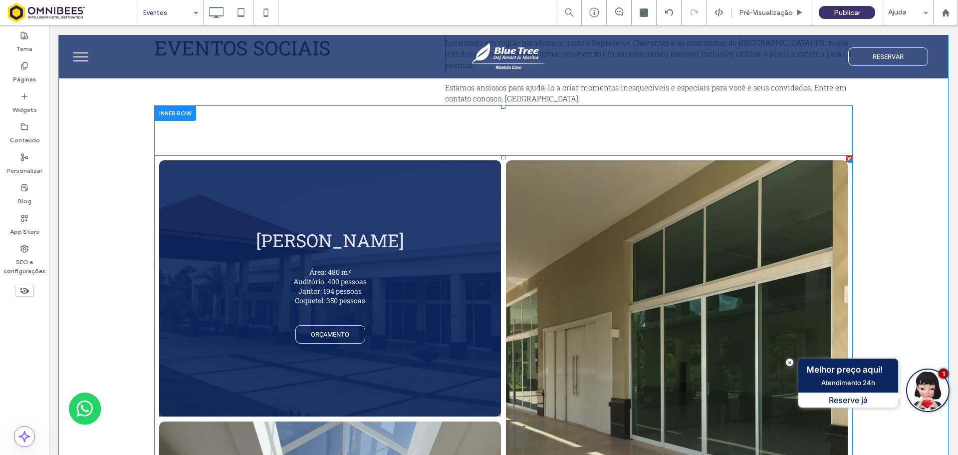
scroll to position [1065, 0]
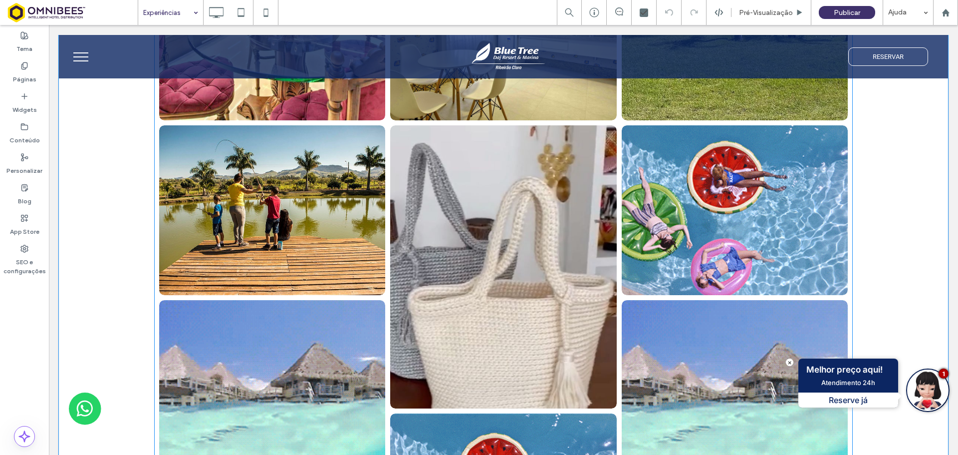
scroll to position [1447, 0]
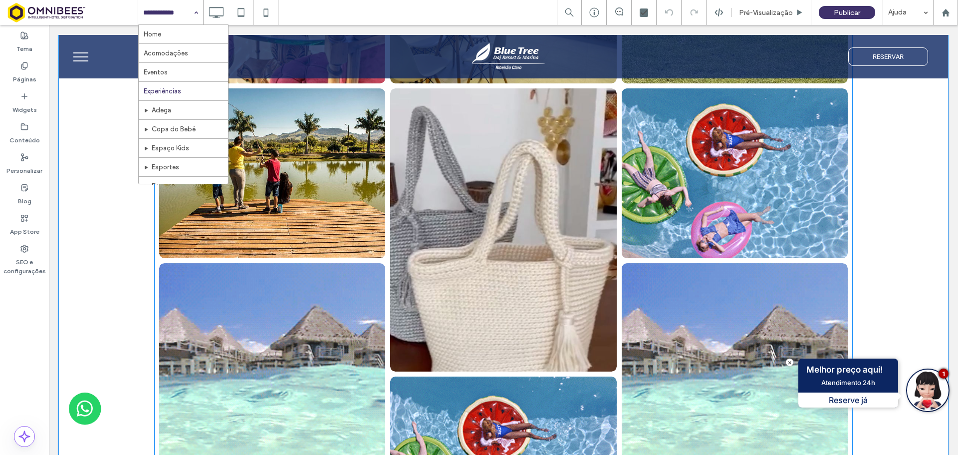
click at [695, 204] on link at bounding box center [735, 173] width 240 height 180
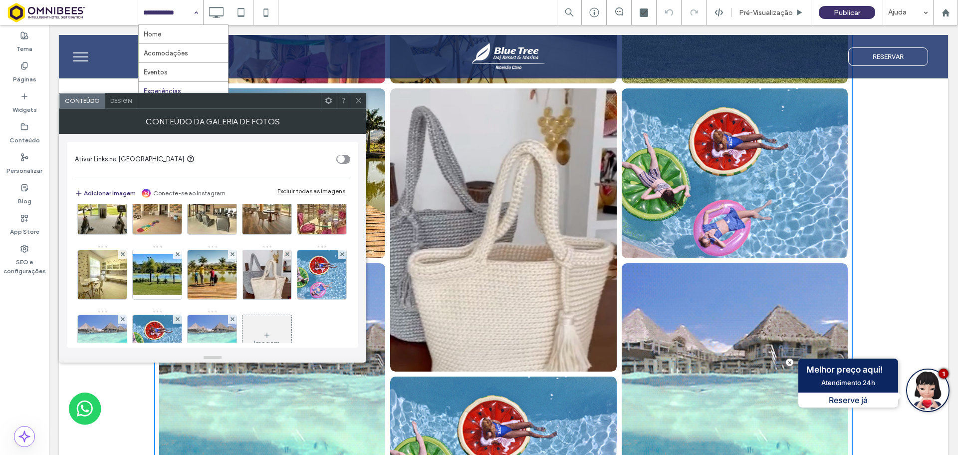
scroll to position [197, 0]
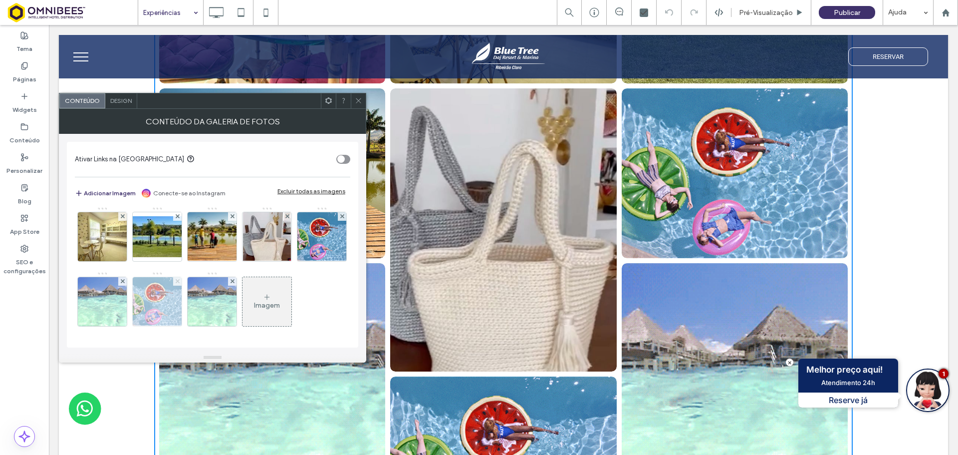
click at [176, 285] on span at bounding box center [178, 281] width 4 height 8
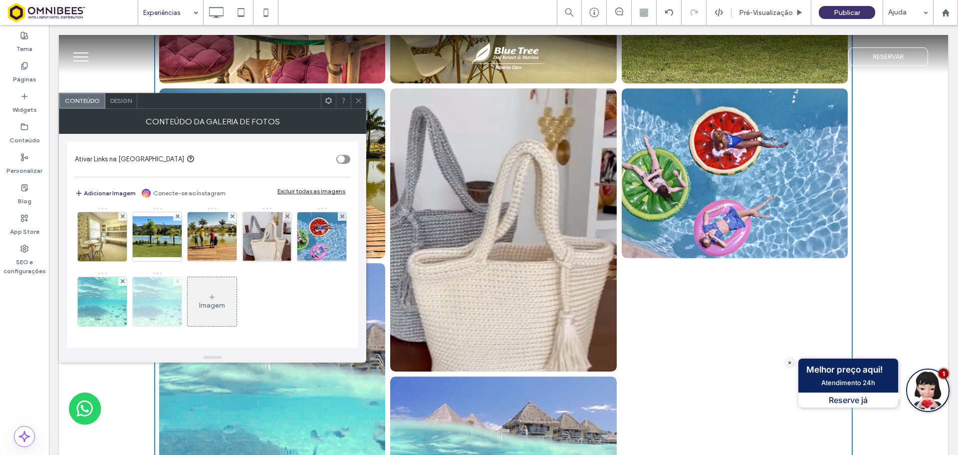
click at [176, 283] on span at bounding box center [178, 281] width 4 height 8
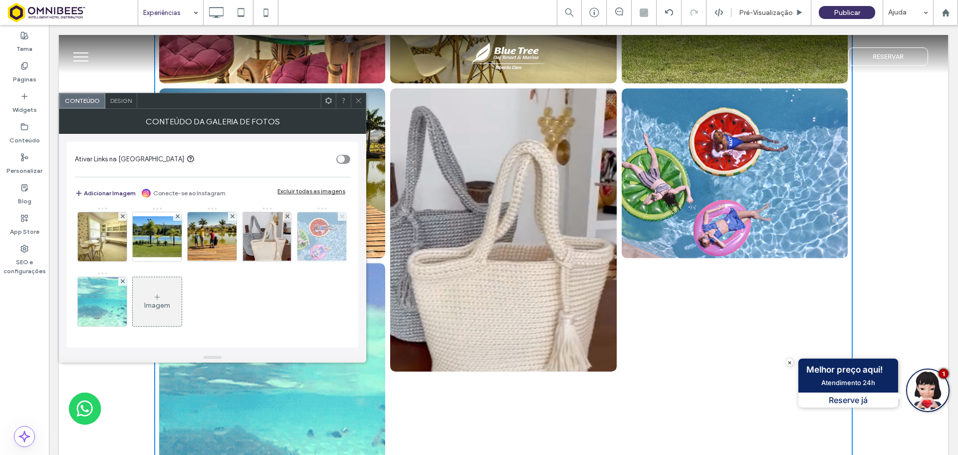
click at [340, 217] on use at bounding box center [342, 216] width 4 height 4
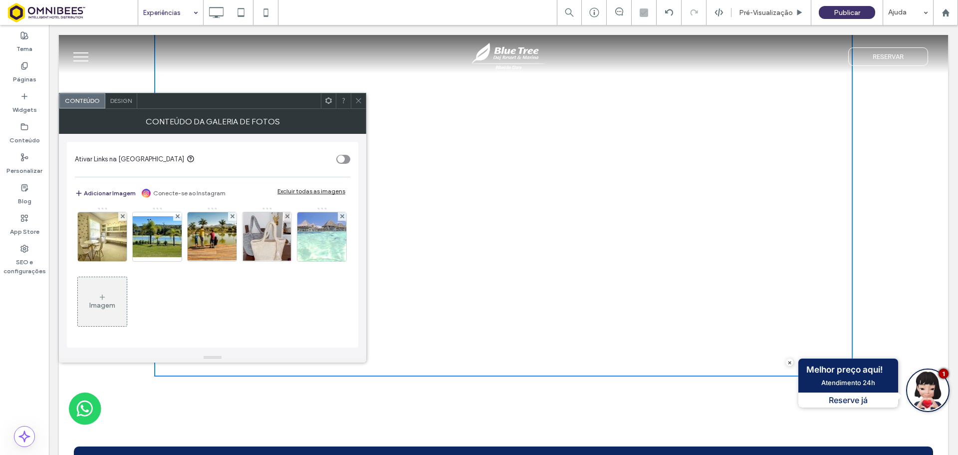
scroll to position [132, 0]
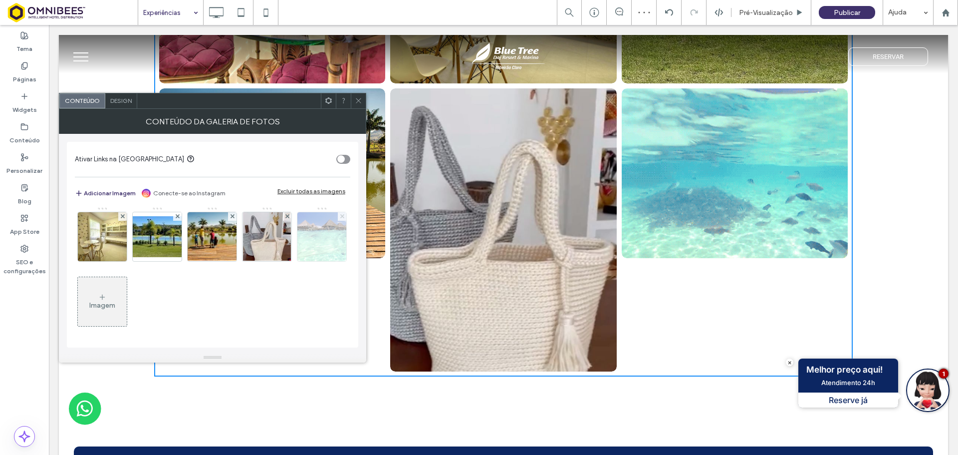
click at [340, 218] on icon at bounding box center [342, 216] width 4 height 4
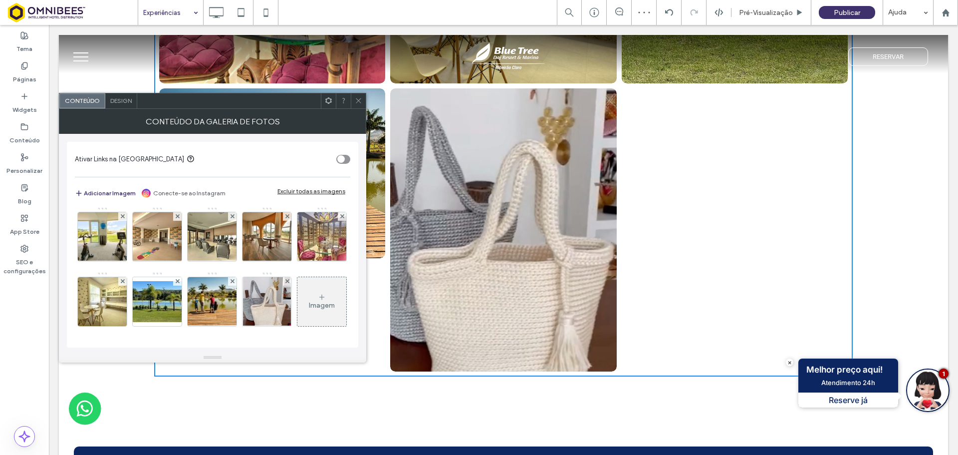
click at [357, 102] on icon at bounding box center [358, 100] width 7 height 7
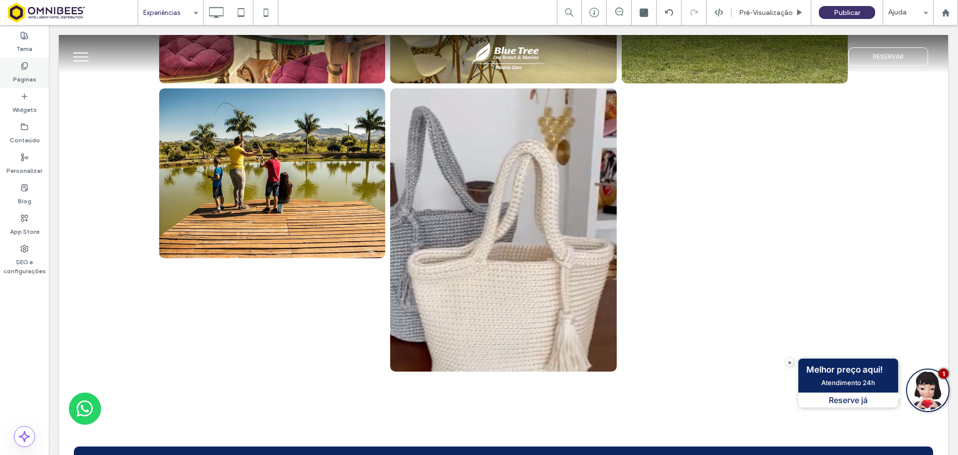
click at [27, 78] on label "Páginas" at bounding box center [24, 77] width 23 height 14
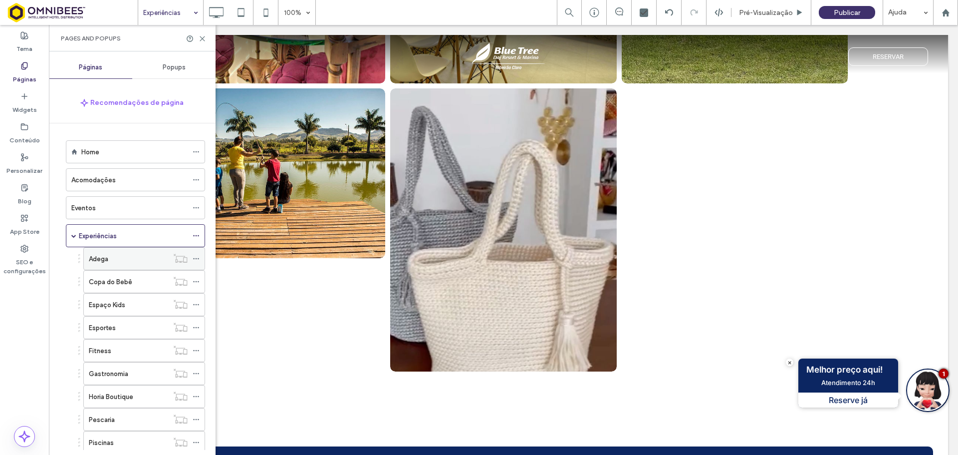
click at [110, 262] on div "Adega" at bounding box center [128, 258] width 79 height 10
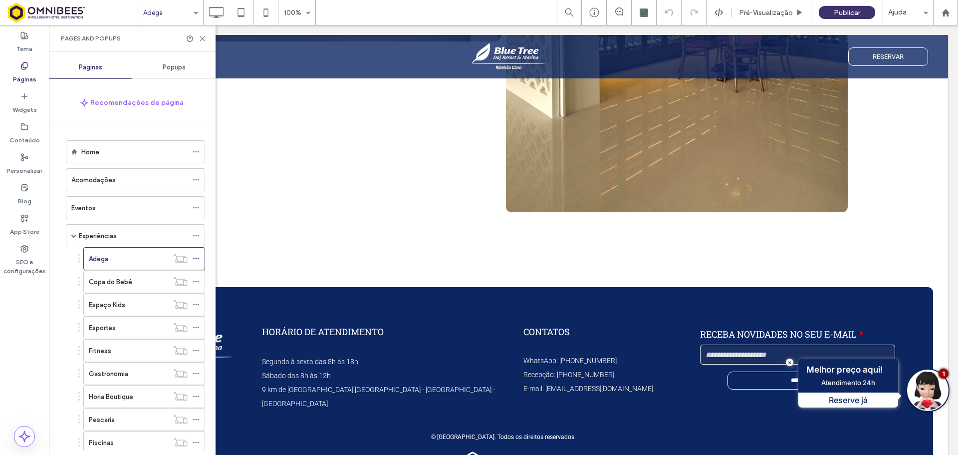
scroll to position [2079, 0]
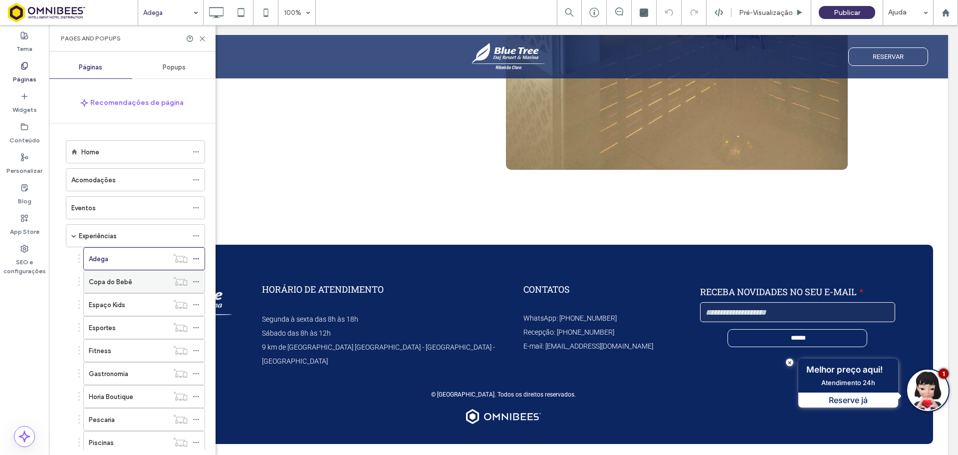
click at [104, 285] on label "Copa do Bebê" at bounding box center [110, 281] width 43 height 17
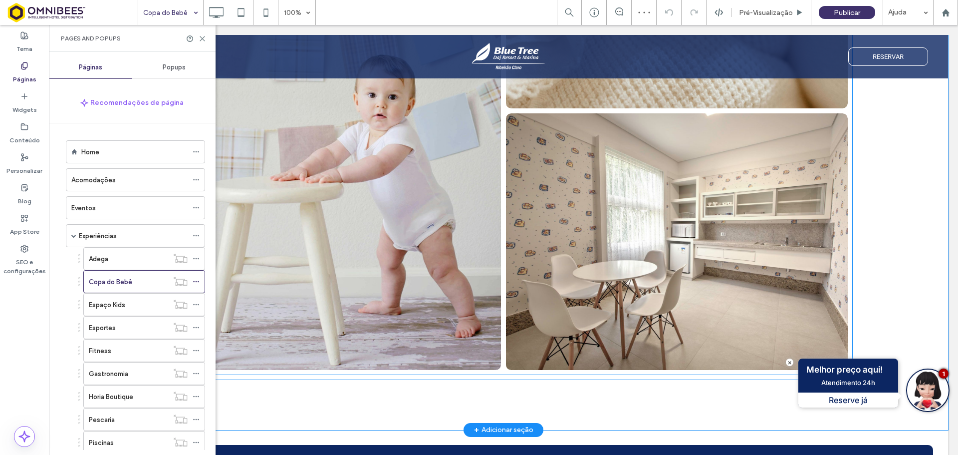
scroll to position [1647, 0]
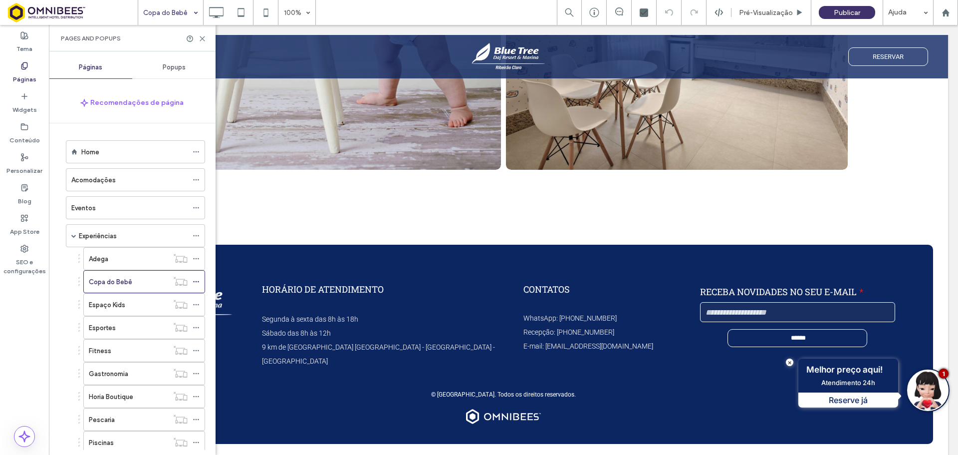
click at [132, 309] on div "Espaço Kids" at bounding box center [128, 304] width 79 height 10
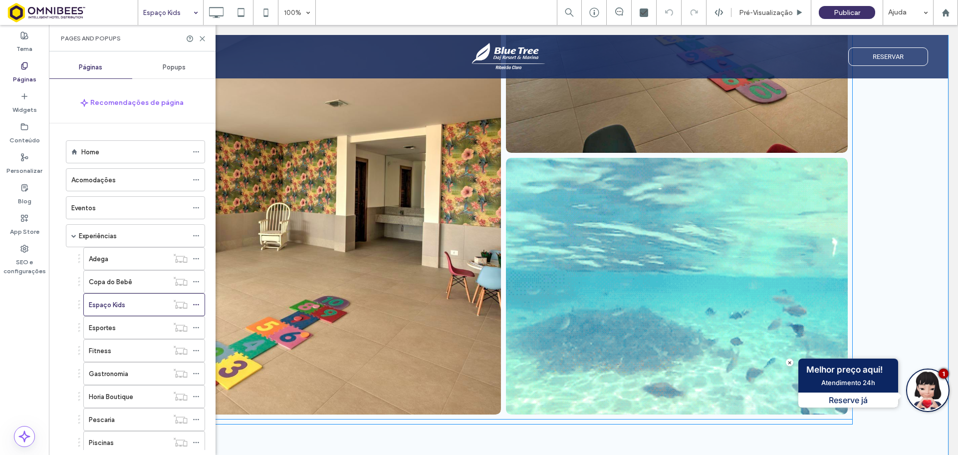
scroll to position [2495, 0]
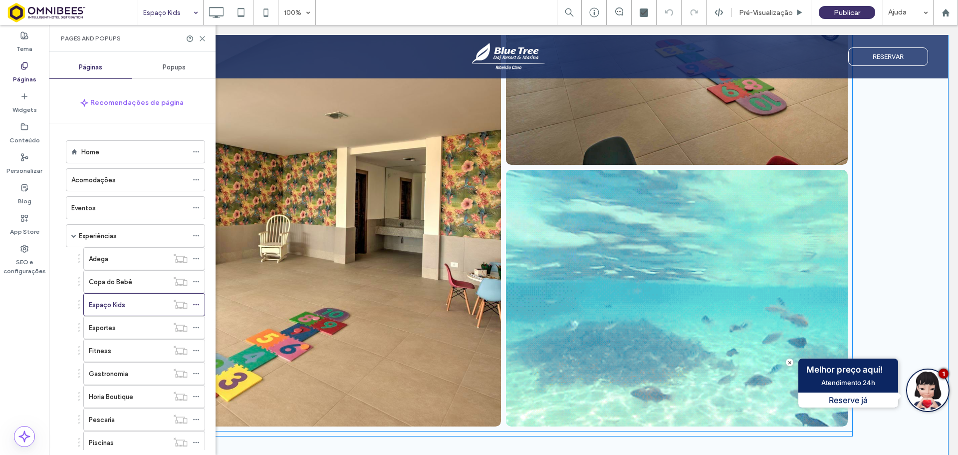
click at [605, 318] on link at bounding box center [677, 298] width 362 height 272
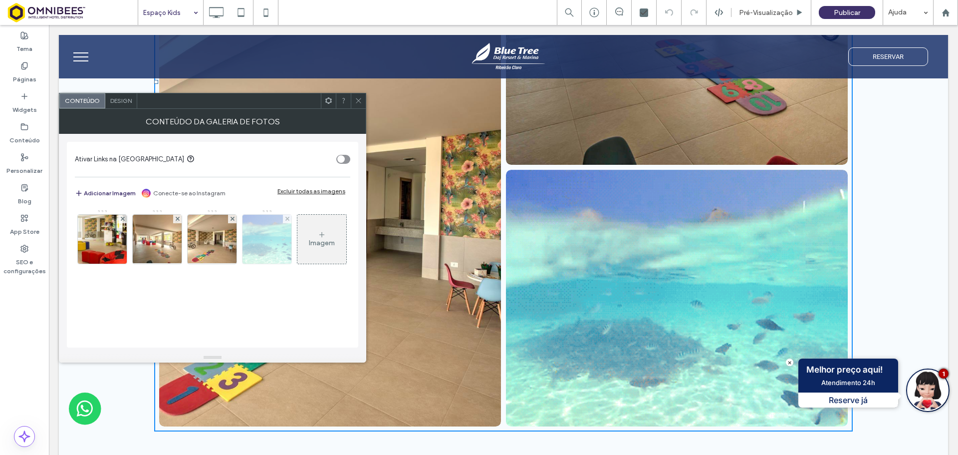
click at [291, 219] on div at bounding box center [287, 219] width 8 height 8
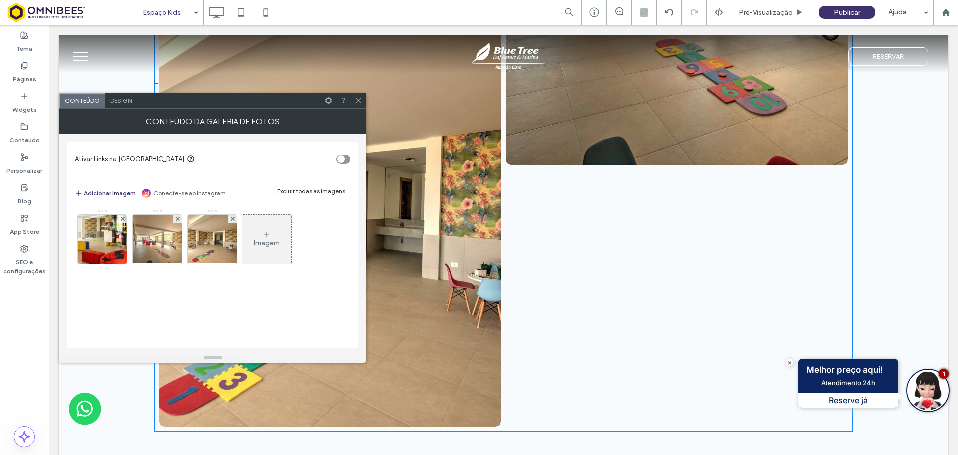
click at [355, 106] on span at bounding box center [358, 100] width 7 height 15
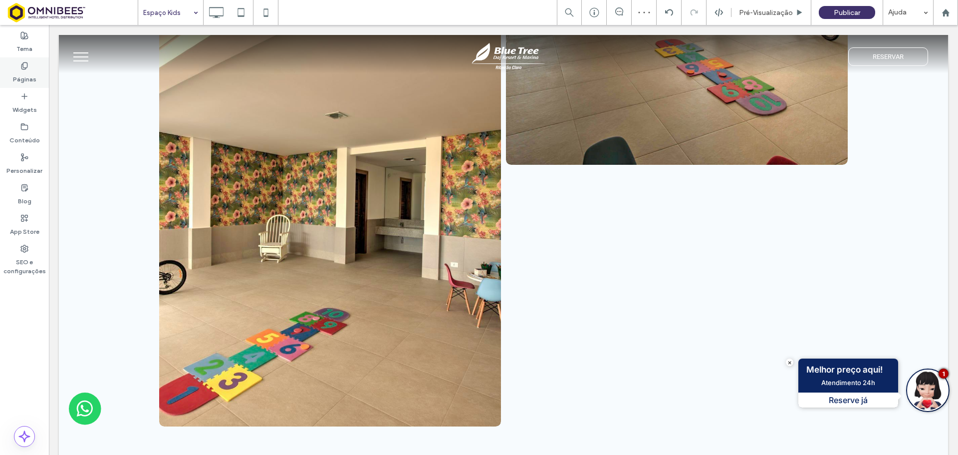
click at [28, 66] on icon at bounding box center [24, 66] width 8 height 8
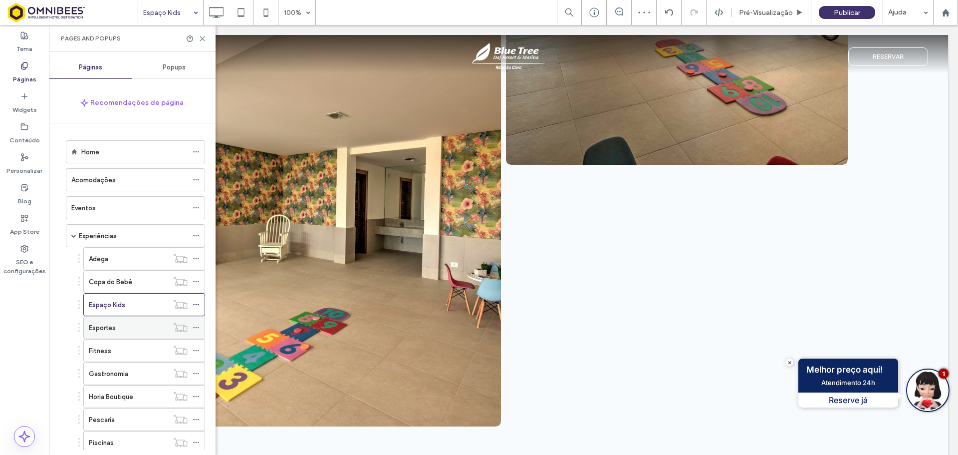
click at [128, 328] on div "Esportes" at bounding box center [128, 327] width 79 height 10
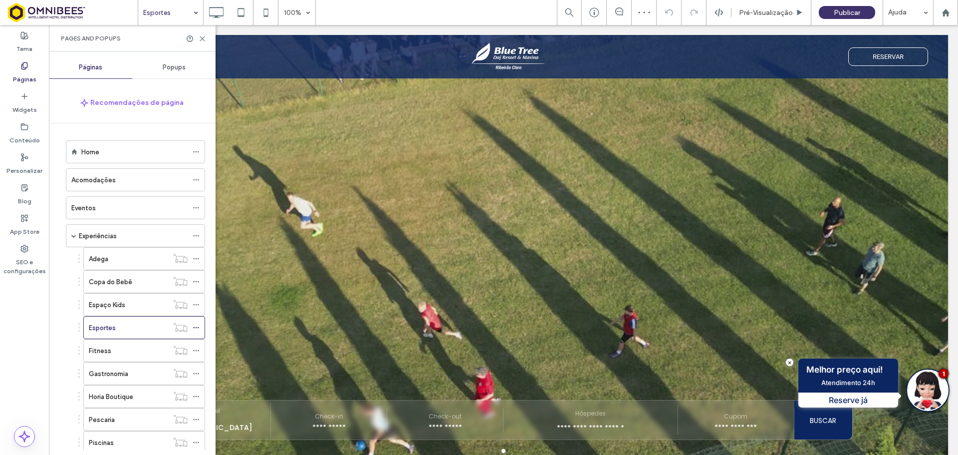
scroll to position [399, 0]
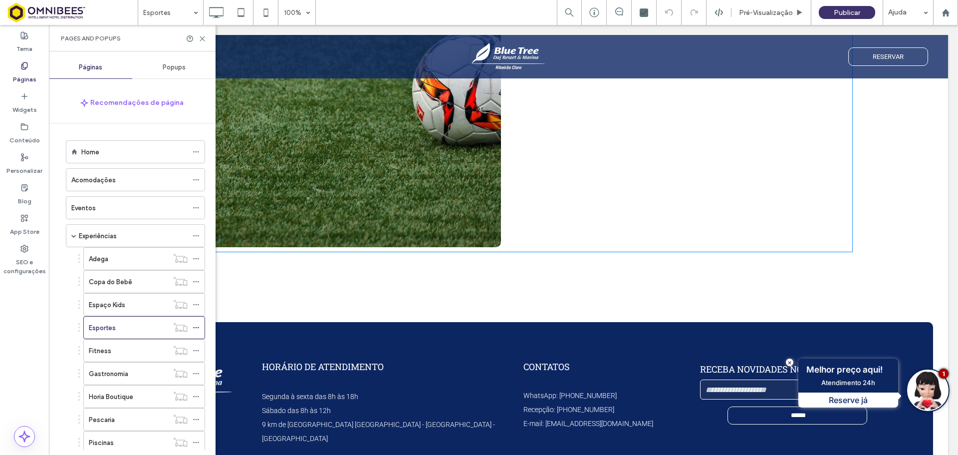
scroll to position [1747, 0]
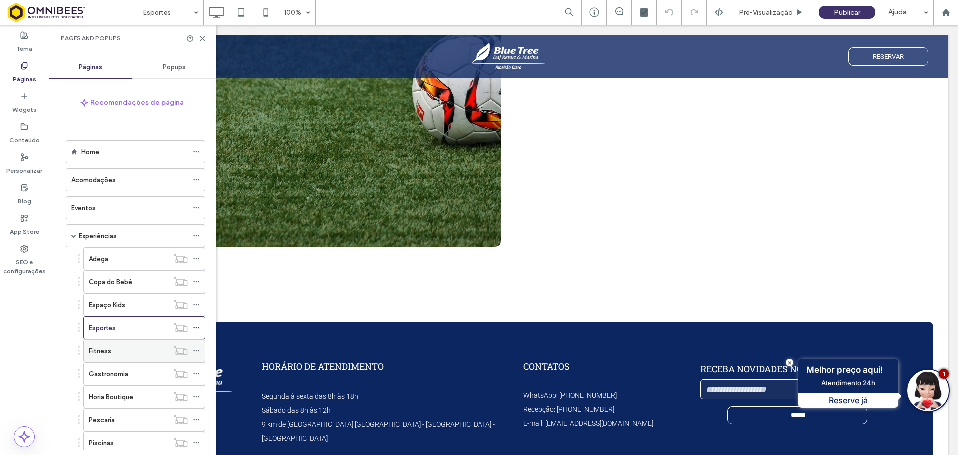
click at [143, 351] on div "Fitness" at bounding box center [128, 350] width 79 height 10
click at [118, 370] on label "Gastronomia" at bounding box center [108, 373] width 39 height 17
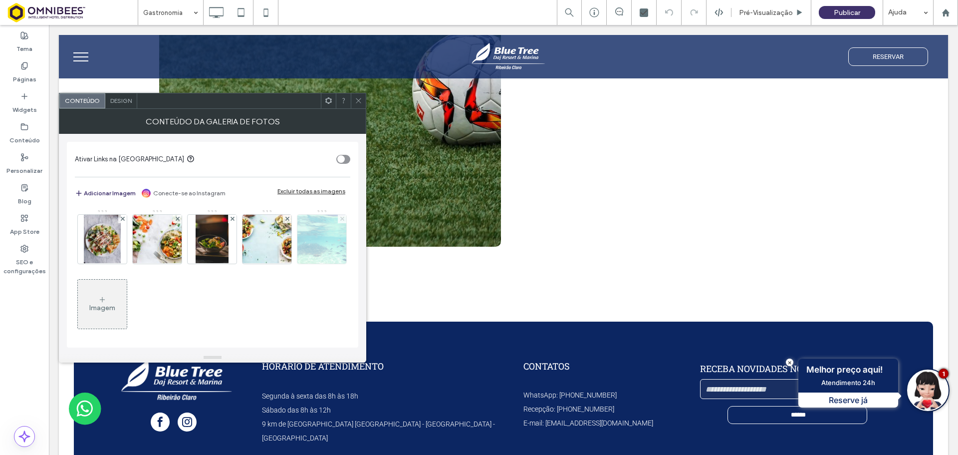
click at [340, 223] on span at bounding box center [342, 219] width 4 height 8
click at [357, 110] on div "Conteúdo da galeria de fotos" at bounding box center [212, 121] width 307 height 25
click at [359, 103] on icon at bounding box center [358, 100] width 7 height 7
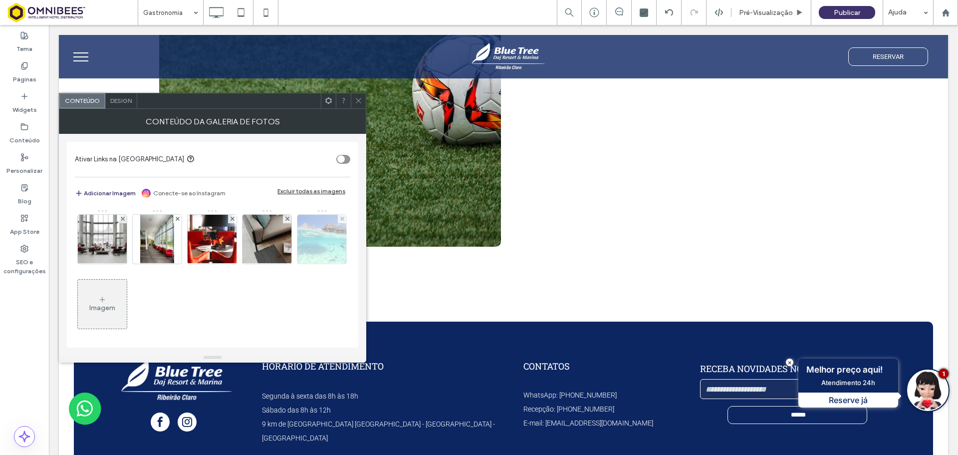
click at [338, 223] on div at bounding box center [342, 219] width 8 height 8
click at [361, 105] on span at bounding box center [358, 100] width 7 height 15
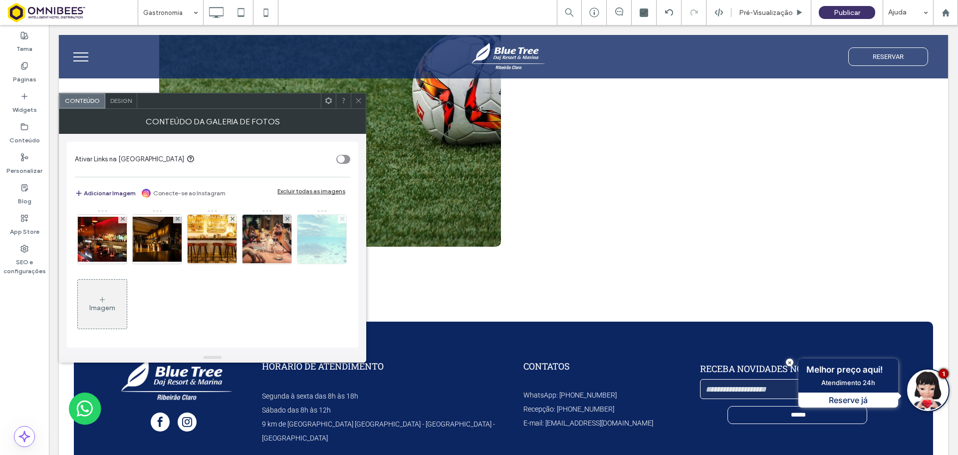
click at [340, 221] on icon at bounding box center [342, 219] width 4 height 4
click at [358, 104] on span at bounding box center [358, 100] width 7 height 15
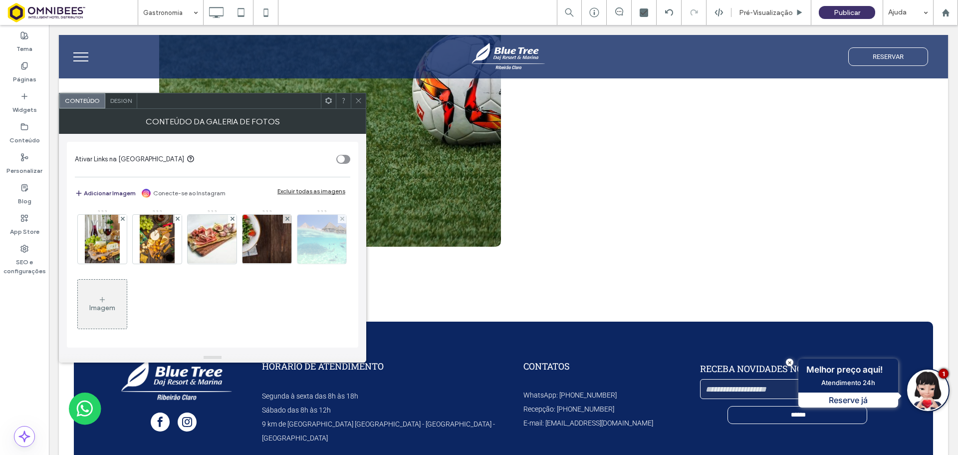
click at [278, 263] on img at bounding box center [321, 239] width 87 height 49
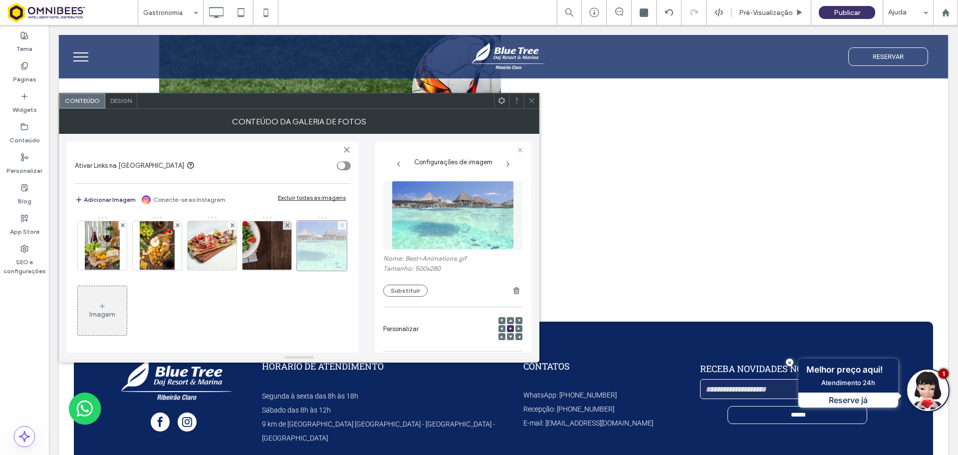
click at [340, 227] on use at bounding box center [342, 225] width 4 height 4
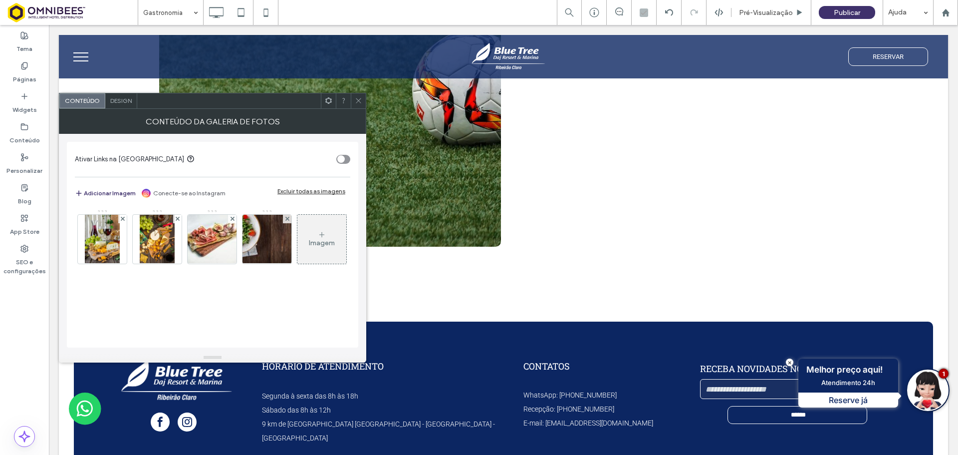
click at [354, 99] on div at bounding box center [358, 100] width 15 height 15
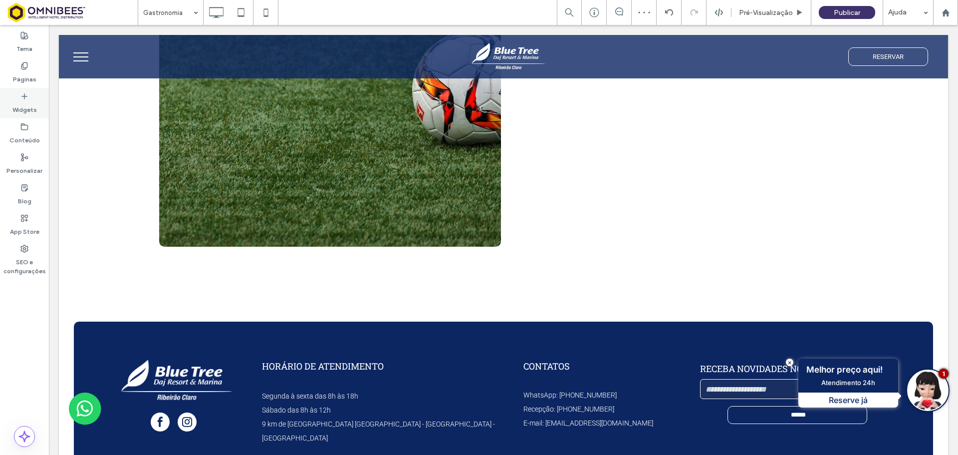
click at [19, 67] on div "Páginas" at bounding box center [24, 72] width 49 height 30
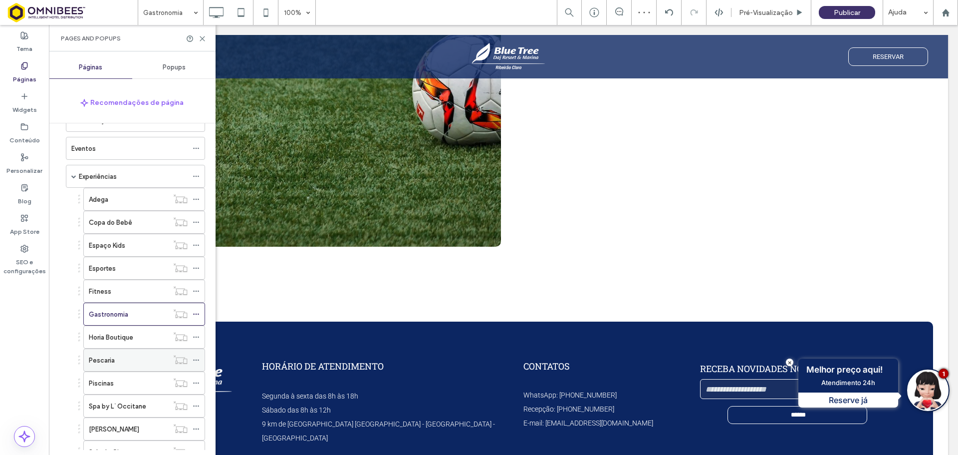
scroll to position [150, 0]
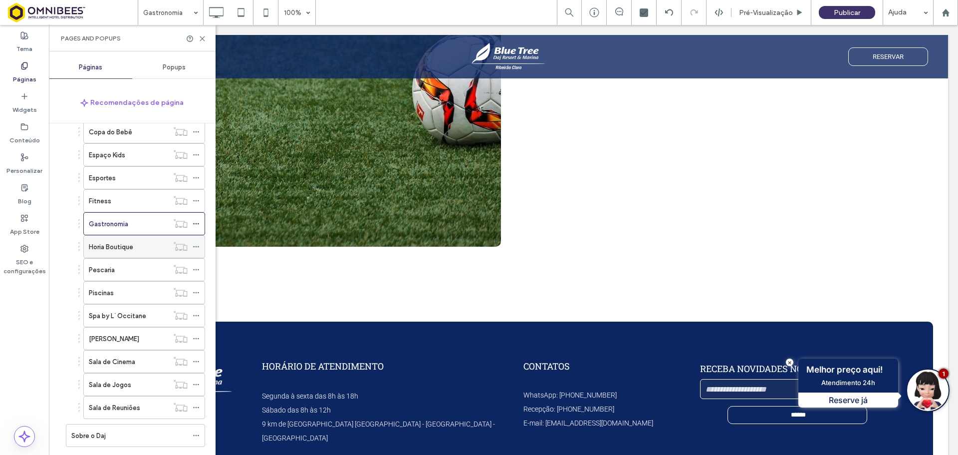
click at [126, 247] on label "Horia Boutique" at bounding box center [111, 246] width 44 height 17
click at [108, 275] on div "Pescaria" at bounding box center [128, 269] width 79 height 22
click at [140, 297] on div "Piscinas" at bounding box center [128, 292] width 79 height 10
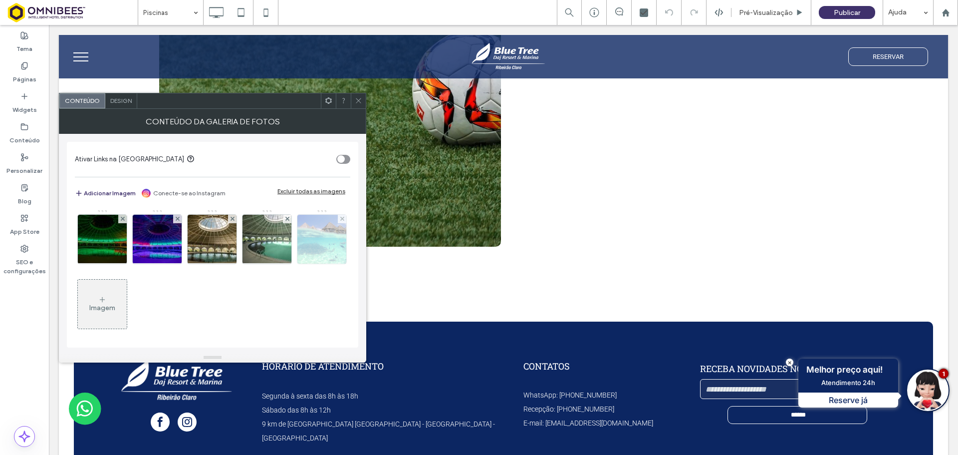
click at [338, 223] on div at bounding box center [342, 219] width 8 height 8
click at [357, 101] on icon at bounding box center [358, 100] width 7 height 7
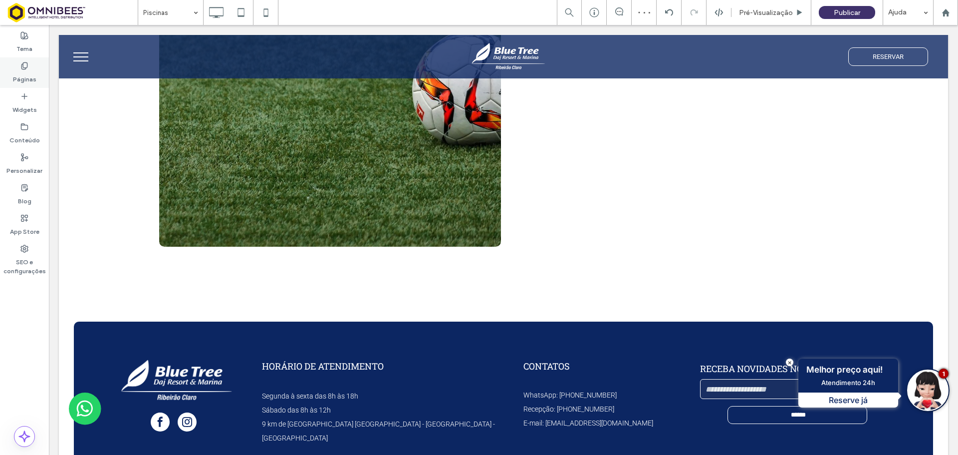
click at [40, 75] on div "Páginas" at bounding box center [24, 72] width 49 height 30
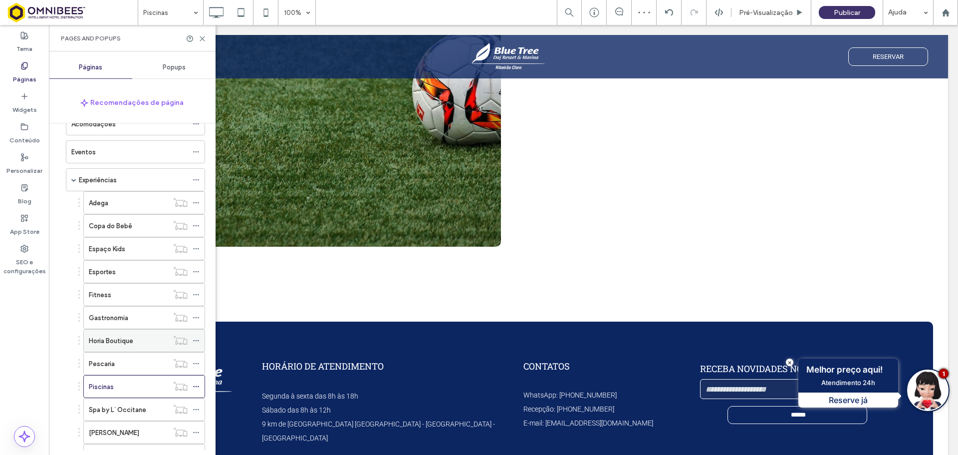
scroll to position [200, 0]
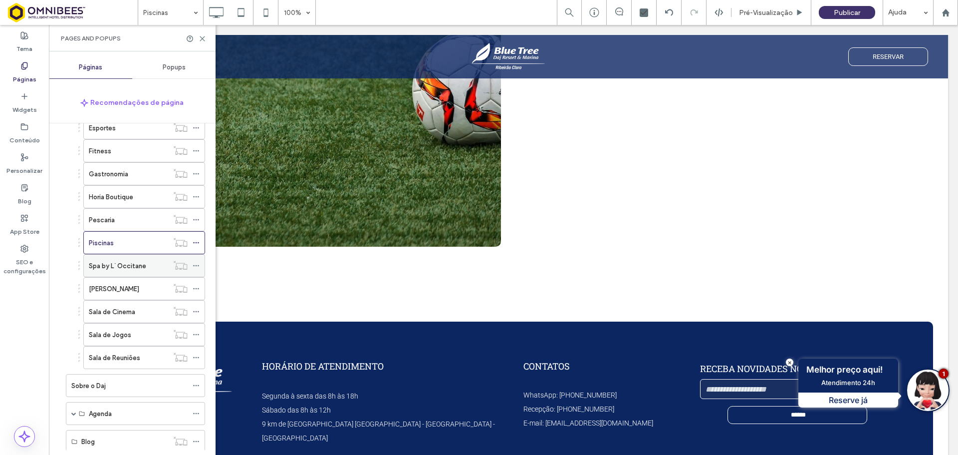
click at [135, 267] on label "Spa by L`Occitane" at bounding box center [117, 265] width 57 height 17
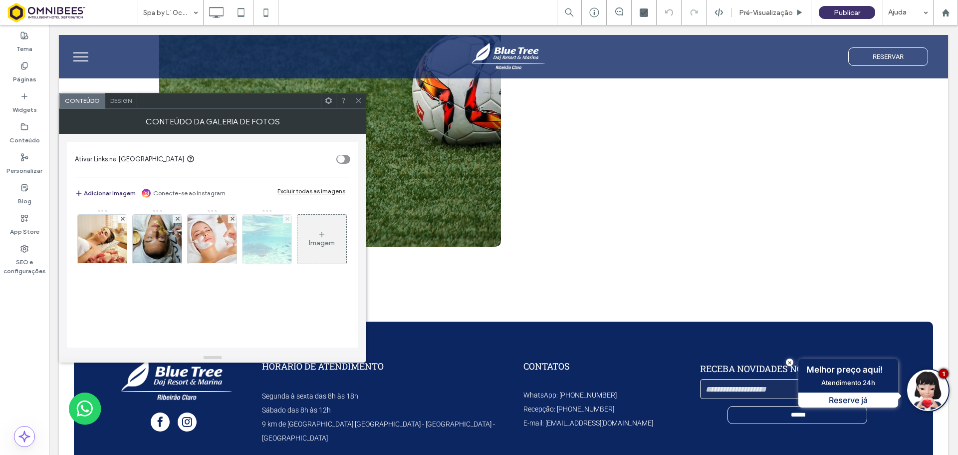
click at [288, 220] on div at bounding box center [287, 219] width 8 height 8
click at [355, 98] on icon at bounding box center [358, 100] width 7 height 7
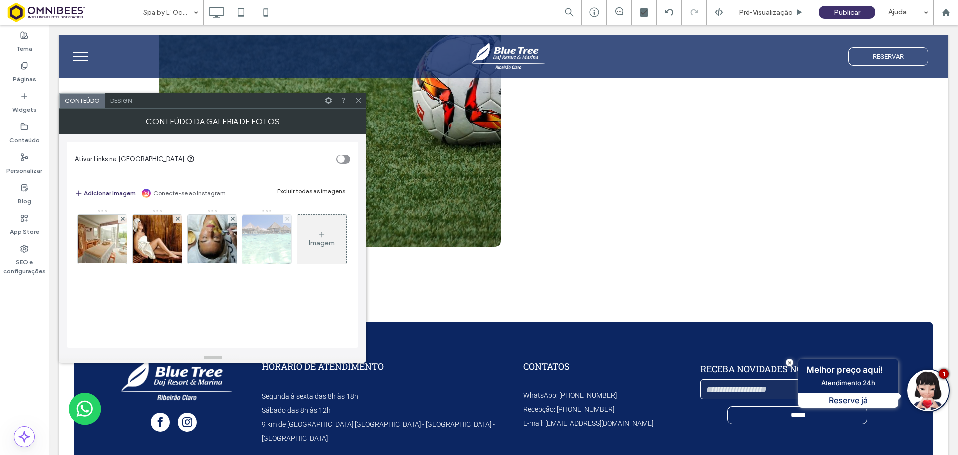
click at [286, 222] on span at bounding box center [287, 219] width 4 height 8
click at [362, 99] on icon at bounding box center [358, 100] width 7 height 7
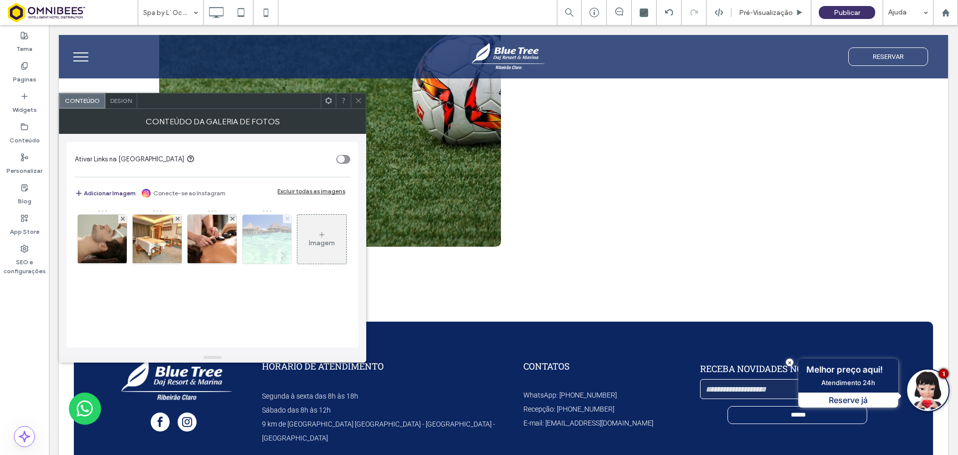
click at [287, 220] on icon at bounding box center [287, 219] width 4 height 4
click at [360, 104] on span at bounding box center [358, 100] width 7 height 15
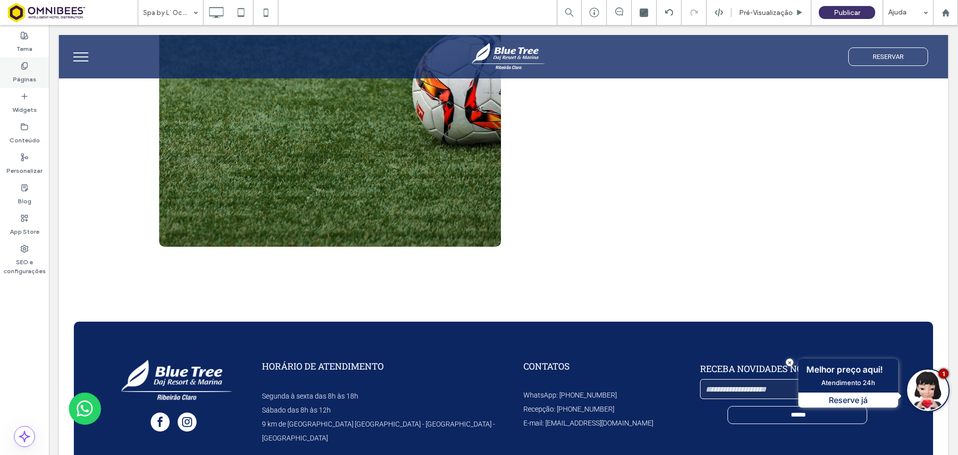
click at [37, 65] on div "Páginas" at bounding box center [24, 72] width 49 height 30
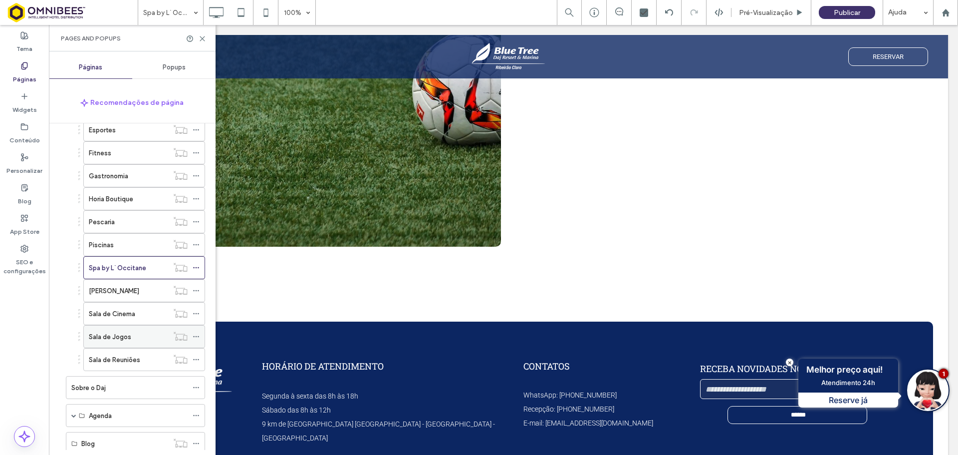
scroll to position [200, 0]
click at [121, 288] on label "[PERSON_NAME]" at bounding box center [114, 288] width 50 height 17
click at [203, 35] on icon at bounding box center [202, 38] width 7 height 7
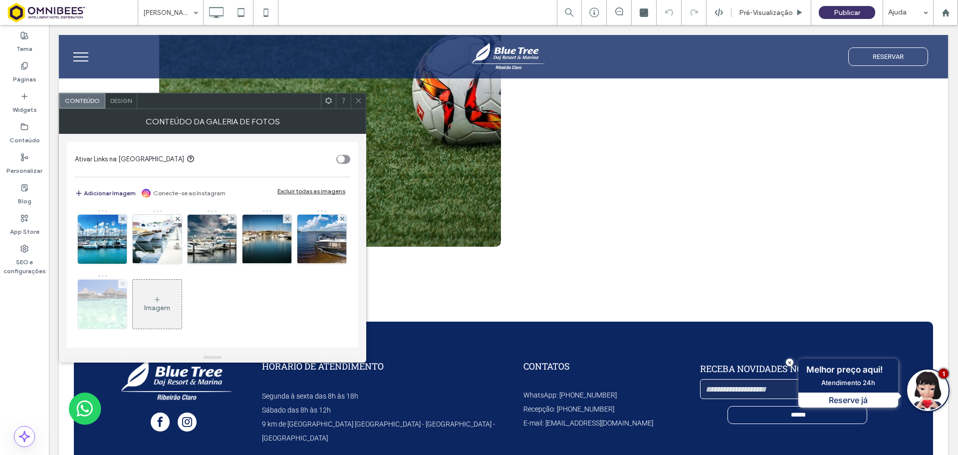
click at [125, 284] on icon at bounding box center [123, 283] width 4 height 4
click at [357, 102] on icon at bounding box center [358, 100] width 7 height 7
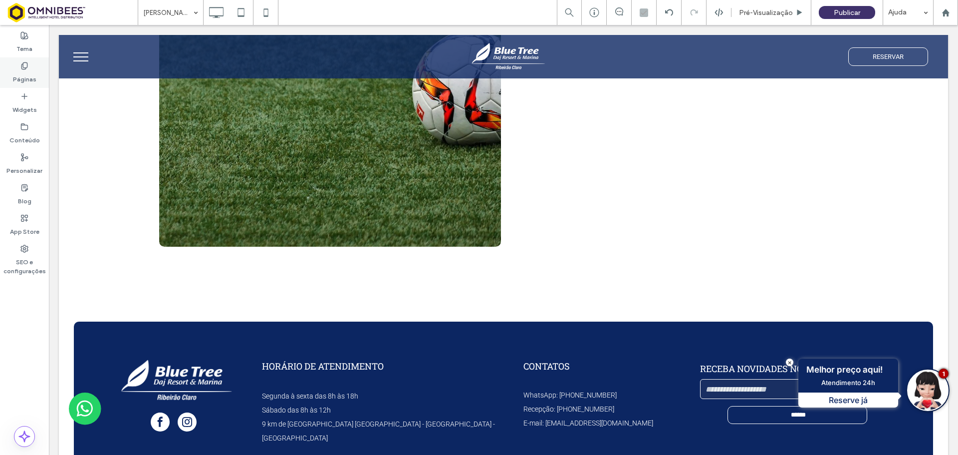
click at [28, 81] on label "Páginas" at bounding box center [24, 77] width 23 height 14
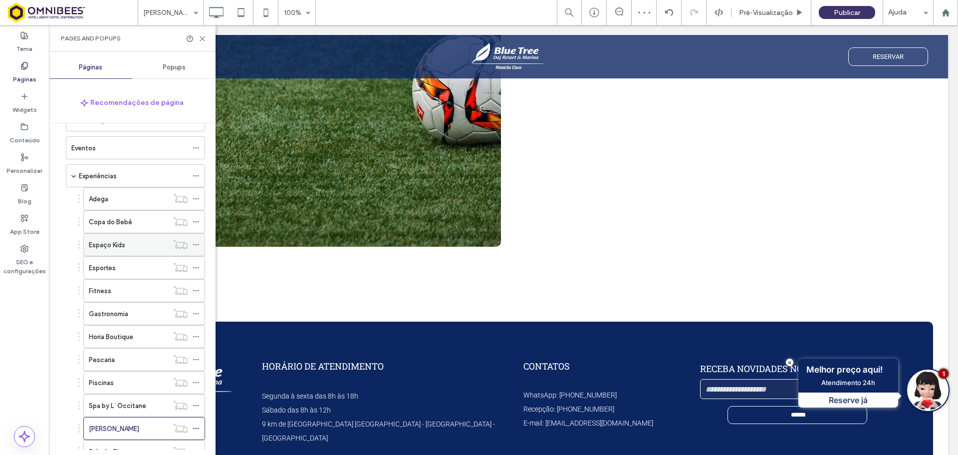
scroll to position [250, 0]
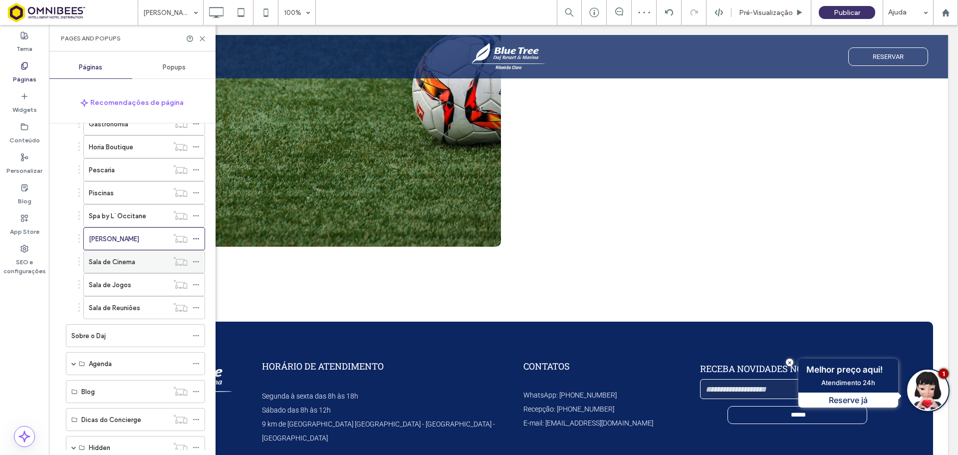
click at [132, 261] on label "Sala de Cinema" at bounding box center [112, 261] width 46 height 17
click at [111, 288] on label "Sala de Jogos" at bounding box center [110, 284] width 42 height 17
click at [107, 310] on label "Sala de Reuniões" at bounding box center [114, 307] width 51 height 17
click at [132, 333] on div "Sobre o Daj" at bounding box center [129, 335] width 116 height 10
click at [114, 367] on div "Agenda" at bounding box center [138, 363] width 99 height 10
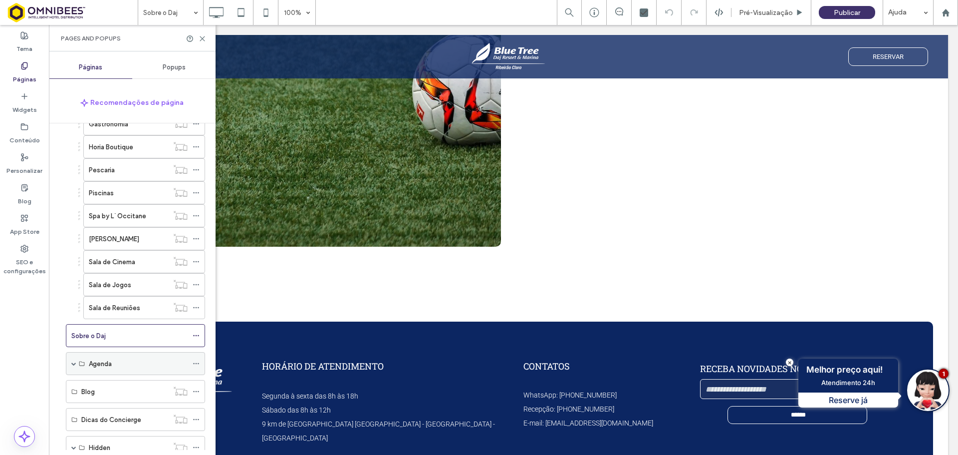
click at [75, 364] on span at bounding box center [73, 363] width 5 height 5
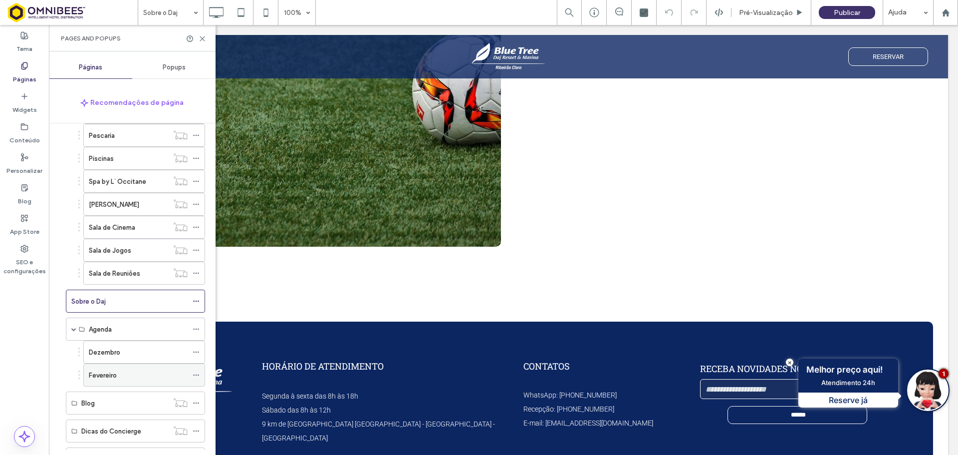
scroll to position [299, 0]
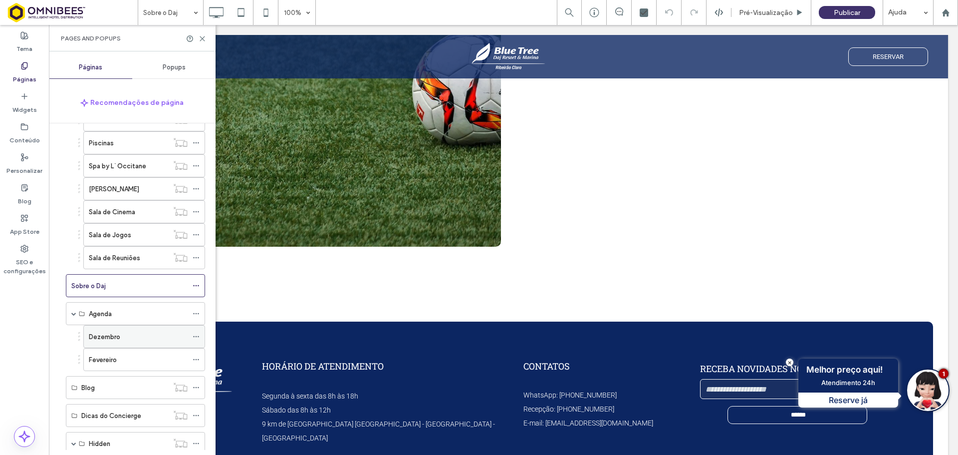
click at [147, 335] on div "Dezembro" at bounding box center [138, 336] width 99 height 10
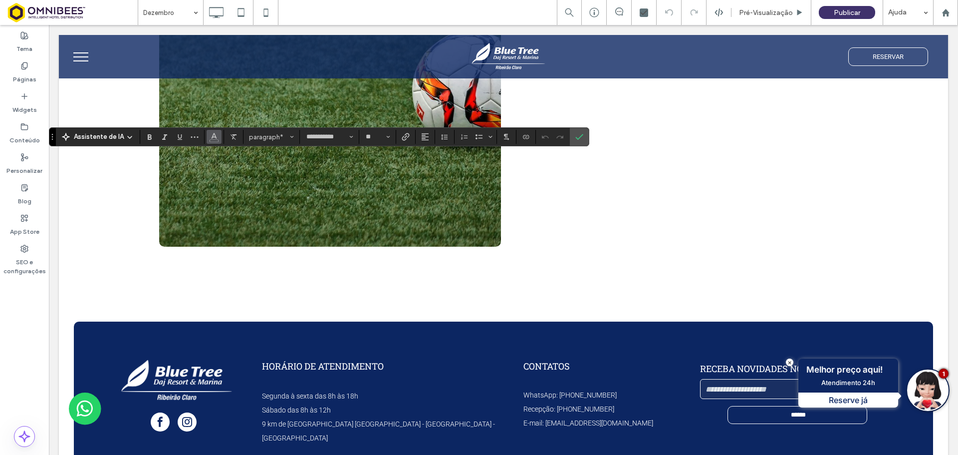
click at [213, 137] on use "Cor" at bounding box center [214, 135] width 5 height 5
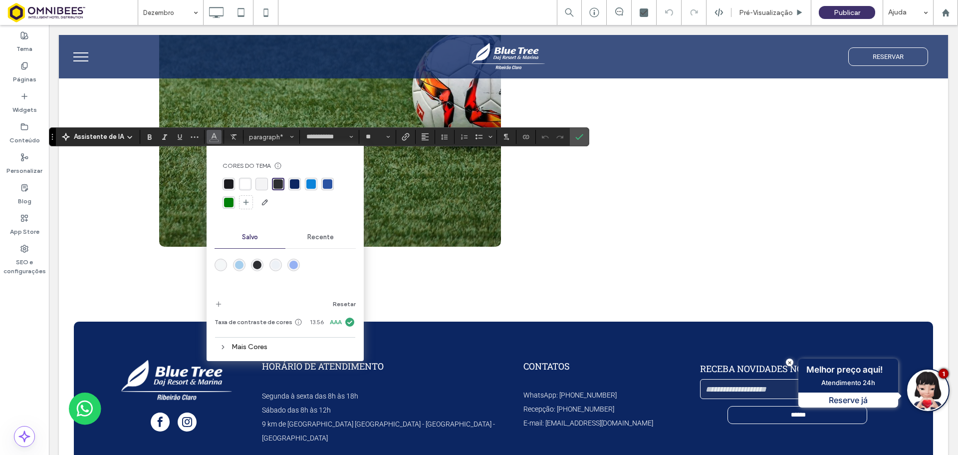
click at [321, 237] on span "Recente" at bounding box center [320, 237] width 26 height 8
click at [349, 283] on div "rgba(231, 11, 11, 1)" at bounding box center [348, 282] width 8 height 8
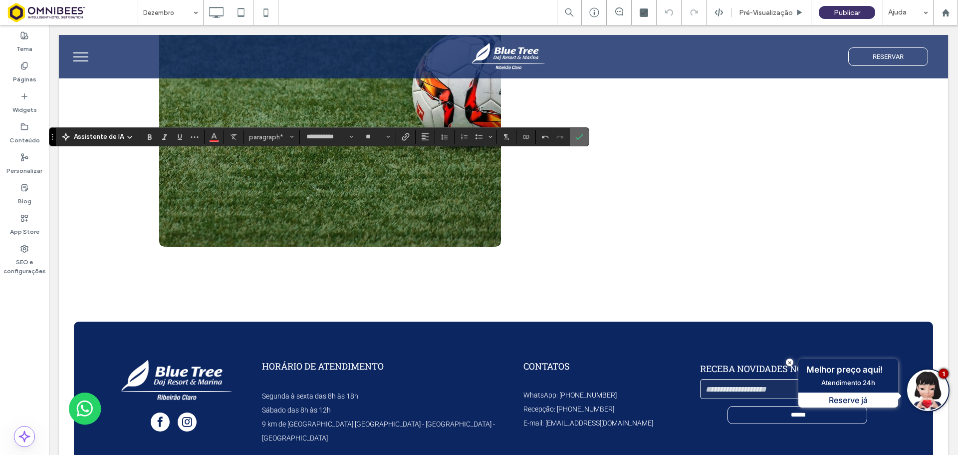
click at [579, 136] on icon "Confirmar" at bounding box center [579, 137] width 8 height 8
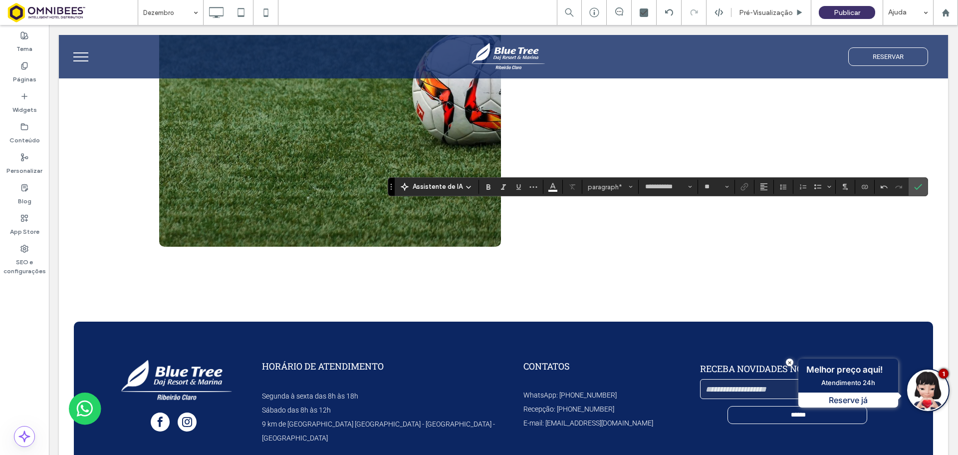
type input "**"
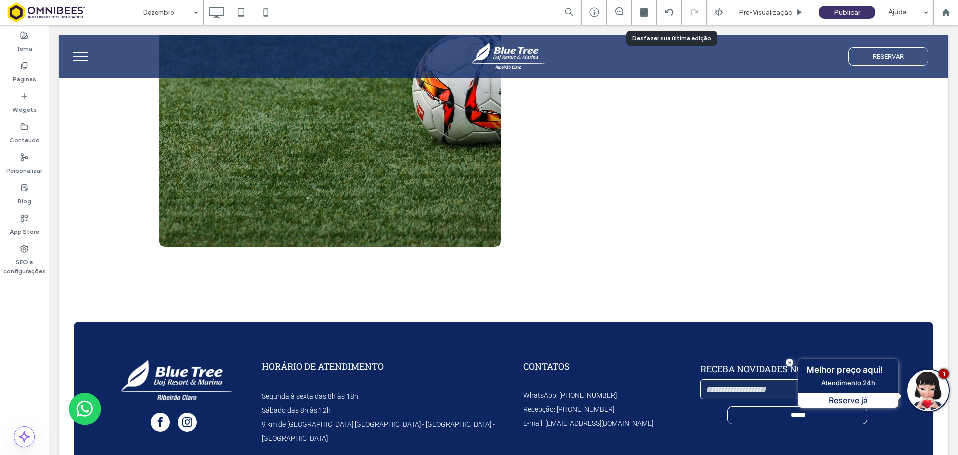
click at [669, 11] on icon at bounding box center [669, 12] width 8 height 8
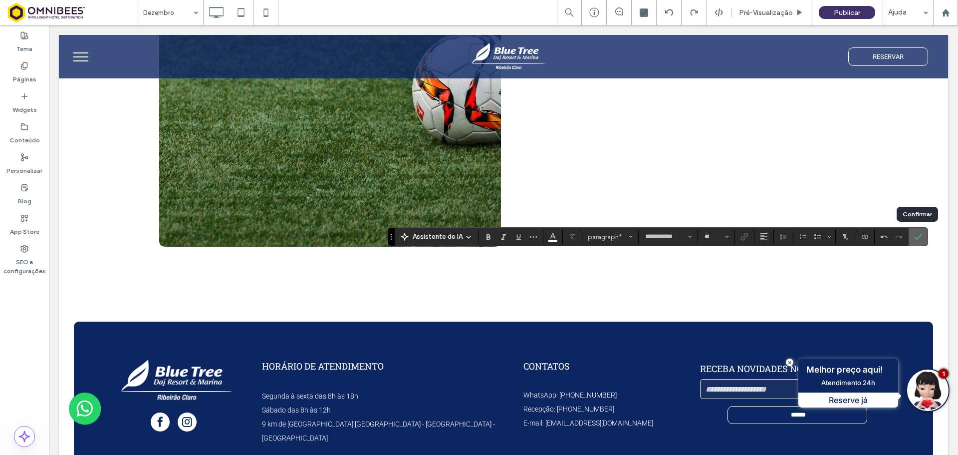
click at [917, 236] on icon "Confirmar" at bounding box center [918, 237] width 8 height 8
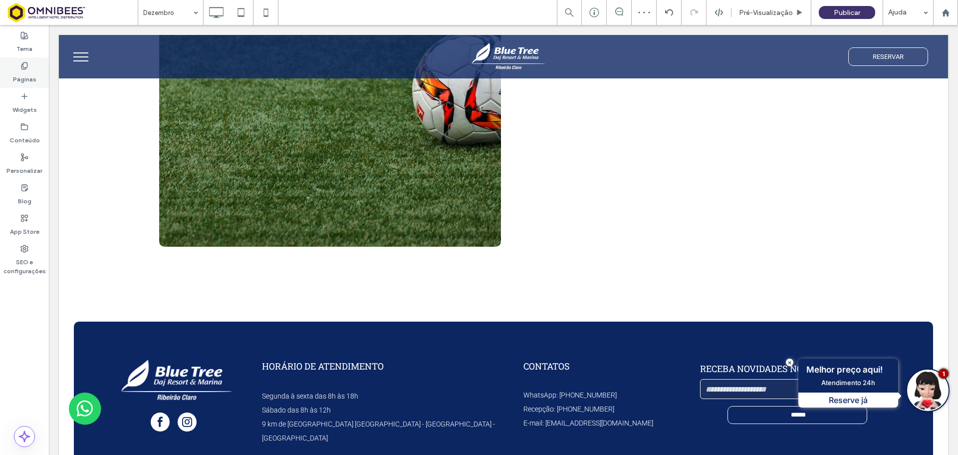
click at [19, 76] on label "Páginas" at bounding box center [24, 77] width 23 height 14
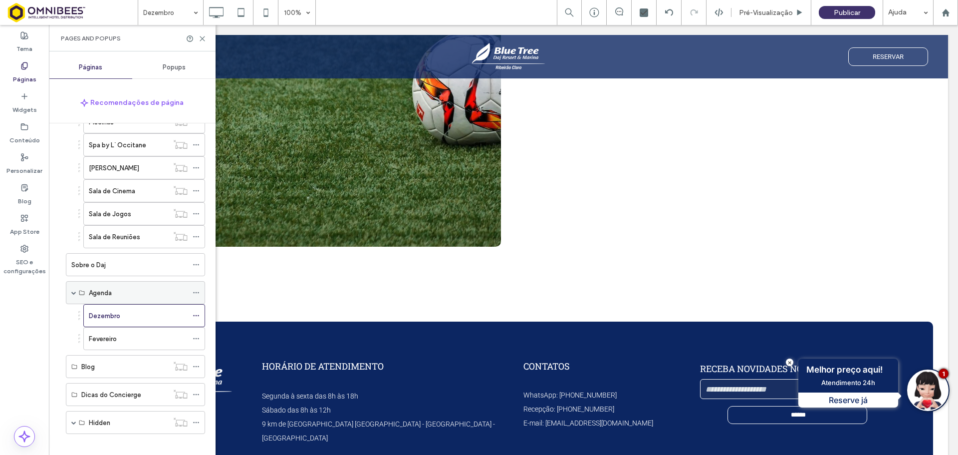
scroll to position [329, 0]
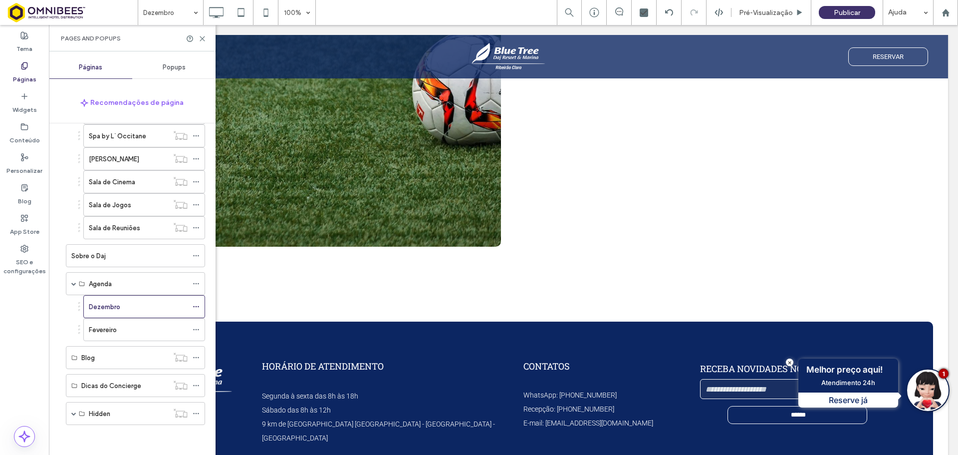
click at [118, 329] on div "Fevereiro" at bounding box center [138, 329] width 99 height 10
click at [201, 37] on icon at bounding box center [202, 38] width 7 height 7
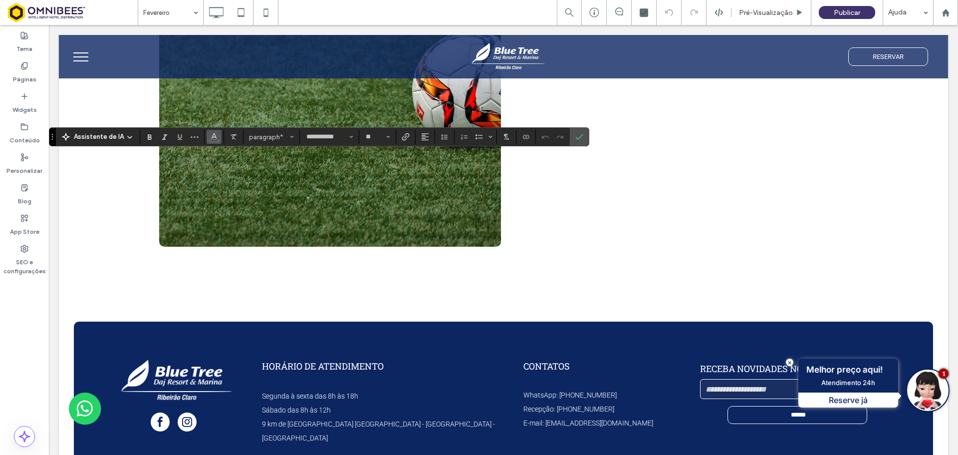
click at [211, 135] on icon "Cor" at bounding box center [214, 136] width 8 height 8
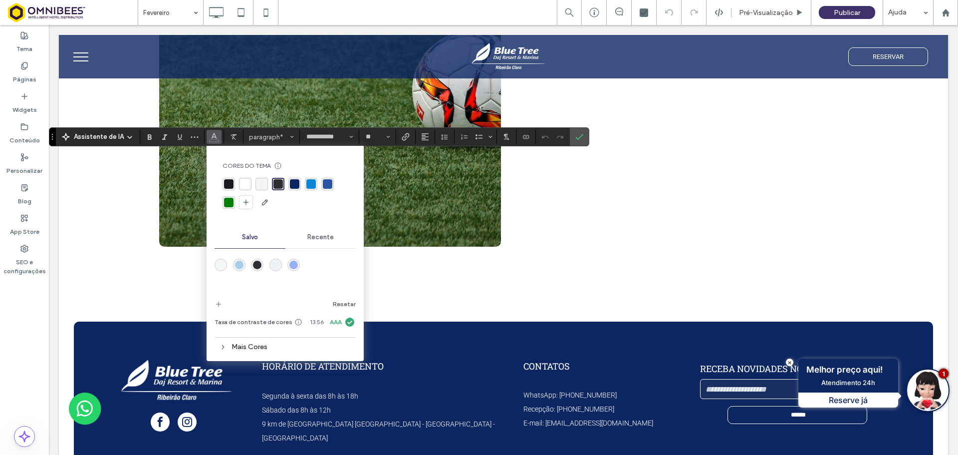
click at [320, 240] on span "Recente" at bounding box center [320, 237] width 26 height 8
click at [348, 280] on div "rgba(231, 11, 11, 1)" at bounding box center [348, 282] width 8 height 8
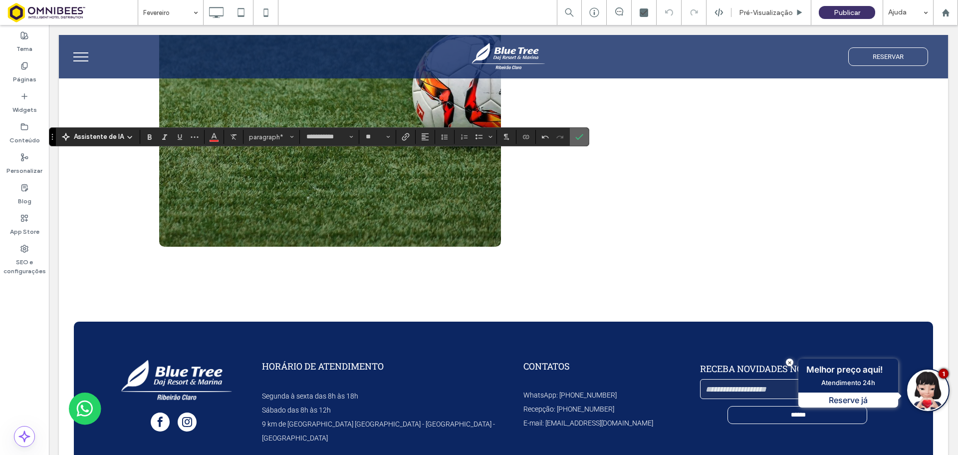
click at [578, 132] on span "Confirmar" at bounding box center [577, 137] width 4 height 18
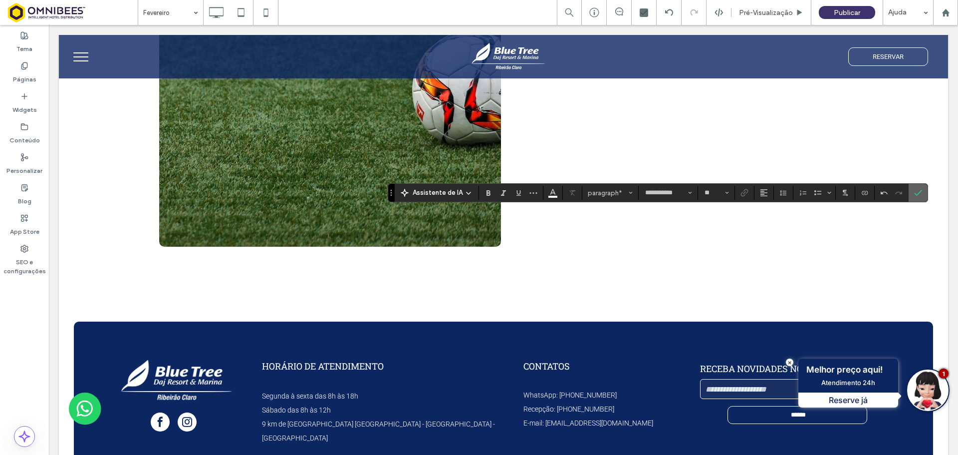
click at [923, 195] on label "Confirmar" at bounding box center [918, 193] width 15 height 18
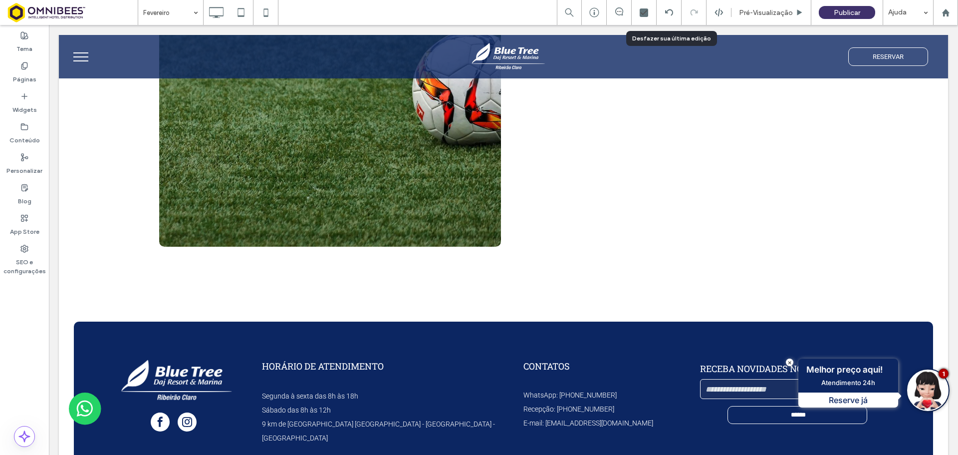
click at [674, 15] on div at bounding box center [669, 12] width 24 height 8
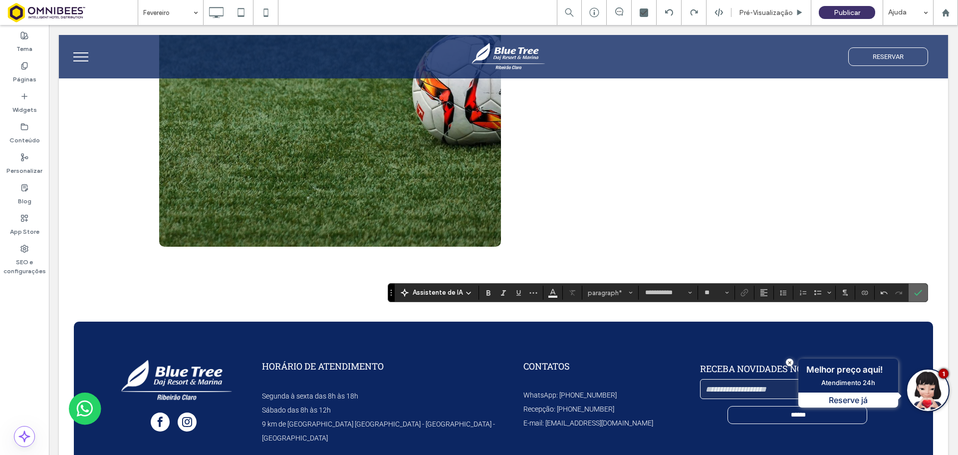
click at [916, 289] on icon "Confirmar" at bounding box center [918, 292] width 8 height 8
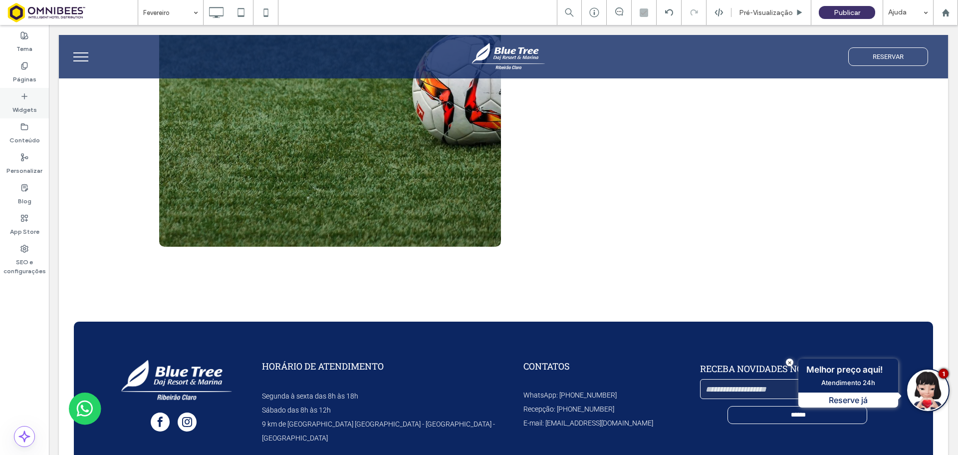
click at [23, 69] on use at bounding box center [23, 65] width 5 height 6
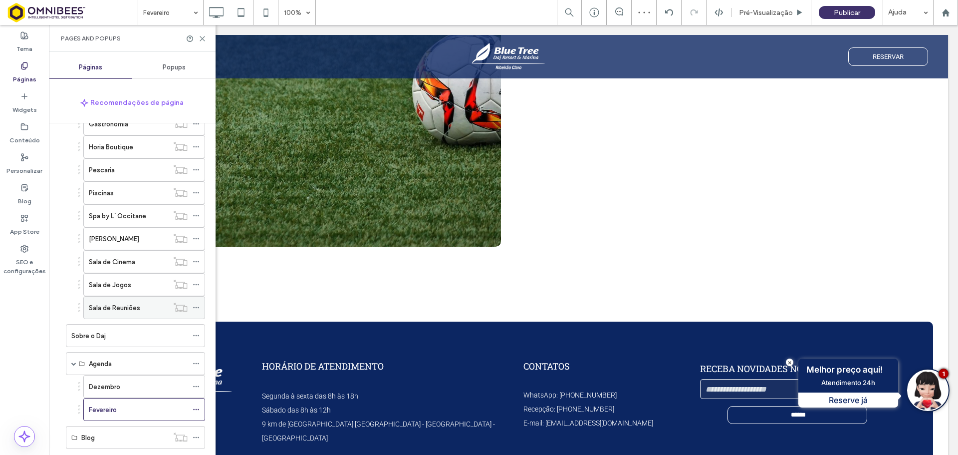
scroll to position [329, 0]
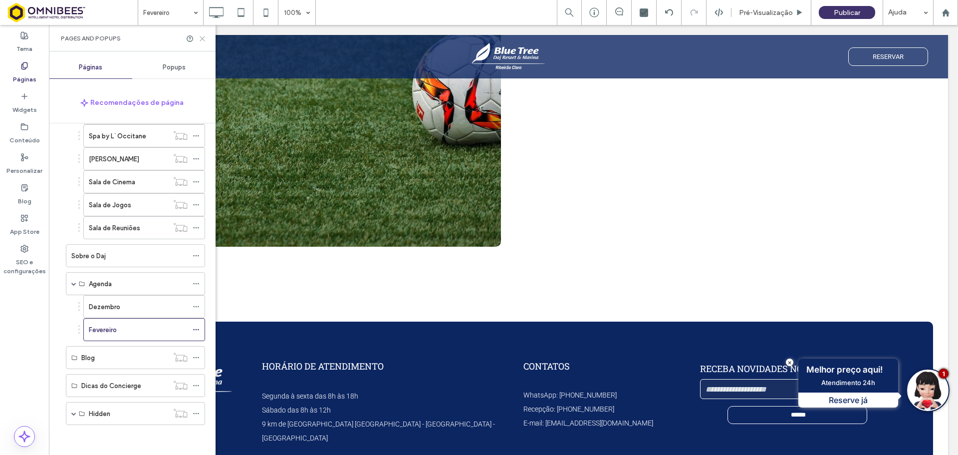
click at [200, 37] on icon at bounding box center [202, 38] width 7 height 7
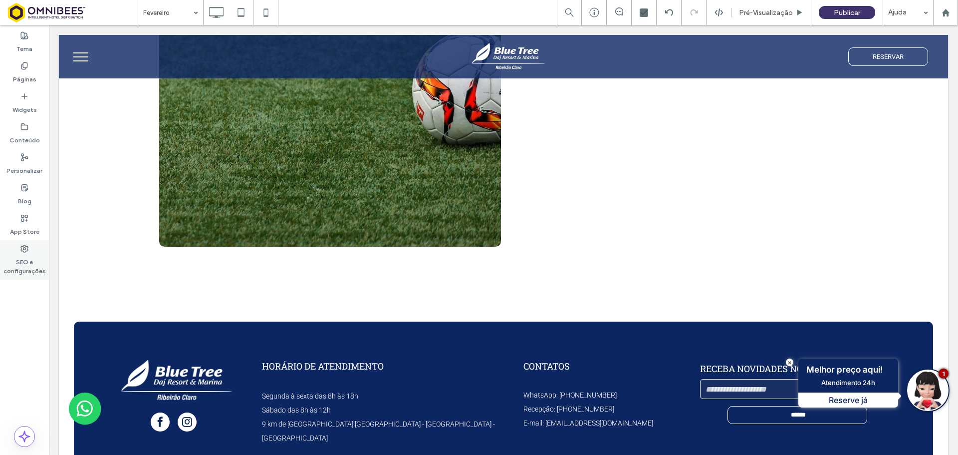
click at [30, 263] on label "SEO e configurações" at bounding box center [24, 263] width 49 height 23
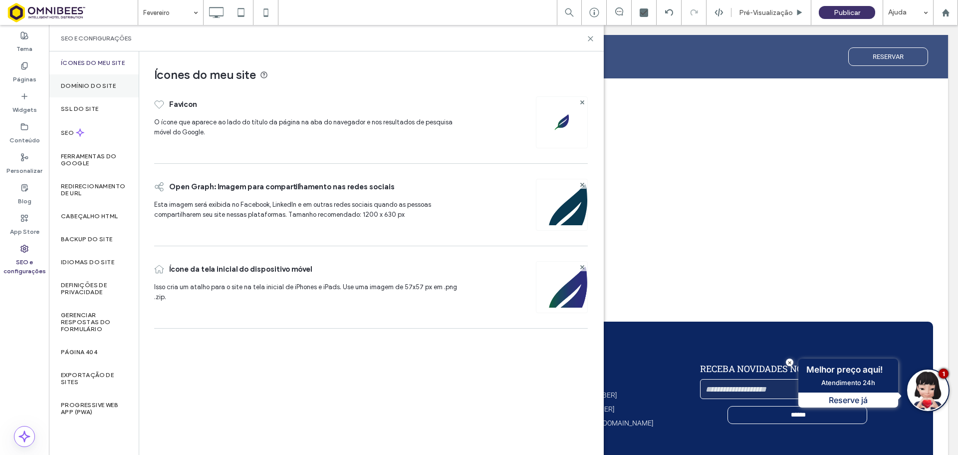
click at [92, 87] on label "Domínio do site" at bounding box center [88, 85] width 55 height 7
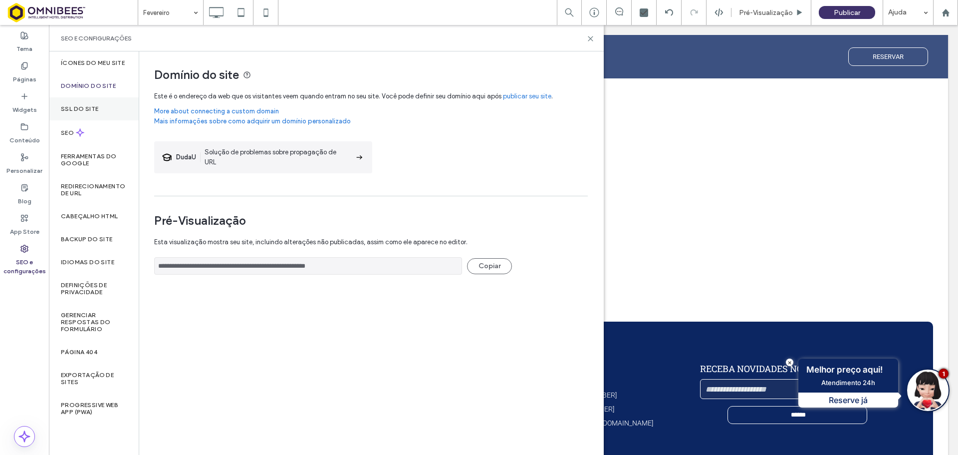
click at [91, 105] on label "SSL do site" at bounding box center [79, 108] width 37 height 7
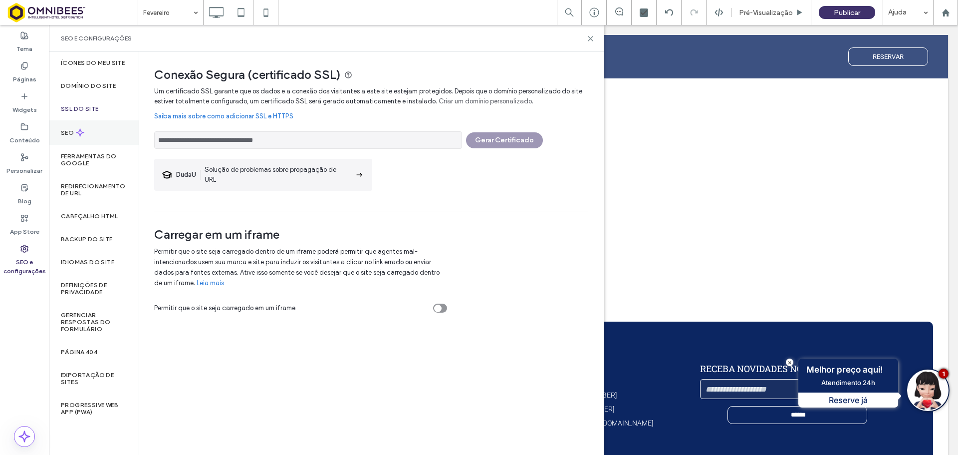
click at [88, 135] on div "SEO" at bounding box center [94, 132] width 90 height 24
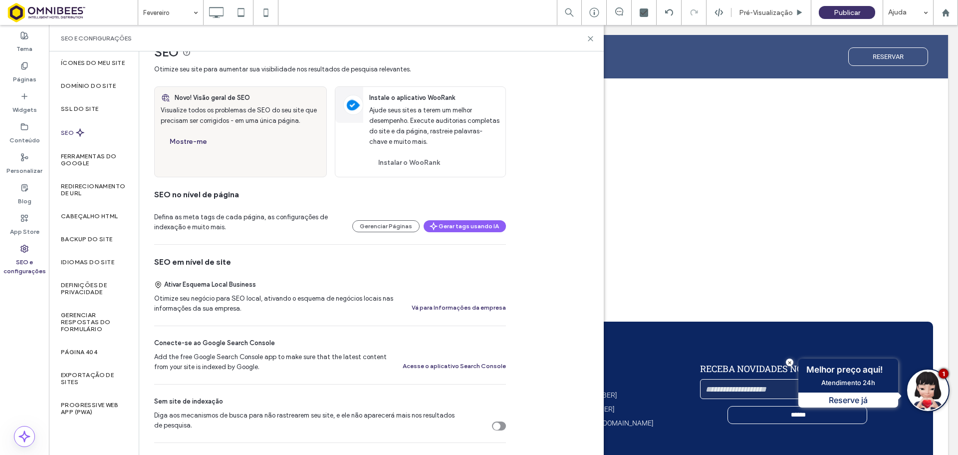
scroll to position [0, 0]
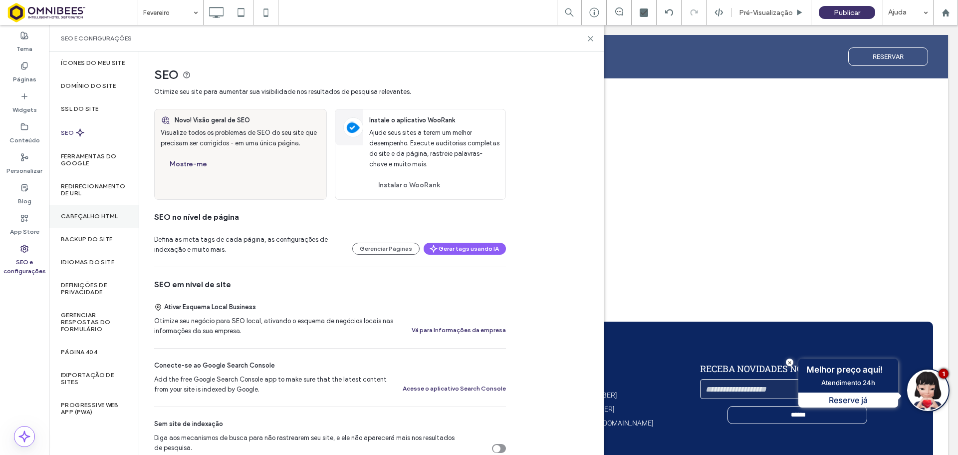
click at [87, 216] on label "Cabeçalho HTML" at bounding box center [89, 216] width 57 height 7
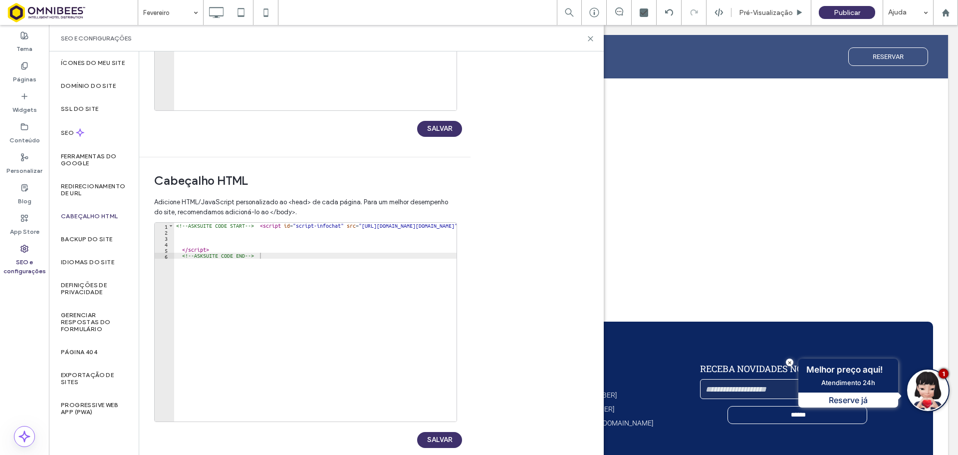
scroll to position [239, 0]
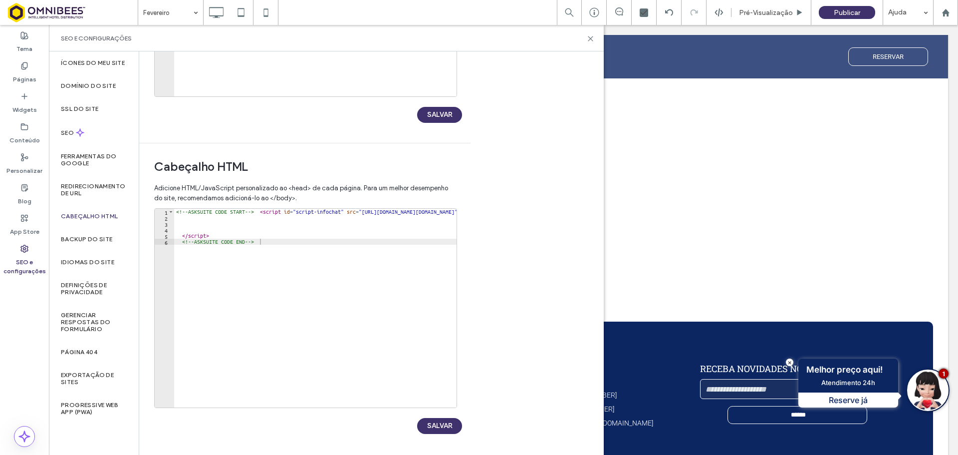
click at [278, 240] on div "<!-- ASKSUITE CODE START --> < script id = "script-infochat" src = "[URL][DOMAI…" at bounding box center [436, 310] width 525 height 203
type textarea "*********"
type textarea "**********"
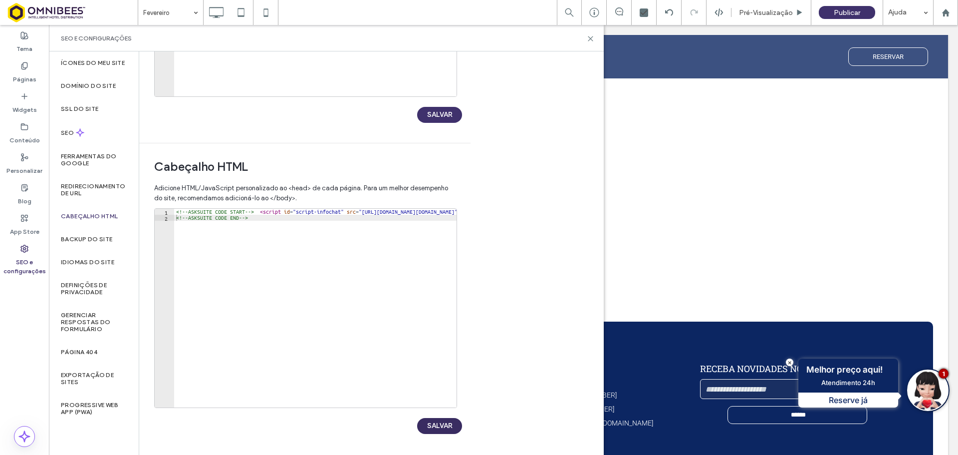
click at [450, 430] on button "SALVAR" at bounding box center [439, 426] width 45 height 16
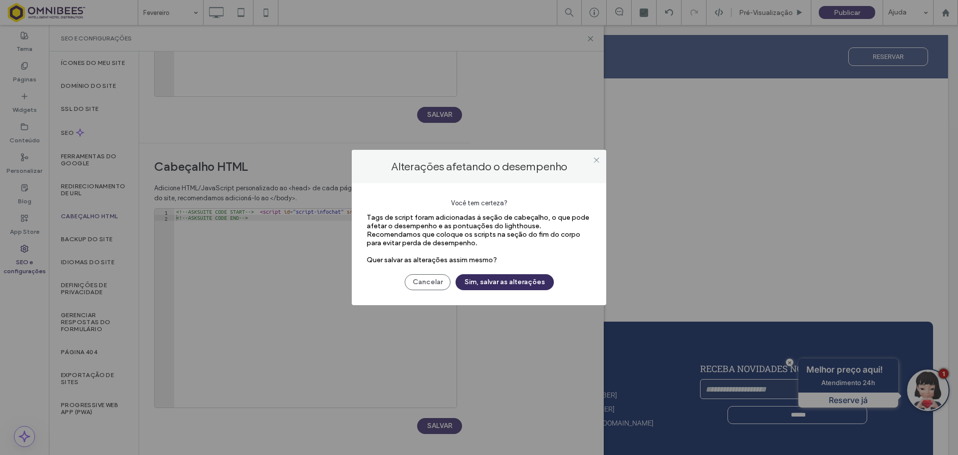
click at [493, 286] on button "Sim, salvar as alterações" at bounding box center [505, 282] width 98 height 16
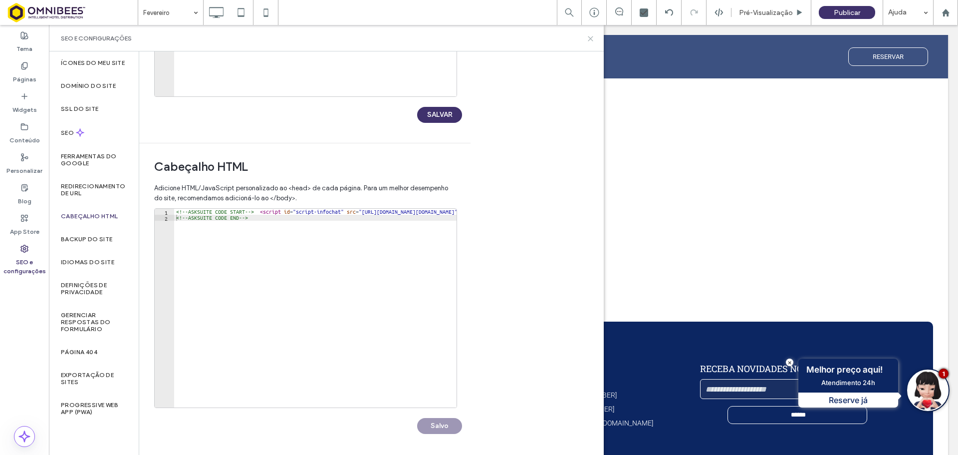
click at [589, 39] on icon at bounding box center [590, 38] width 7 height 7
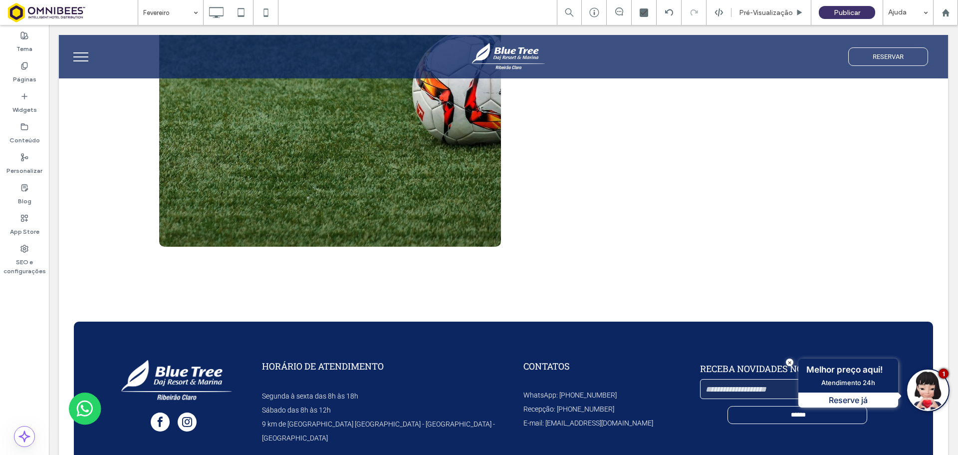
click at [35, 322] on div "Tema Páginas Widgets Conteúdo Personalizar Blog App Store SEO e configurações" at bounding box center [24, 240] width 49 height 430
click at [771, 15] on span "Pré-Visualizaçāo" at bounding box center [766, 12] width 54 height 8
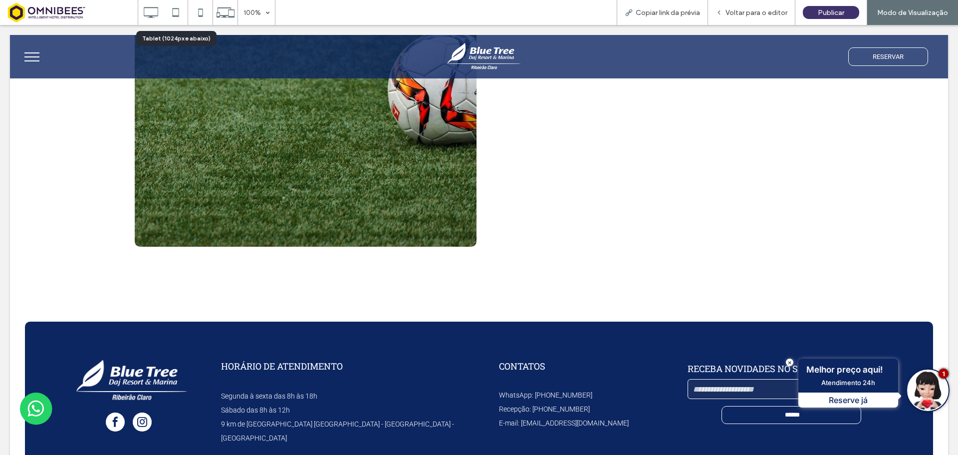
click at [178, 15] on icon at bounding box center [176, 12] width 20 height 20
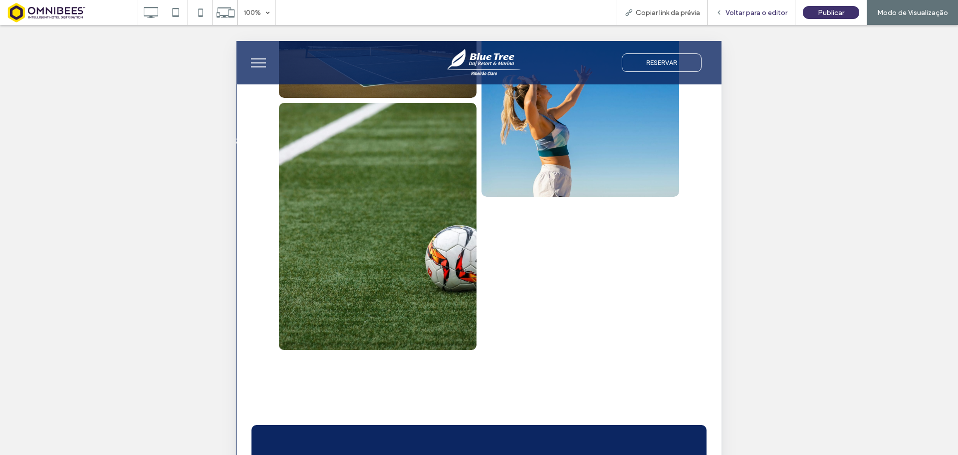
click at [776, 14] on span "Voltar para o editor" at bounding box center [757, 12] width 62 height 8
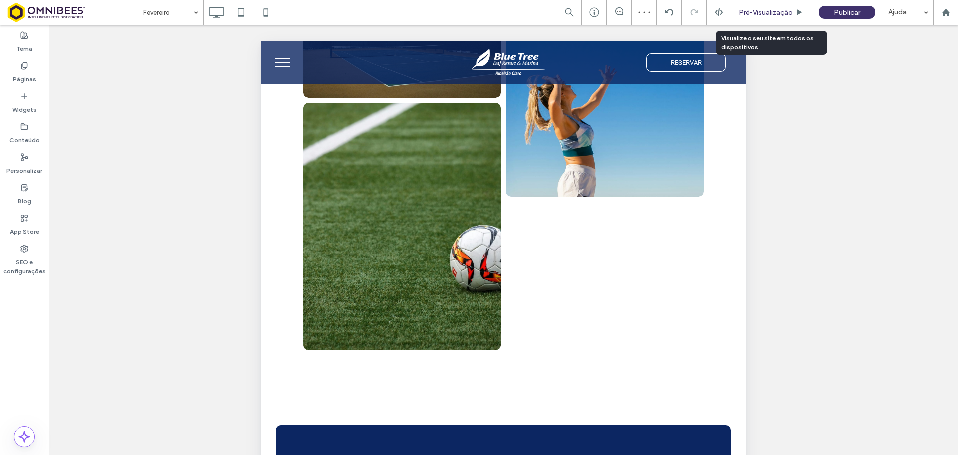
click at [769, 11] on span "Pré-Visualizaçāo" at bounding box center [766, 12] width 54 height 8
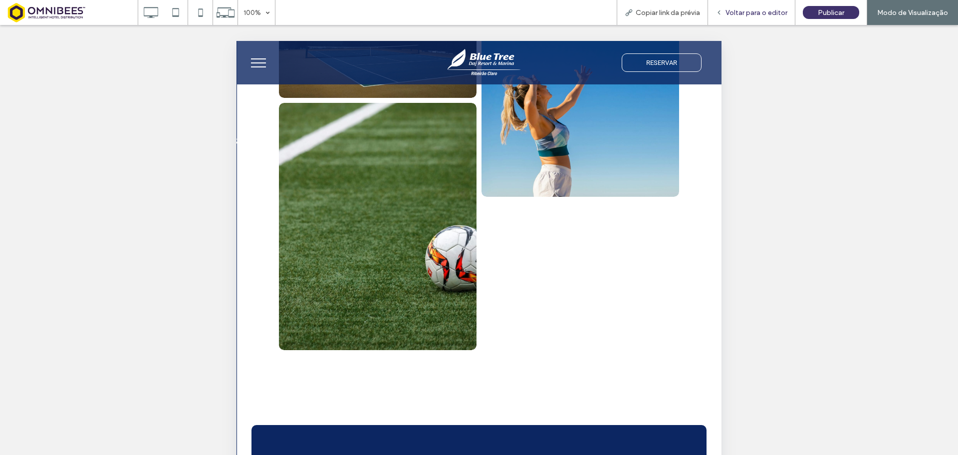
click at [765, 11] on span "Voltar para o editor" at bounding box center [757, 12] width 62 height 8
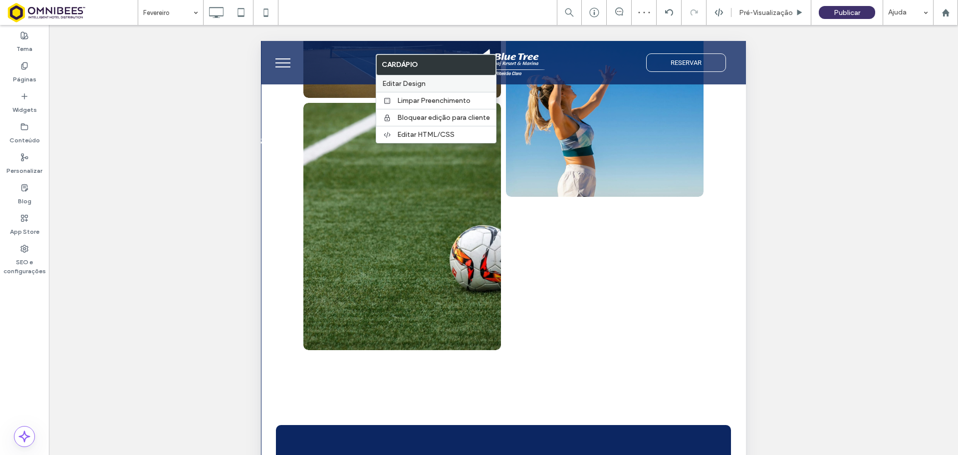
click at [413, 83] on span "Editar Design" at bounding box center [403, 83] width 43 height 8
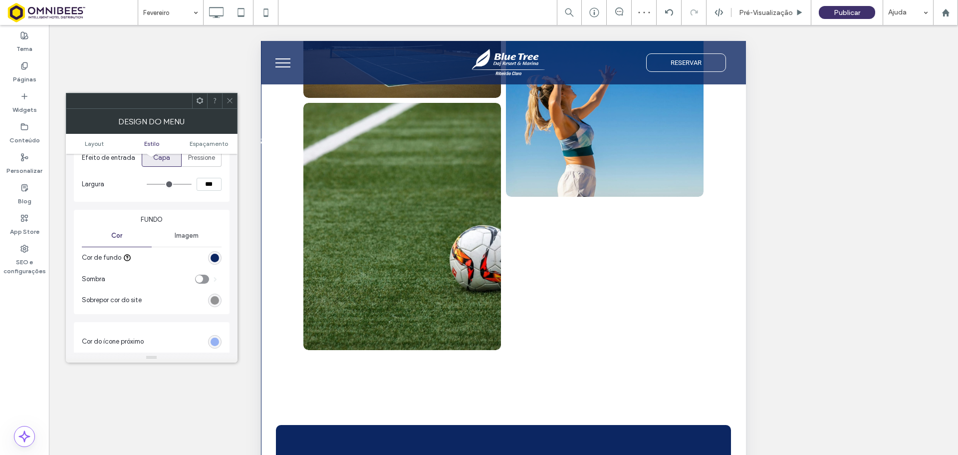
scroll to position [250, 0]
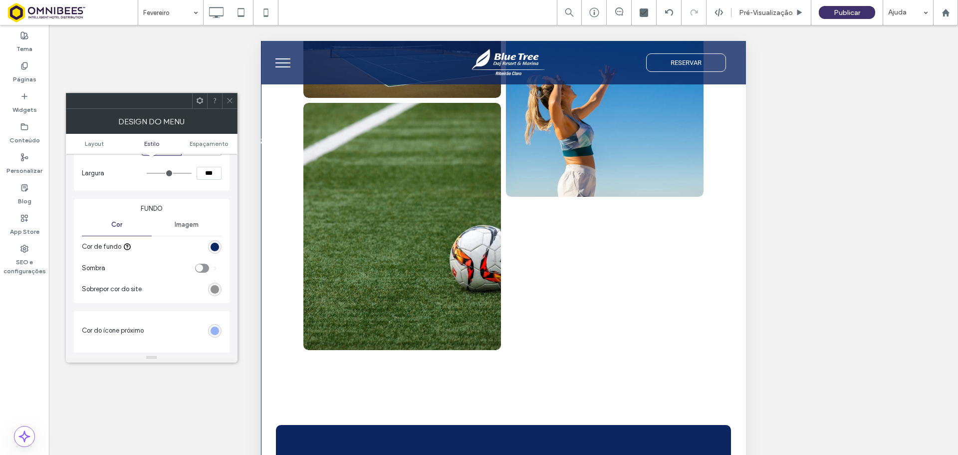
click at [212, 180] on input "***" at bounding box center [209, 173] width 25 height 13
type input "***"
type input "**"
click at [227, 99] on icon at bounding box center [229, 100] width 7 height 7
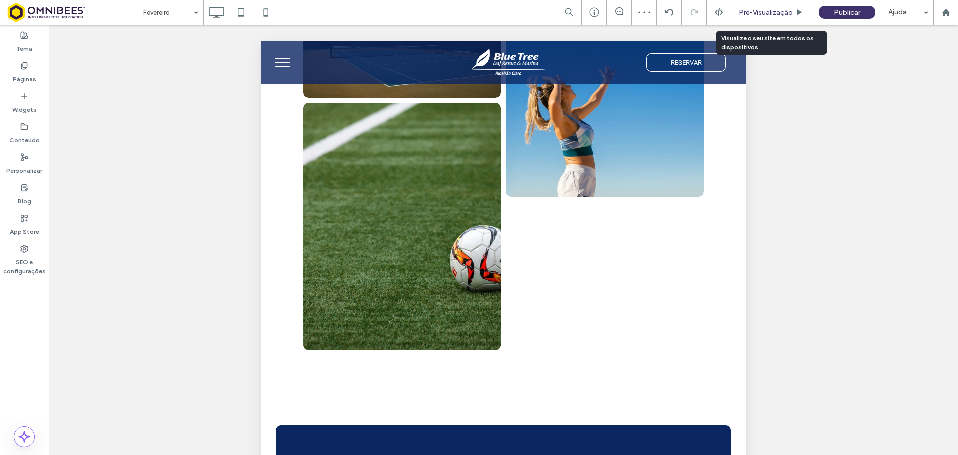
click at [788, 14] on span "Pré-Visualizaçāo" at bounding box center [766, 12] width 54 height 8
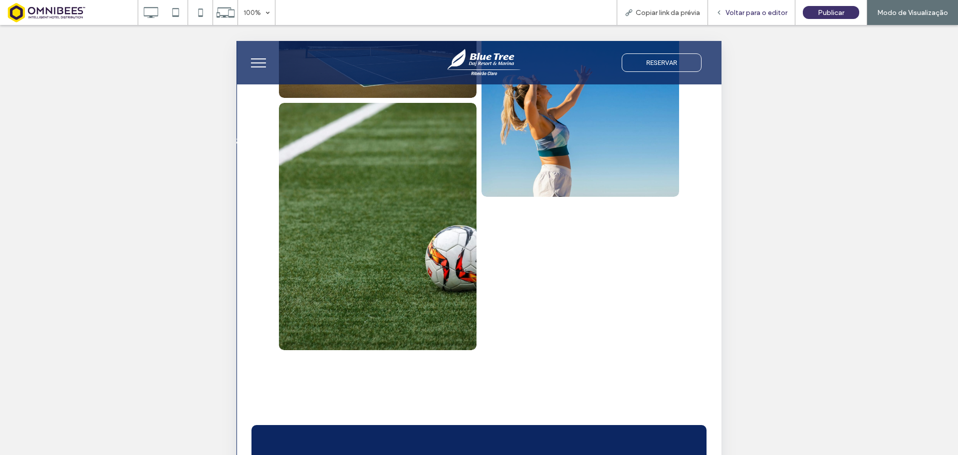
click at [769, 12] on span "Voltar para o editor" at bounding box center [757, 12] width 62 height 8
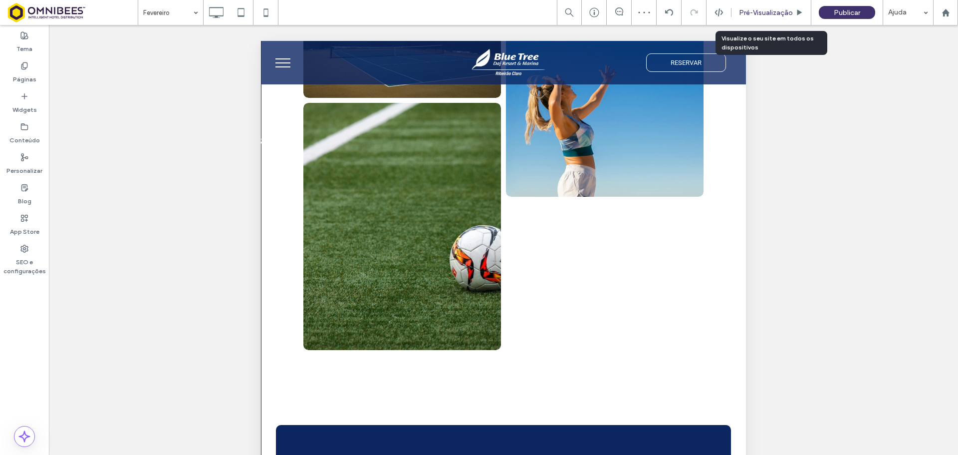
click at [783, 14] on span "Pré-Visualizaçāo" at bounding box center [766, 12] width 54 height 8
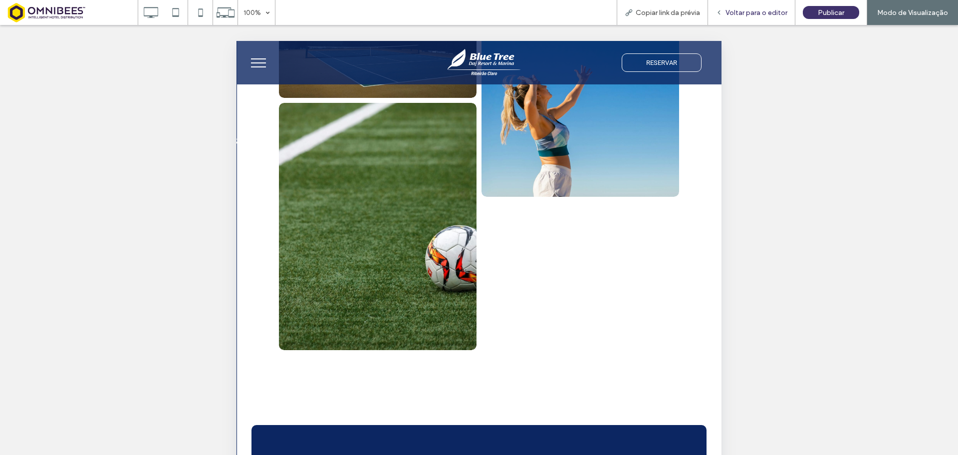
click at [771, 16] on span "Voltar para o editor" at bounding box center [757, 12] width 62 height 8
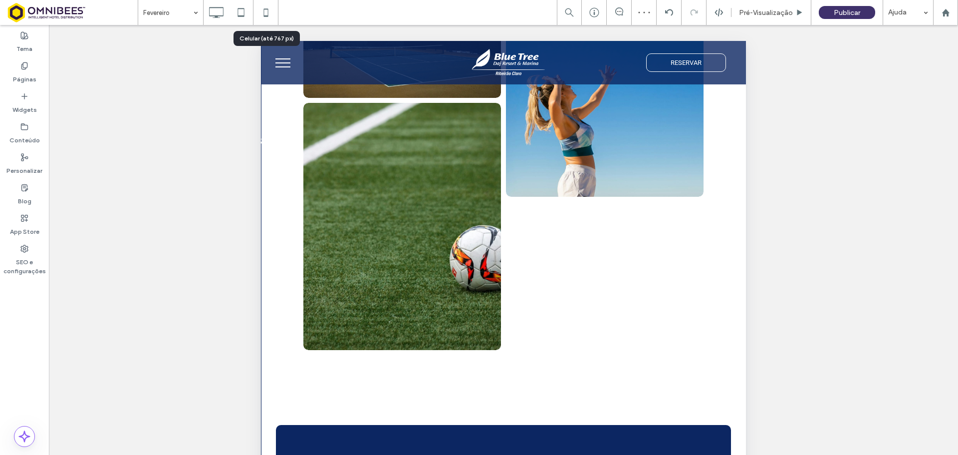
click at [270, 11] on icon at bounding box center [266, 12] width 20 height 20
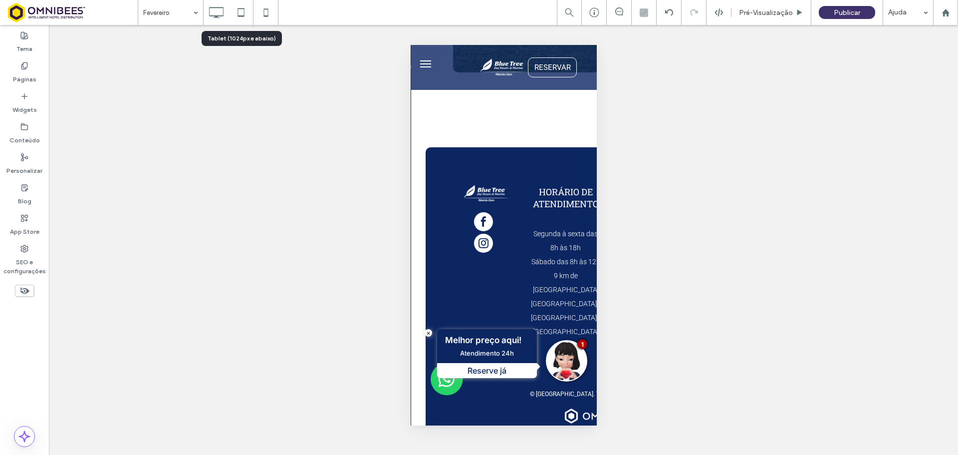
click at [242, 16] on use at bounding box center [241, 12] width 6 height 8
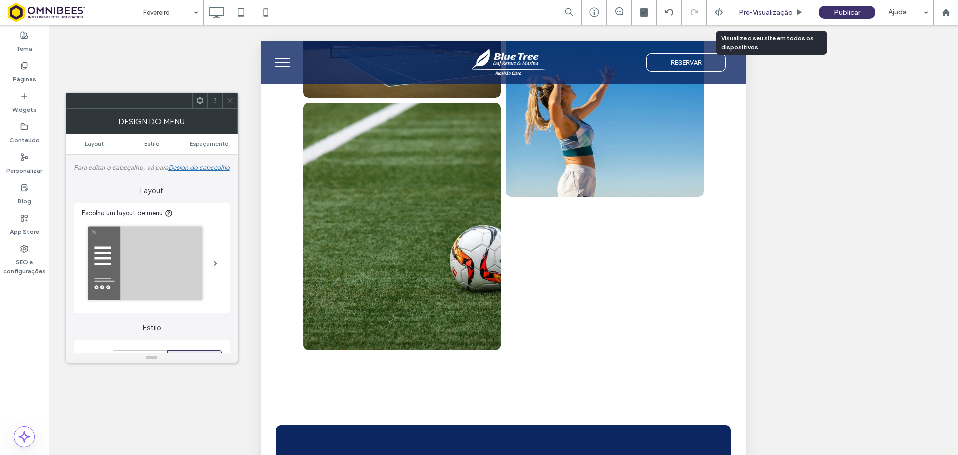
click at [762, 16] on span "Pré-Visualizaçāo" at bounding box center [766, 12] width 54 height 8
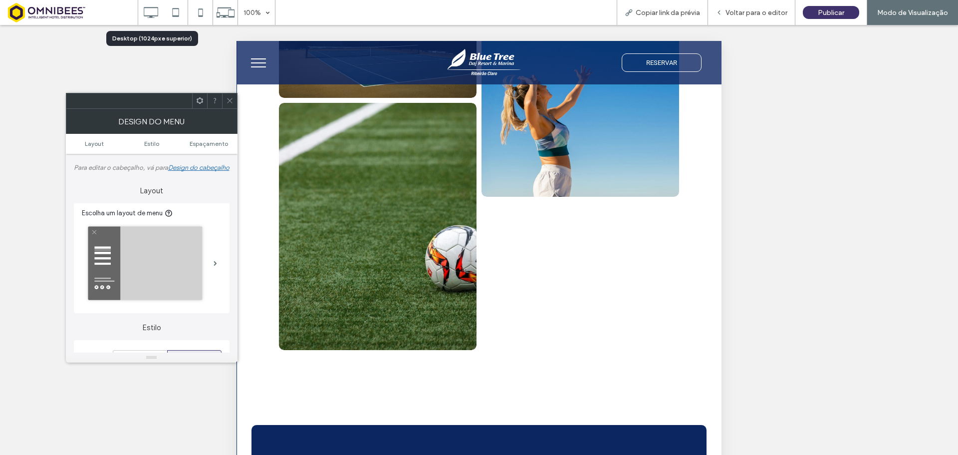
click at [149, 18] on icon at bounding box center [151, 12] width 20 height 20
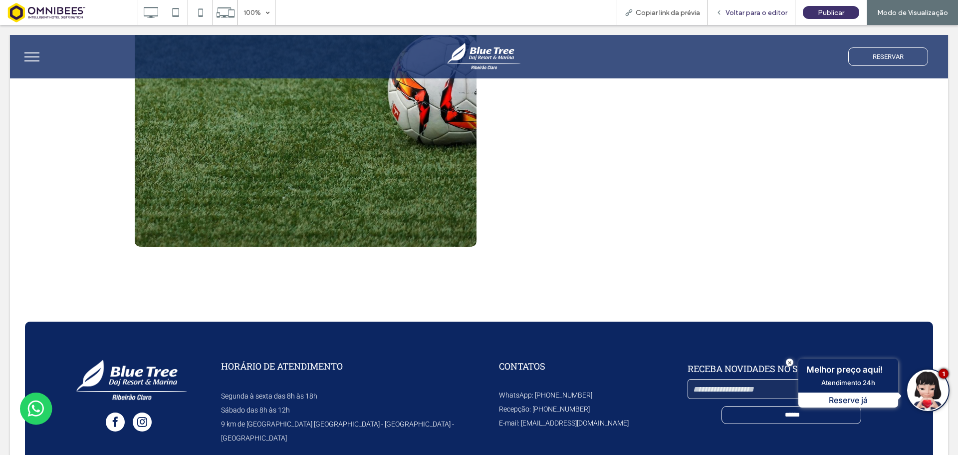
click at [765, 11] on span "Voltar para o editor" at bounding box center [757, 12] width 62 height 8
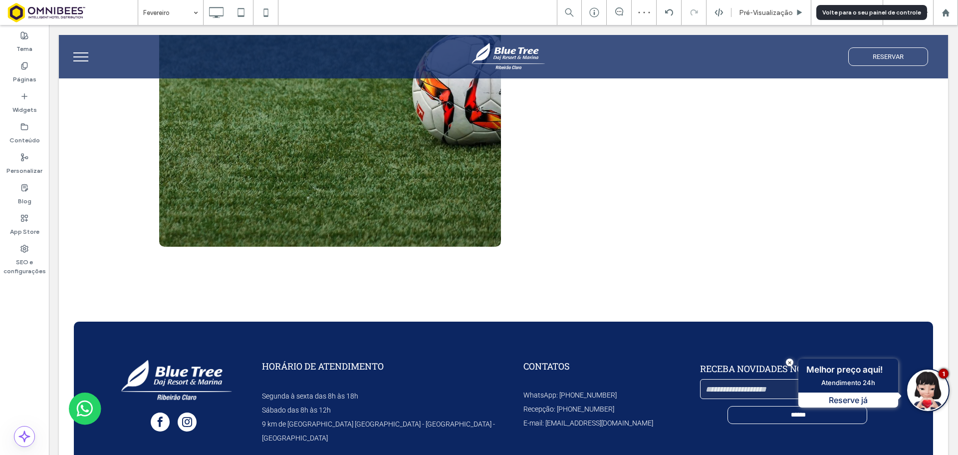
click at [946, 11] on use at bounding box center [945, 11] width 7 height 7
